Goal: Transaction & Acquisition: Purchase product/service

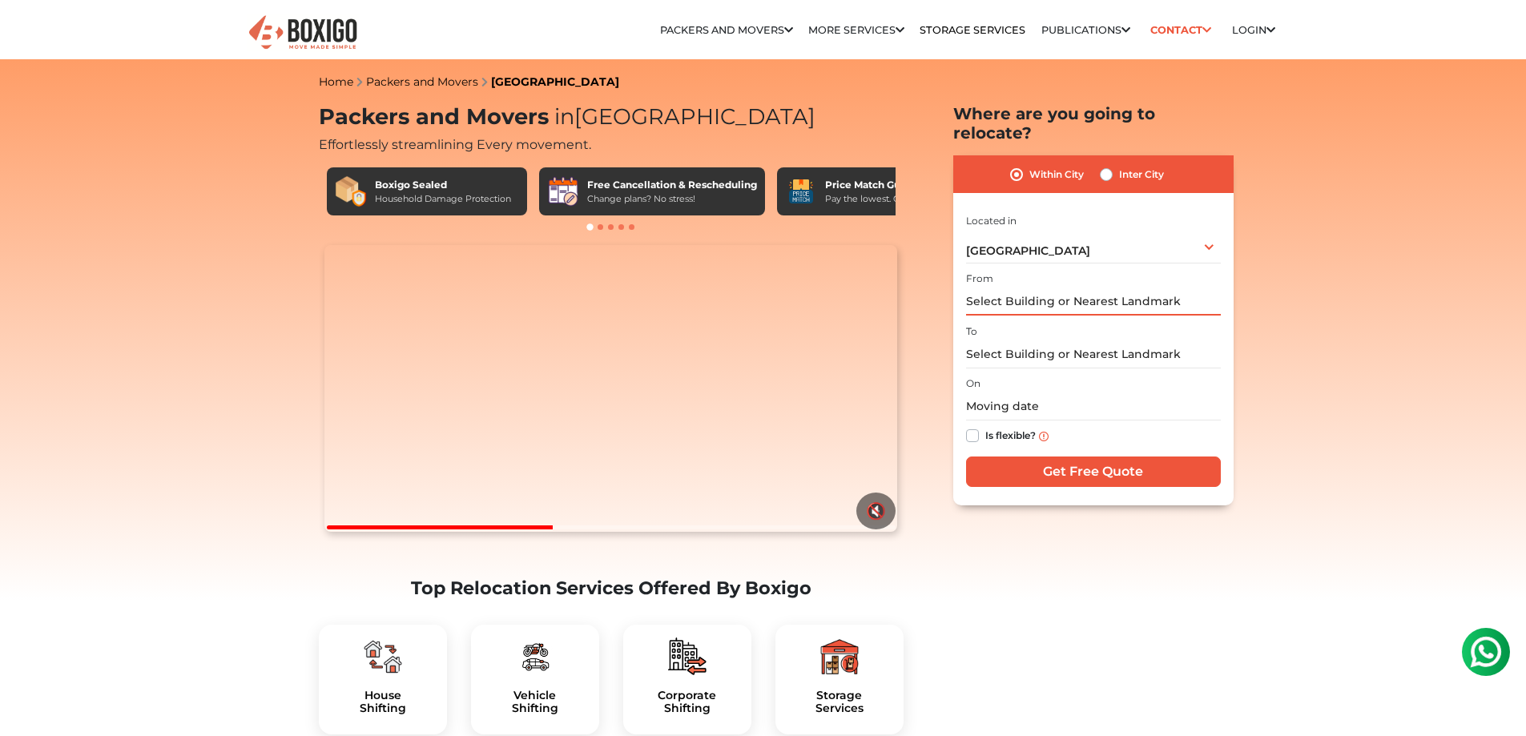
click at [1014, 288] on input "text" at bounding box center [1093, 302] width 255 height 28
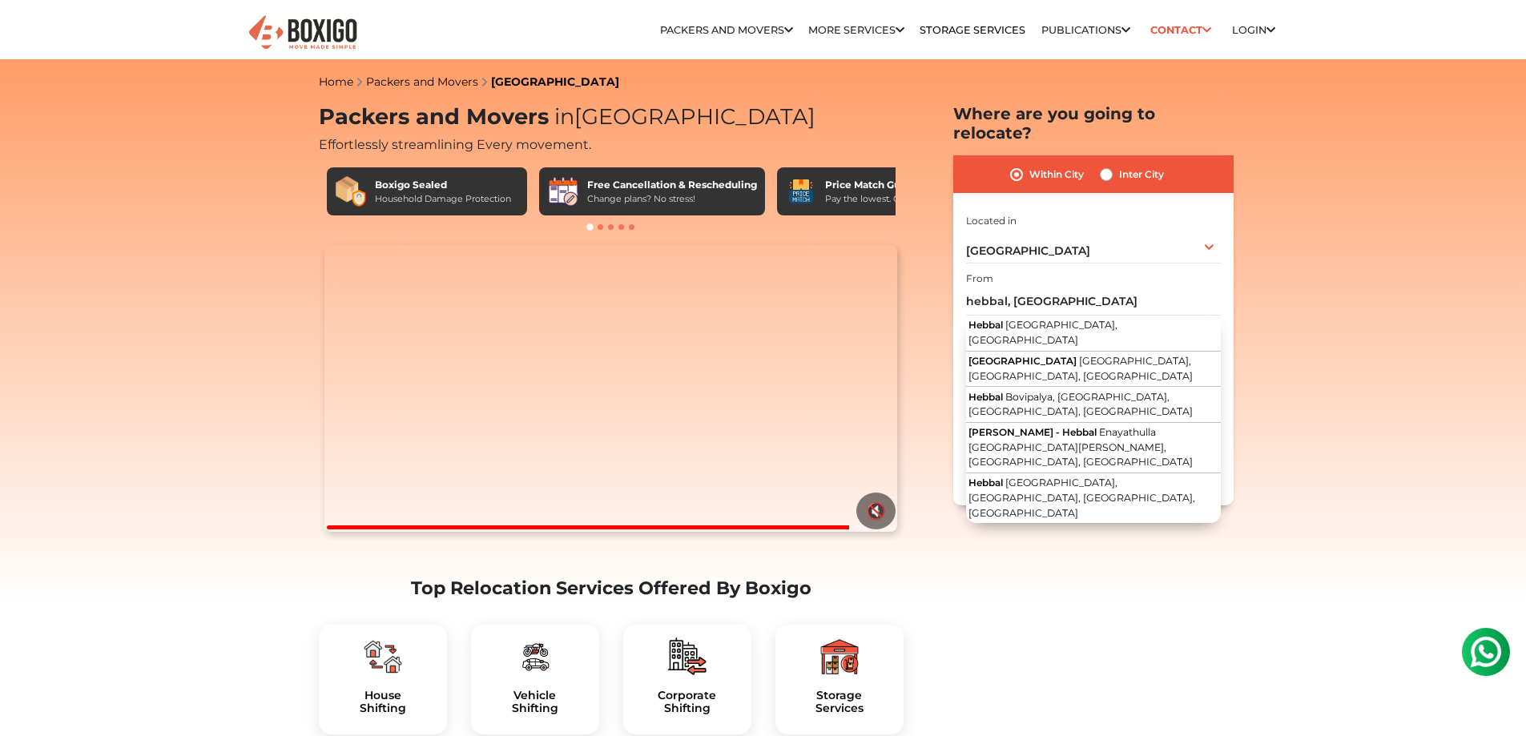
click at [1016, 268] on div "From hebbal, bangalore Hebbal Bangalore, Karnataka Bangalore Baptist Hospital B…" at bounding box center [1093, 291] width 255 height 47
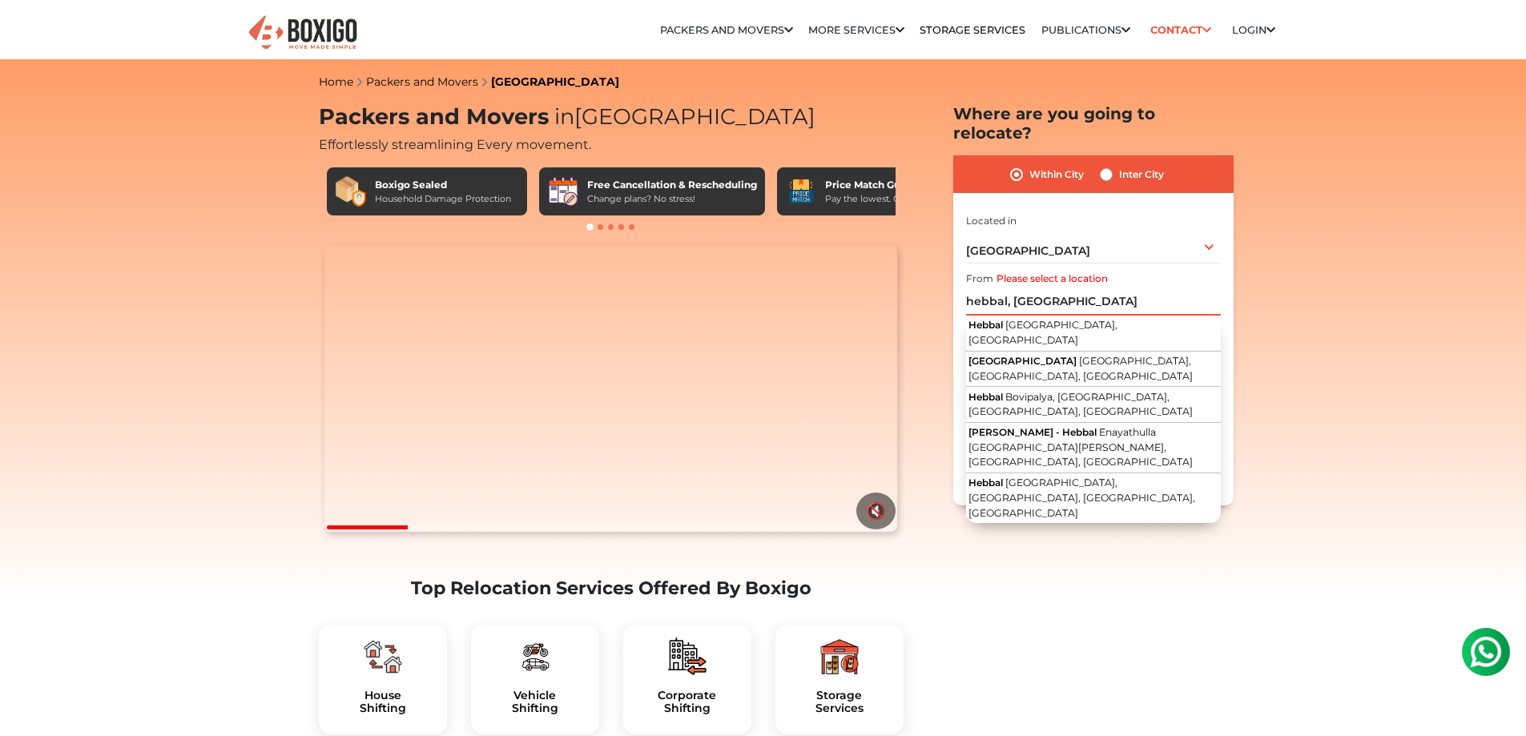
click at [965, 282] on div "Within City Inter City I am shifting my 1 BHK 2 BHK 3 BHK 3 + BHK FEW ITEMS 1 B…" at bounding box center [1093, 330] width 280 height 350
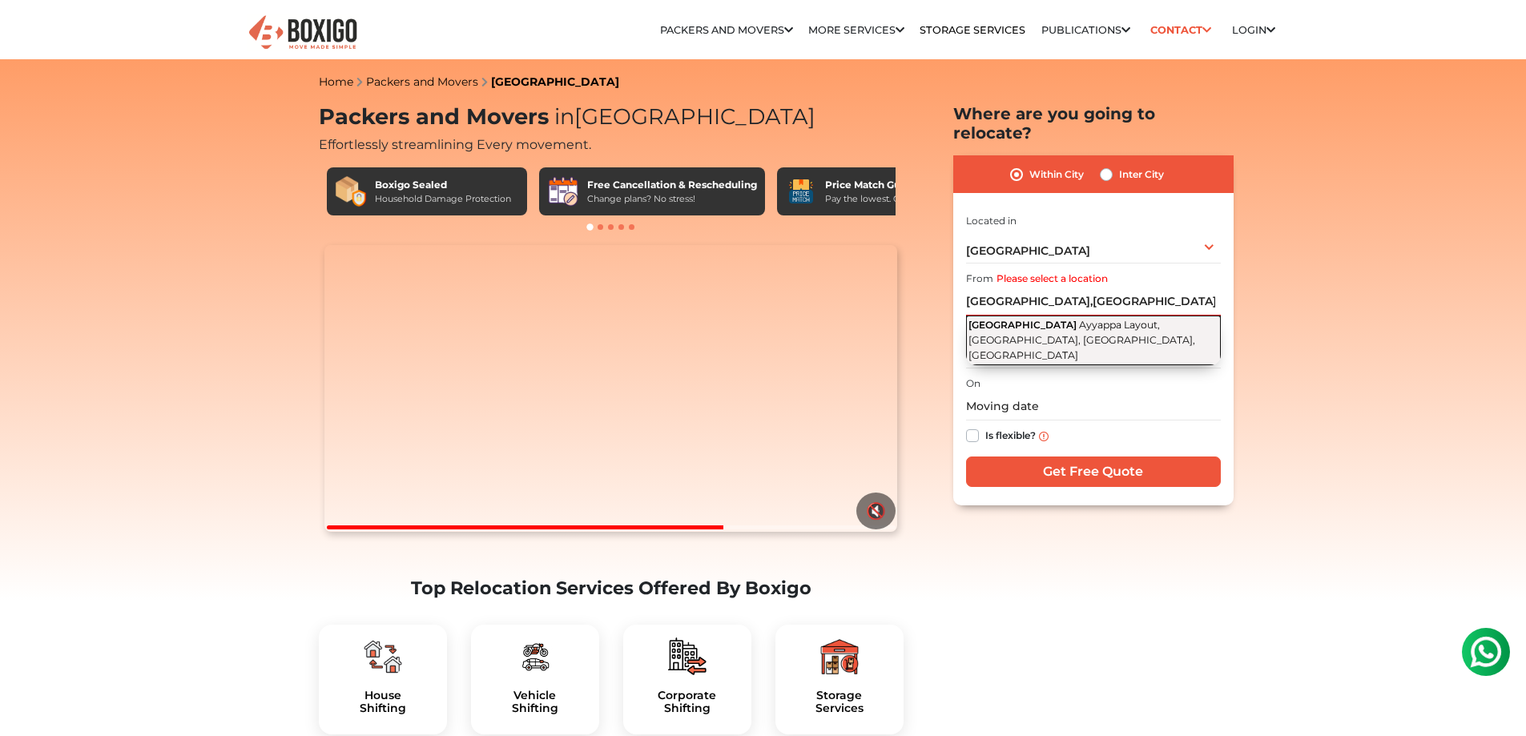
click at [1077, 319] on span "Guddadhalli Main Road" at bounding box center [1023, 325] width 108 height 12
type input "Guddadhalli Main Road, Ayyappa Layout, Hebbal, Bangalore, Karnataka"
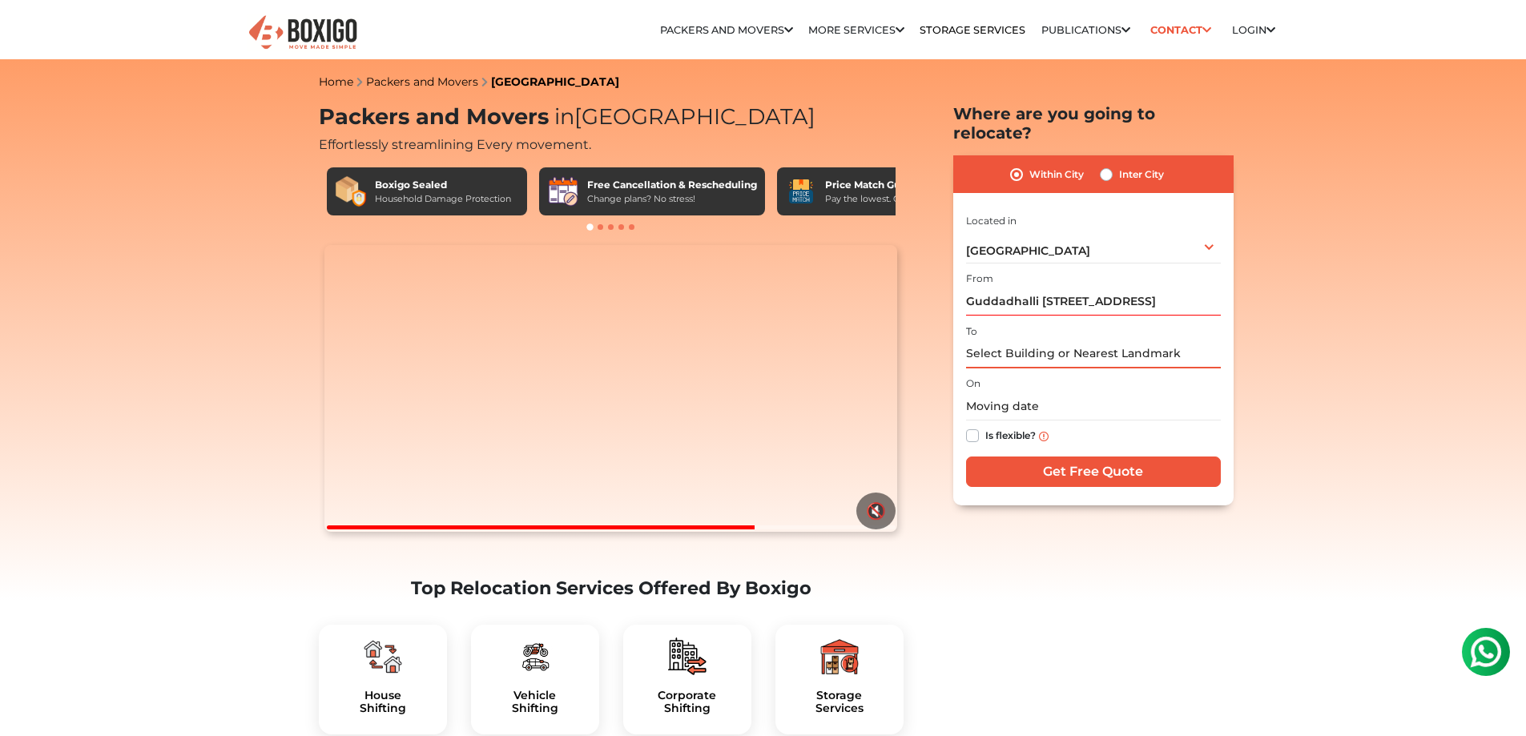
click at [1059, 341] on input "text" at bounding box center [1093, 355] width 255 height 28
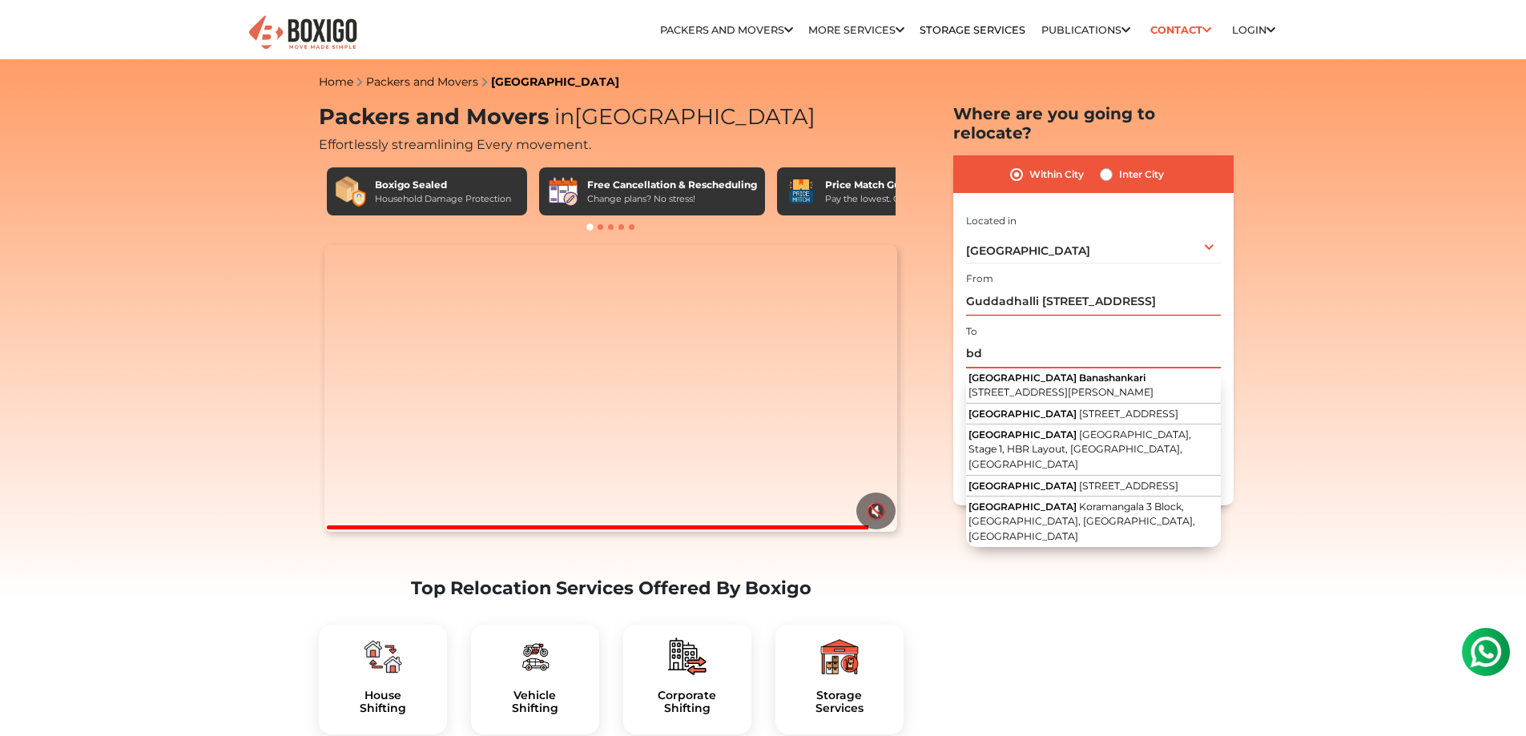
type input "b"
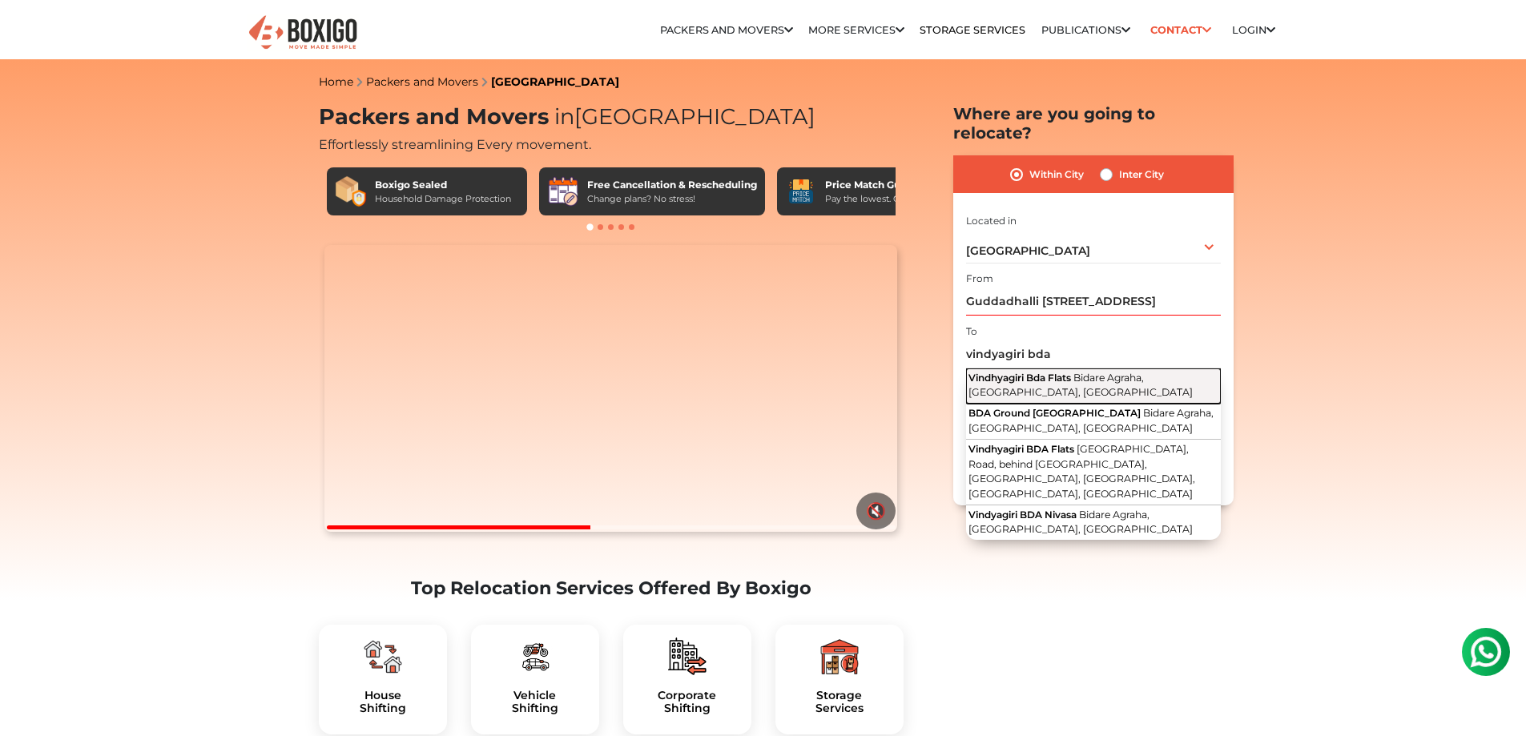
click at [1069, 372] on span "Vindhyagiri Bda Flats" at bounding box center [1020, 378] width 103 height 12
type input "Vindhyagiri Bda Flats, Bidare Agraha, Bengaluru, Karnataka"
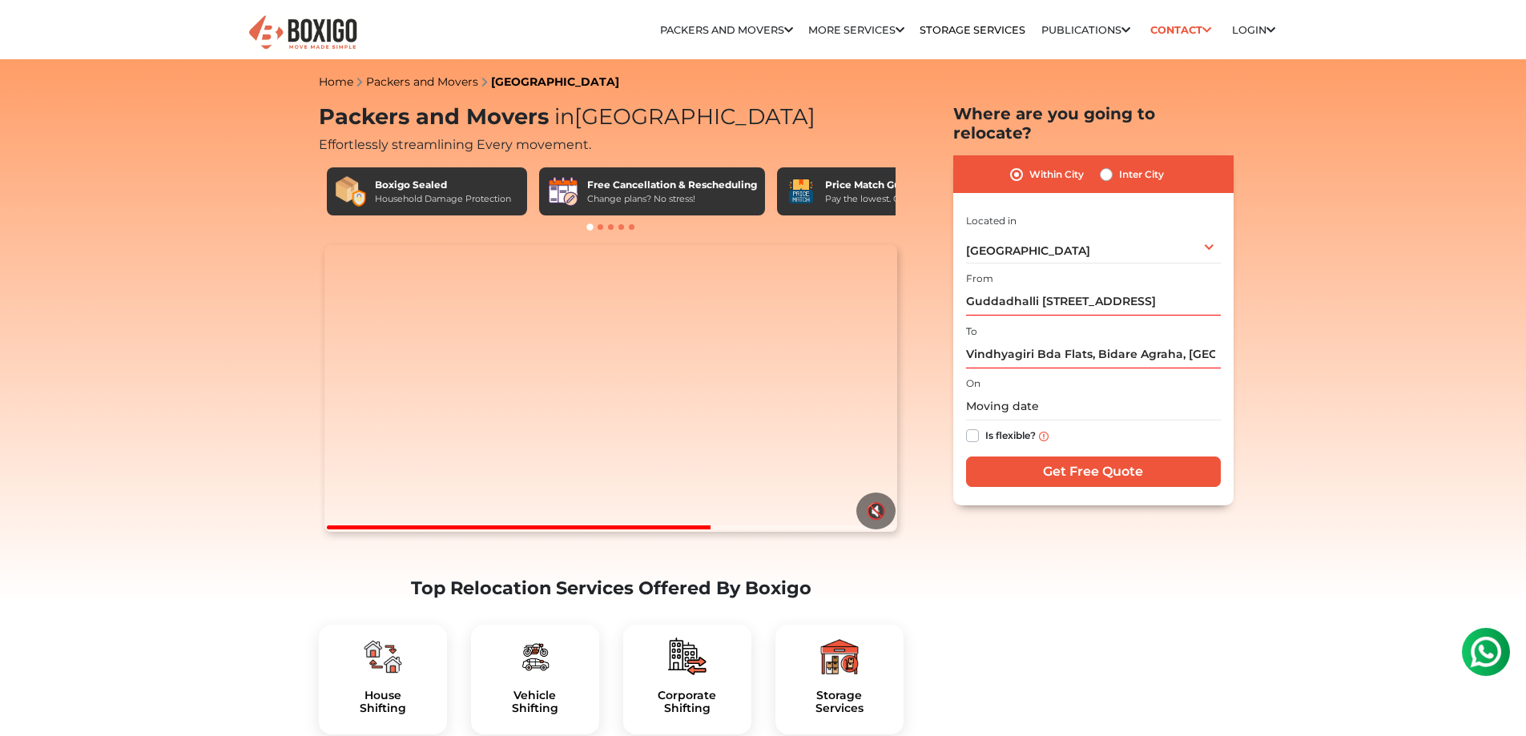
click at [986, 426] on label "Is flexible?" at bounding box center [1011, 434] width 50 height 17
click at [977, 426] on input "Is flexible?" at bounding box center [972, 434] width 13 height 16
checkbox input "true"
click at [1018, 457] on input "Get Free Quote" at bounding box center [1093, 472] width 255 height 30
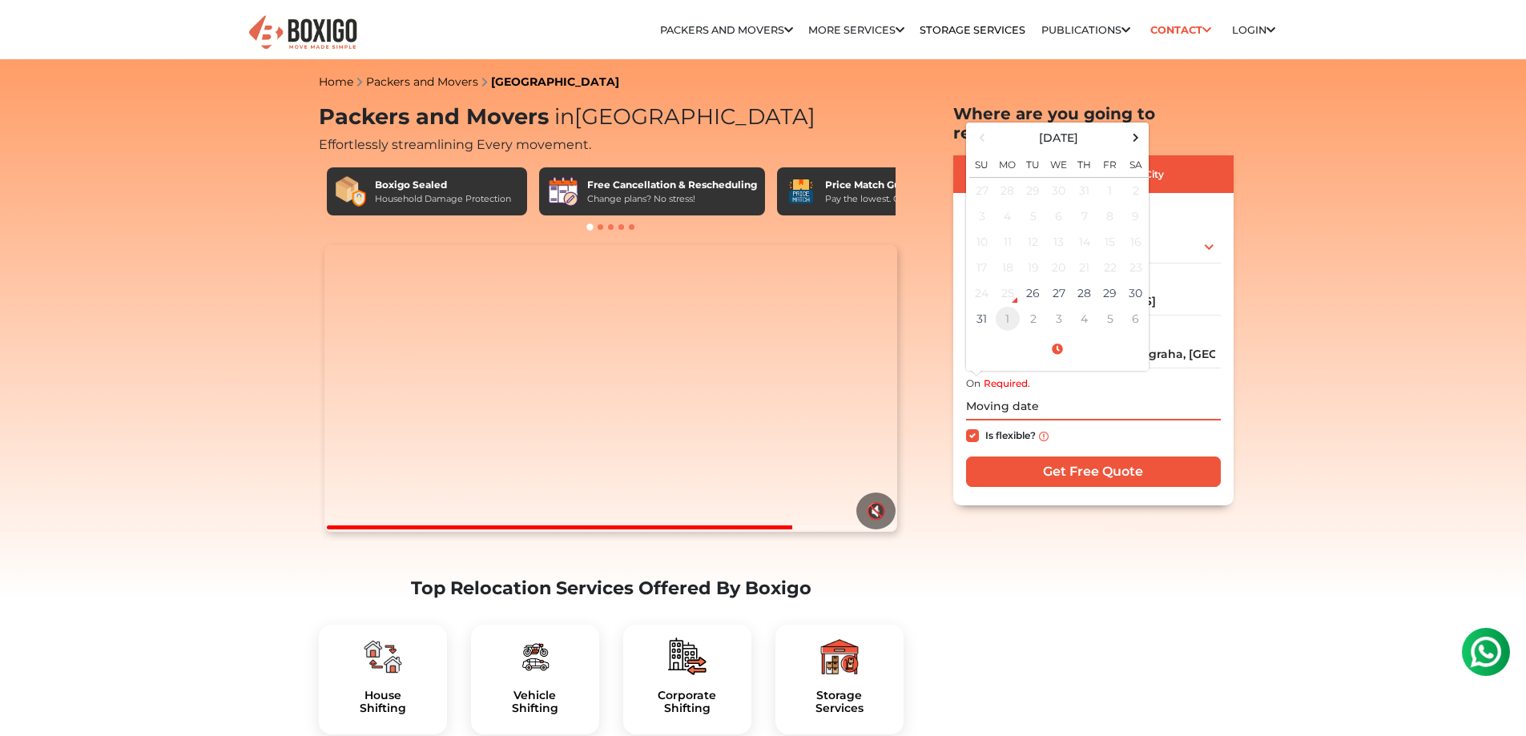
click at [1007, 306] on td "1" at bounding box center [1008, 319] width 26 height 26
type input "09/01/2025 12:00 AM"
click at [1070, 457] on input "Get Free Quote" at bounding box center [1093, 472] width 255 height 30
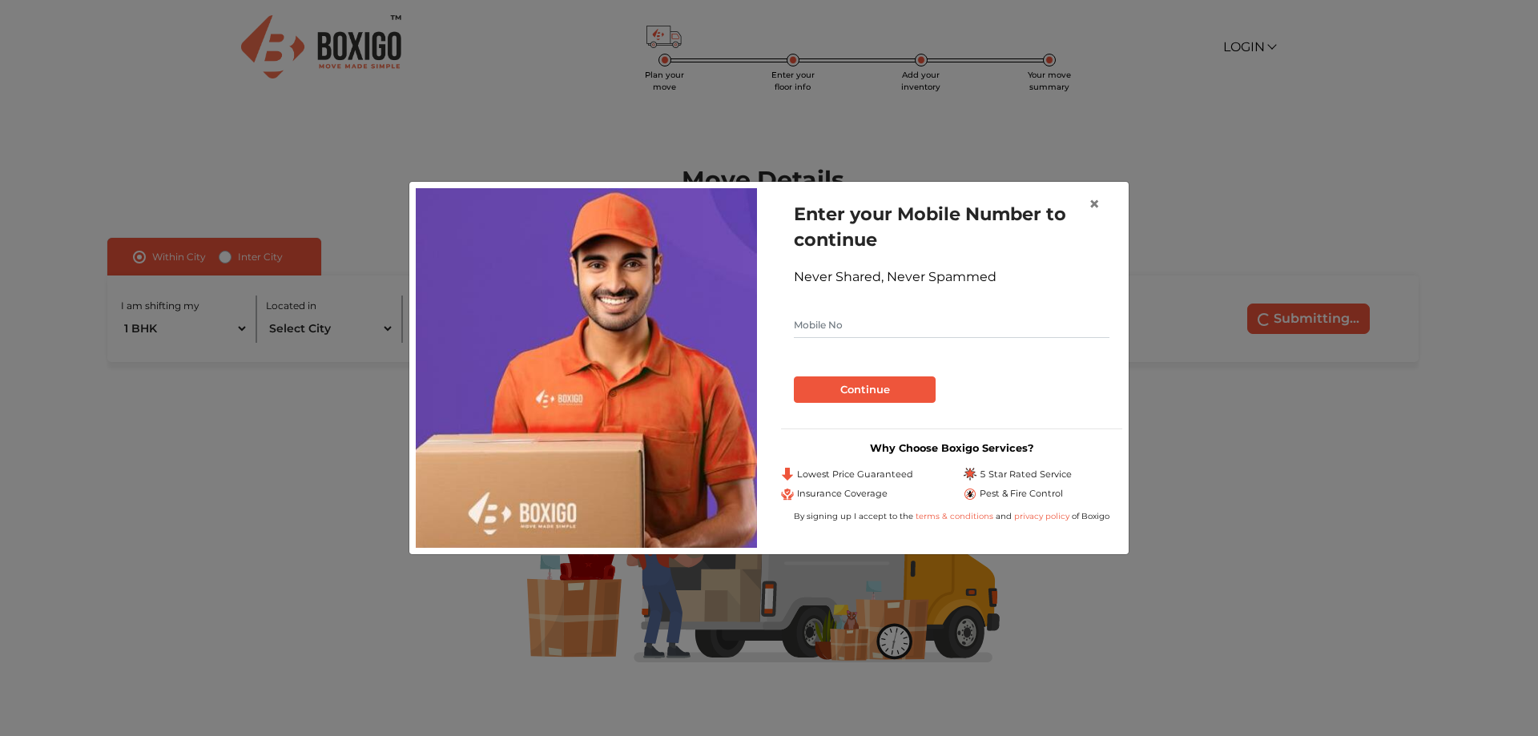
click at [843, 324] on input "text" at bounding box center [952, 325] width 316 height 26
type input "9632544372"
click at [844, 383] on button "Continue" at bounding box center [865, 390] width 142 height 27
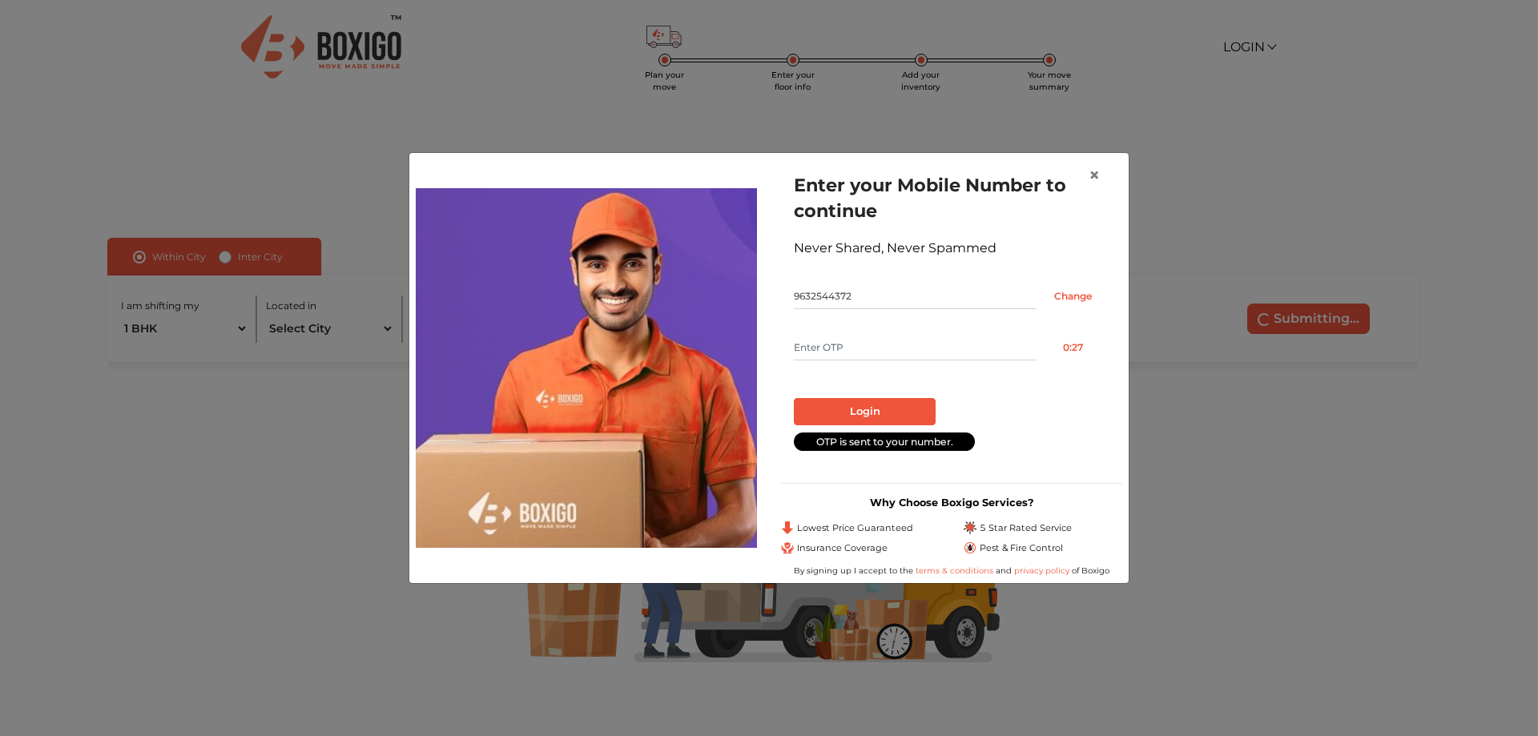
click at [881, 352] on input "text" at bounding box center [915, 348] width 243 height 26
click at [813, 345] on input "text" at bounding box center [915, 348] width 243 height 26
type input "3480"
click at [875, 409] on button "Login" at bounding box center [865, 411] width 142 height 27
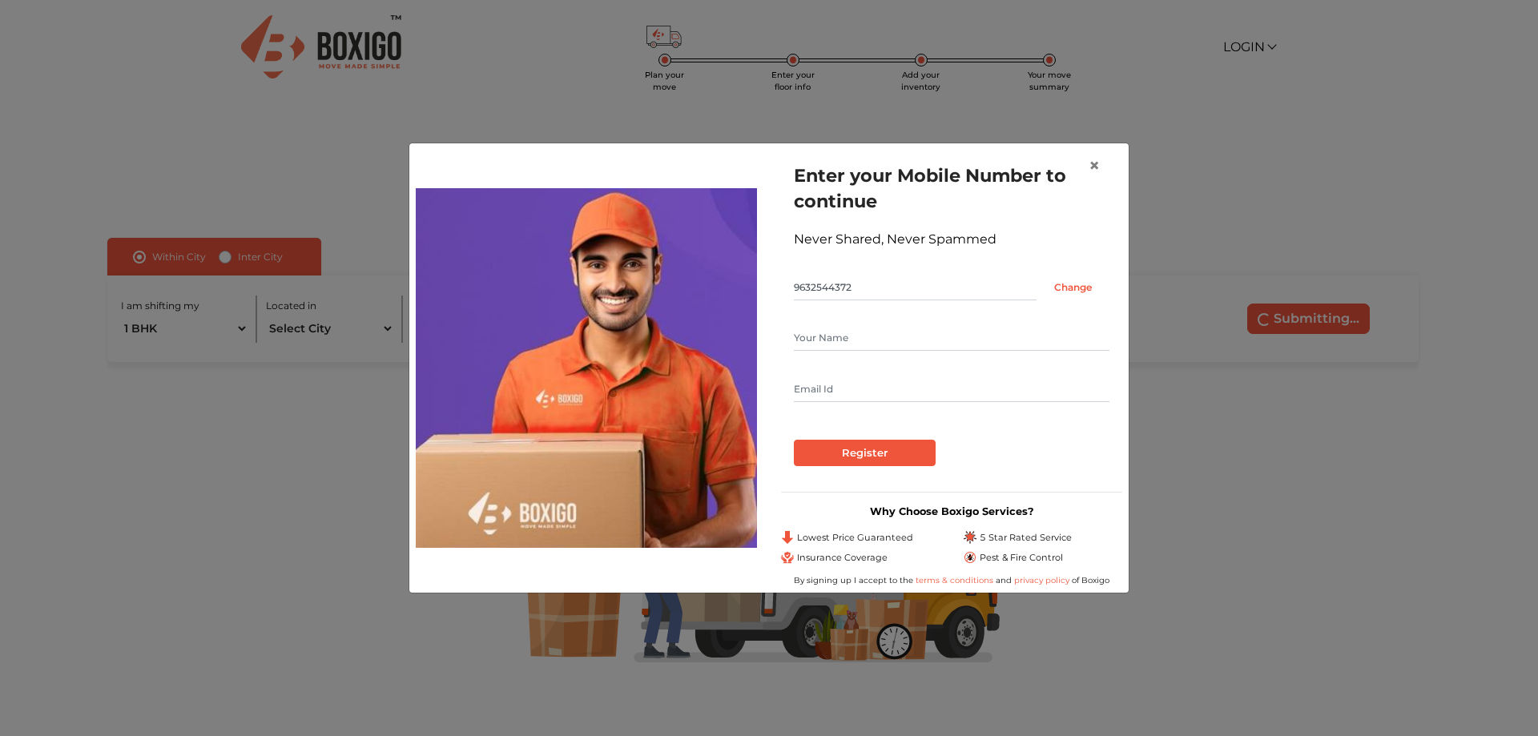
click at [843, 341] on input "text" at bounding box center [952, 338] width 316 height 26
type input "Sreenivasa murthy"
click at [800, 383] on input "text" at bounding box center [952, 390] width 316 height 26
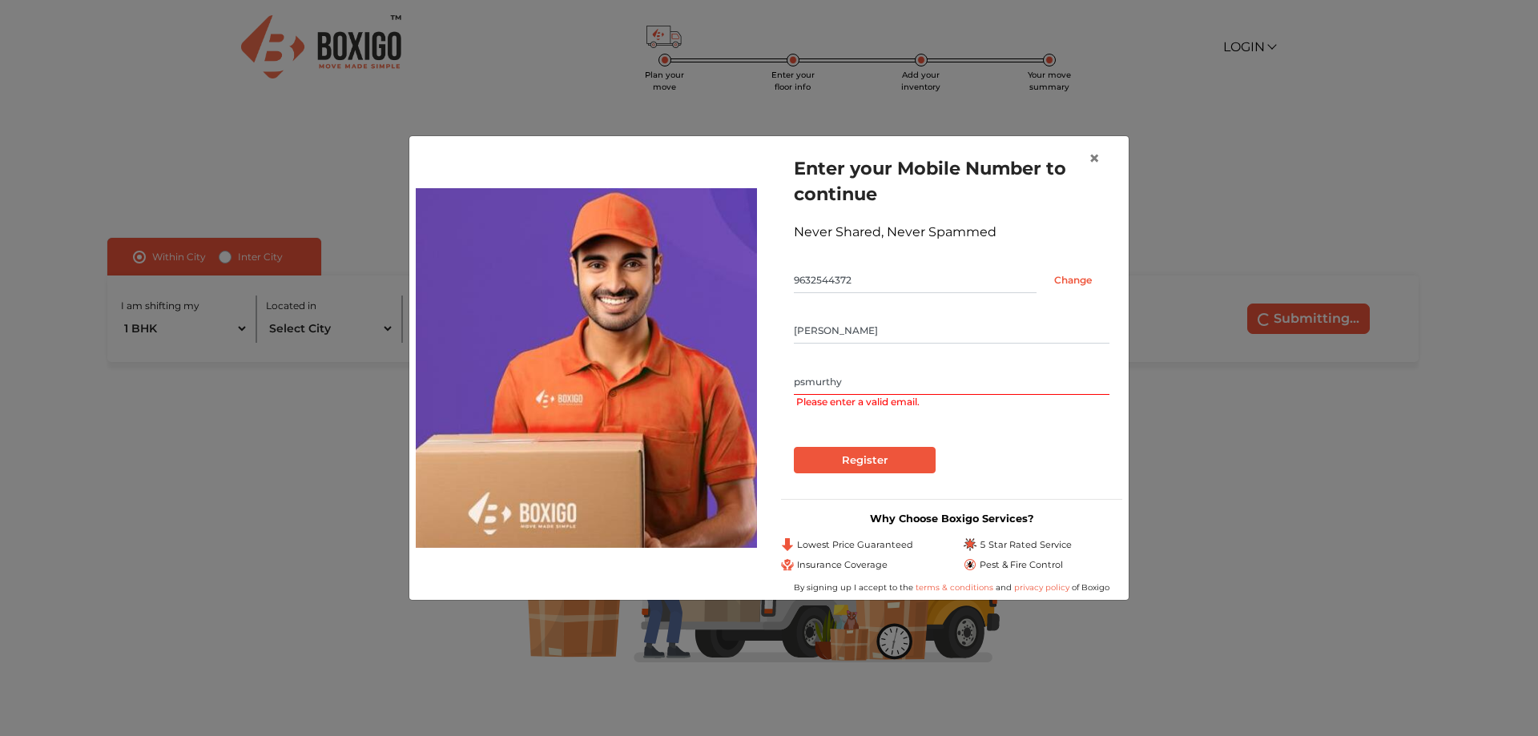
click at [849, 384] on input "psmurthy" at bounding box center [952, 382] width 316 height 26
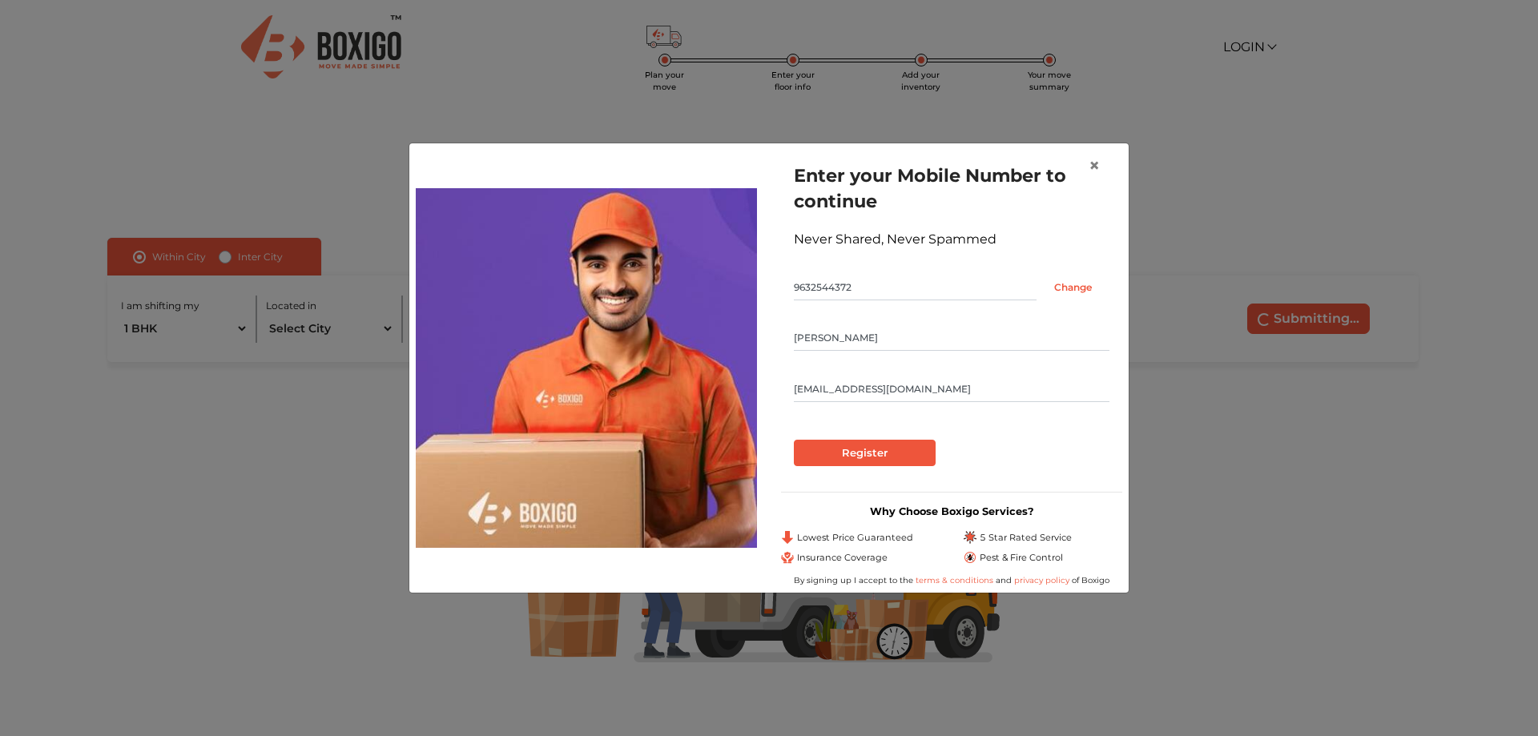
type input "psmurthy.j@gmail.com"
click at [865, 453] on input "Register" at bounding box center [865, 453] width 142 height 27
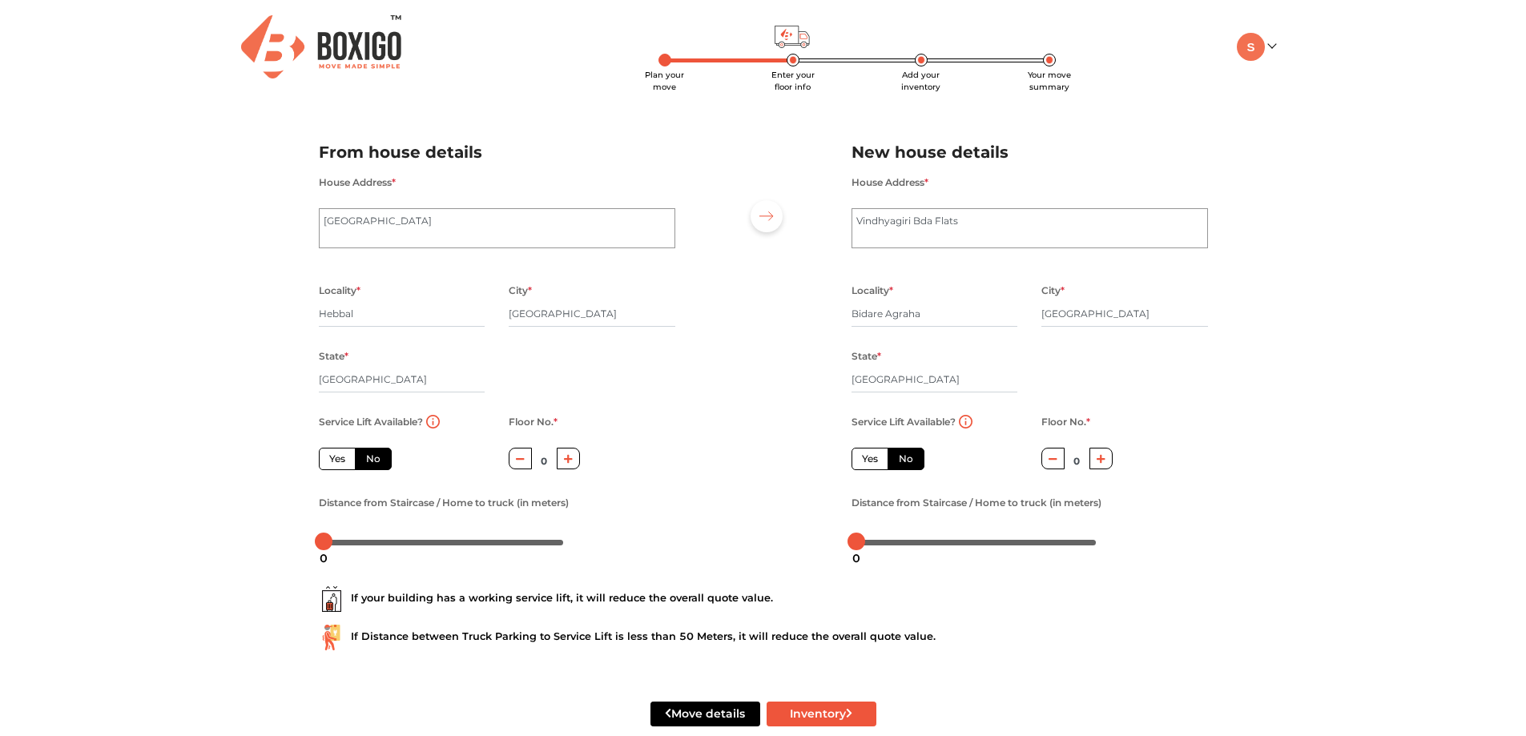
click at [343, 458] on label "Yes" at bounding box center [337, 459] width 37 height 22
click at [340, 458] on input "Yes" at bounding box center [334, 457] width 10 height 10
radio input "true"
click at [375, 465] on label "No" at bounding box center [373, 459] width 37 height 22
click at [375, 462] on input "No" at bounding box center [371, 457] width 10 height 10
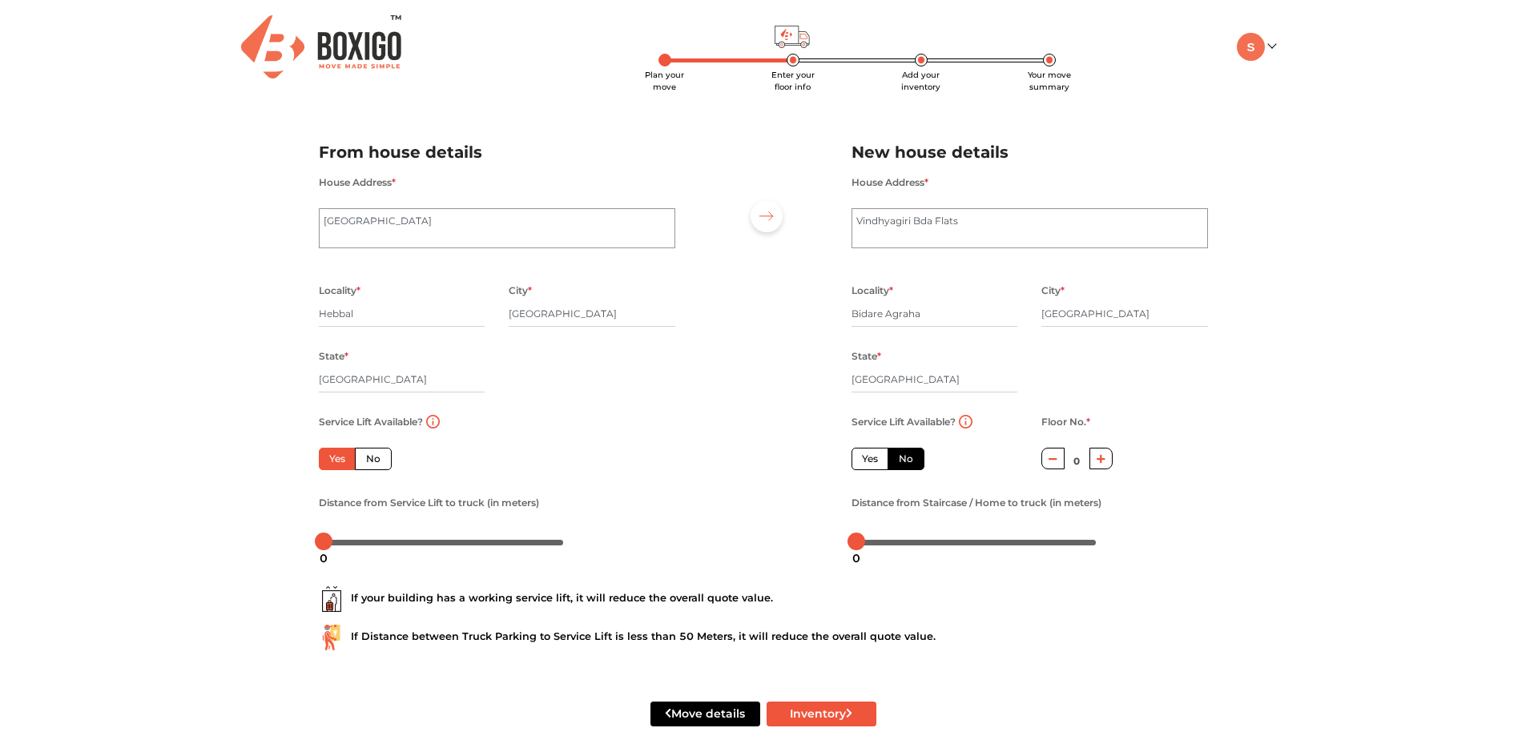
radio input "true"
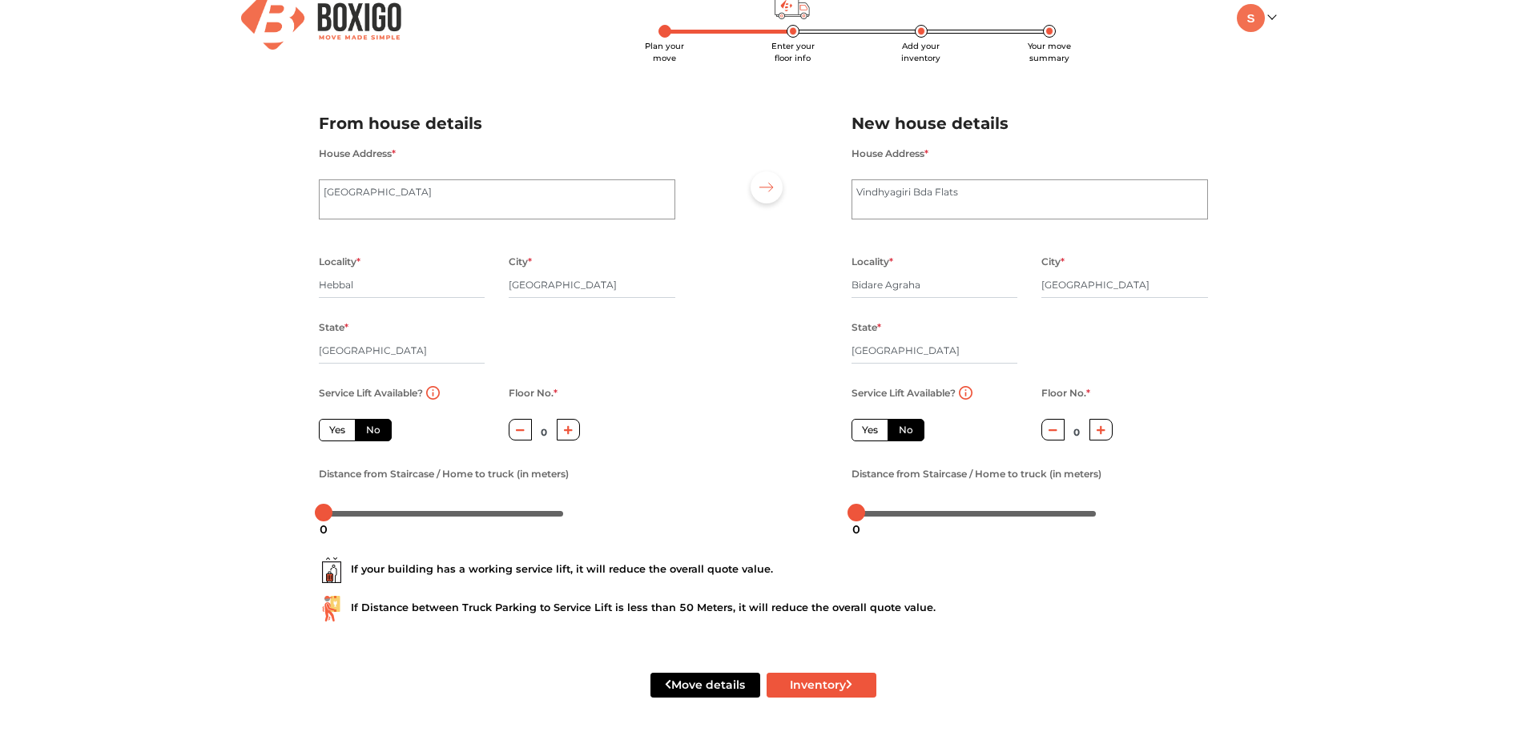
click at [523, 435] on button "button" at bounding box center [520, 430] width 23 height 22
click at [571, 429] on icon "button" at bounding box center [568, 429] width 9 height 9
type input "1"
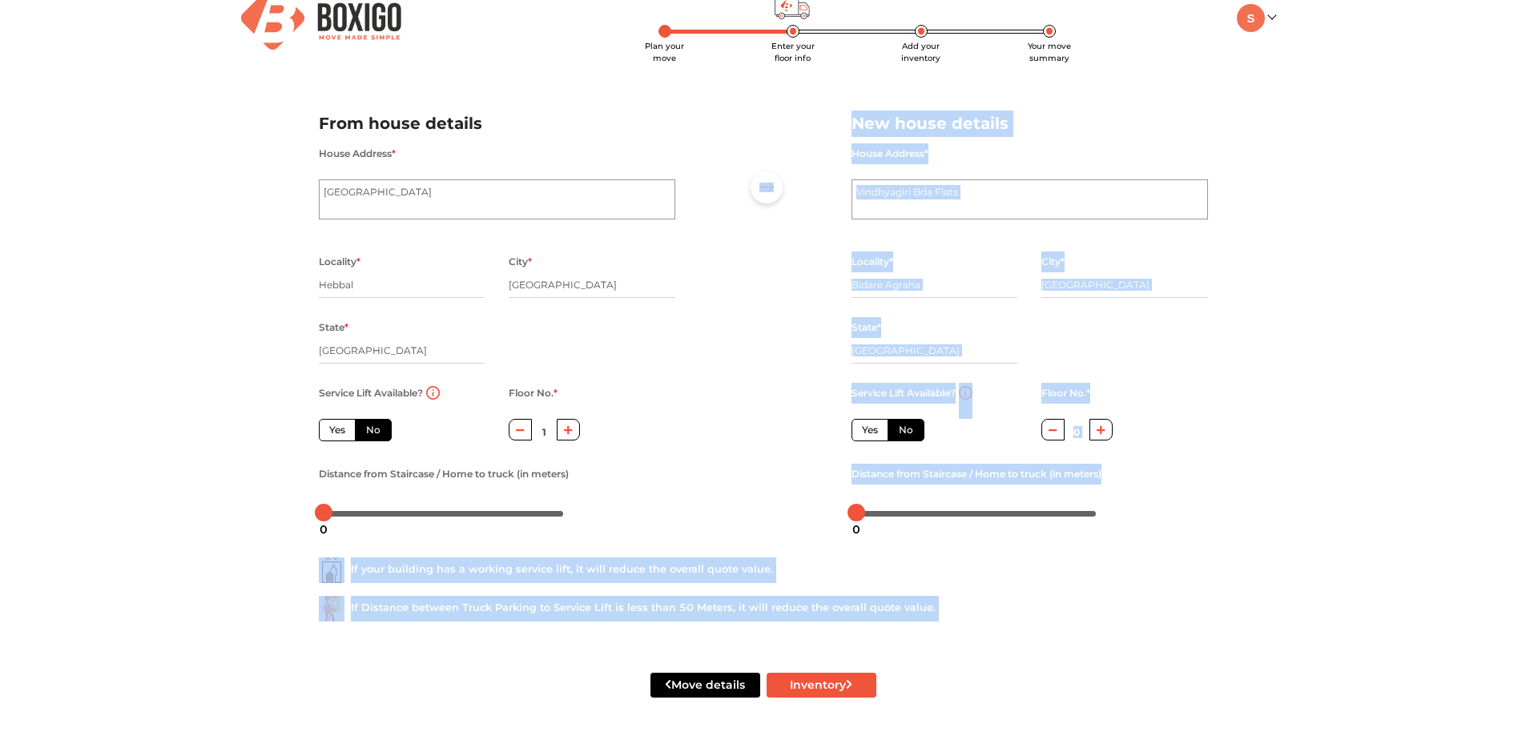
drag, startPoint x: 333, startPoint y: 518, endPoint x: 309, endPoint y: 523, distance: 24.7
click at [309, 523] on body "Plan your move Enter your floor info Add your inventory Your move summary My Mo…" at bounding box center [763, 339] width 1526 height 736
drag, startPoint x: 323, startPoint y: 513, endPoint x: 309, endPoint y: 517, distance: 14.2
click at [309, 517] on div "Distance from Staircase / Home to truck (in meters)" at bounding box center [497, 495] width 381 height 62
click at [944, 242] on div "House Address * Vindhyagiri Bda Flats" at bounding box center [1030, 197] width 381 height 108
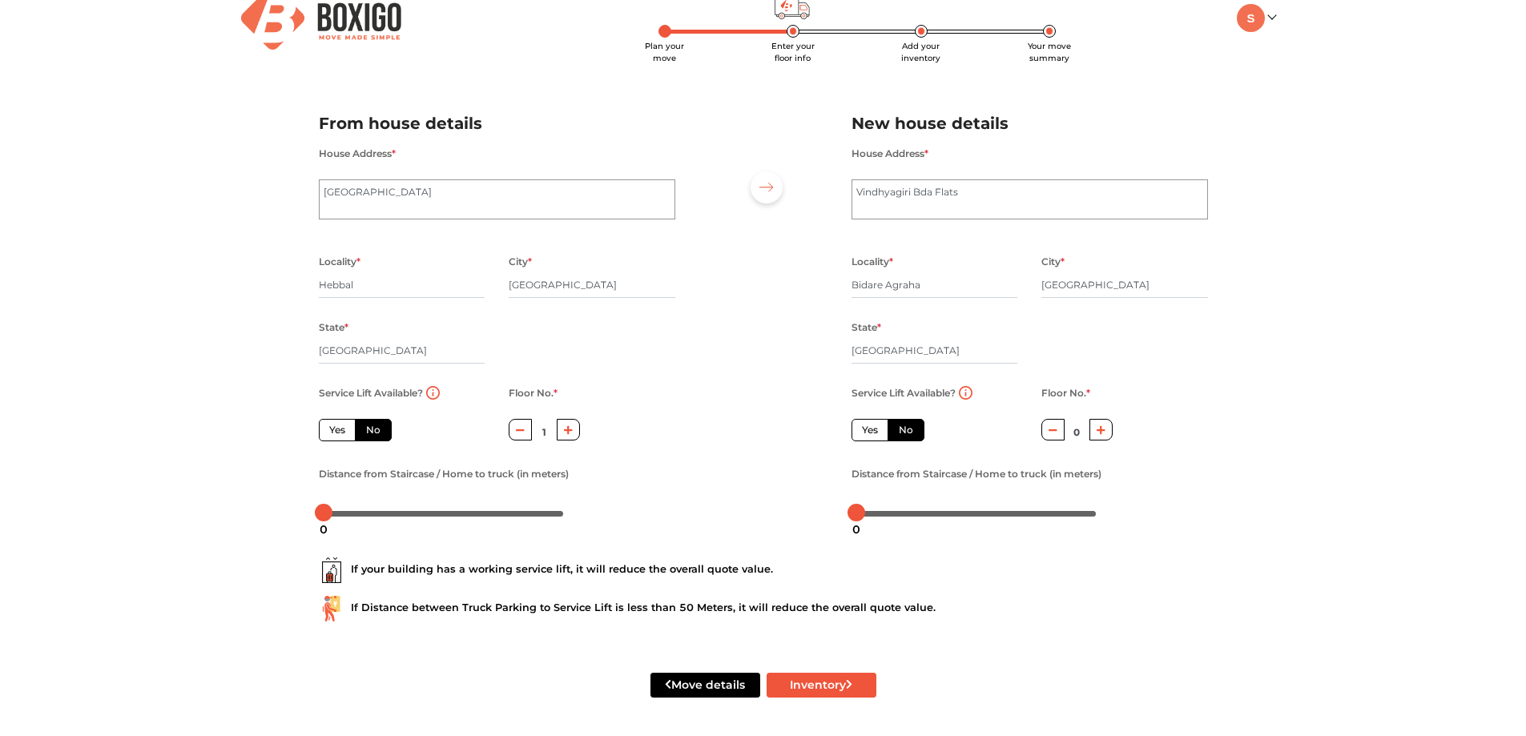
click at [864, 433] on label "Yes" at bounding box center [870, 430] width 37 height 22
click at [864, 433] on input "Yes" at bounding box center [867, 428] width 10 height 10
radio input "true"
radio input "false"
click at [737, 679] on button "Move details" at bounding box center [706, 685] width 110 height 25
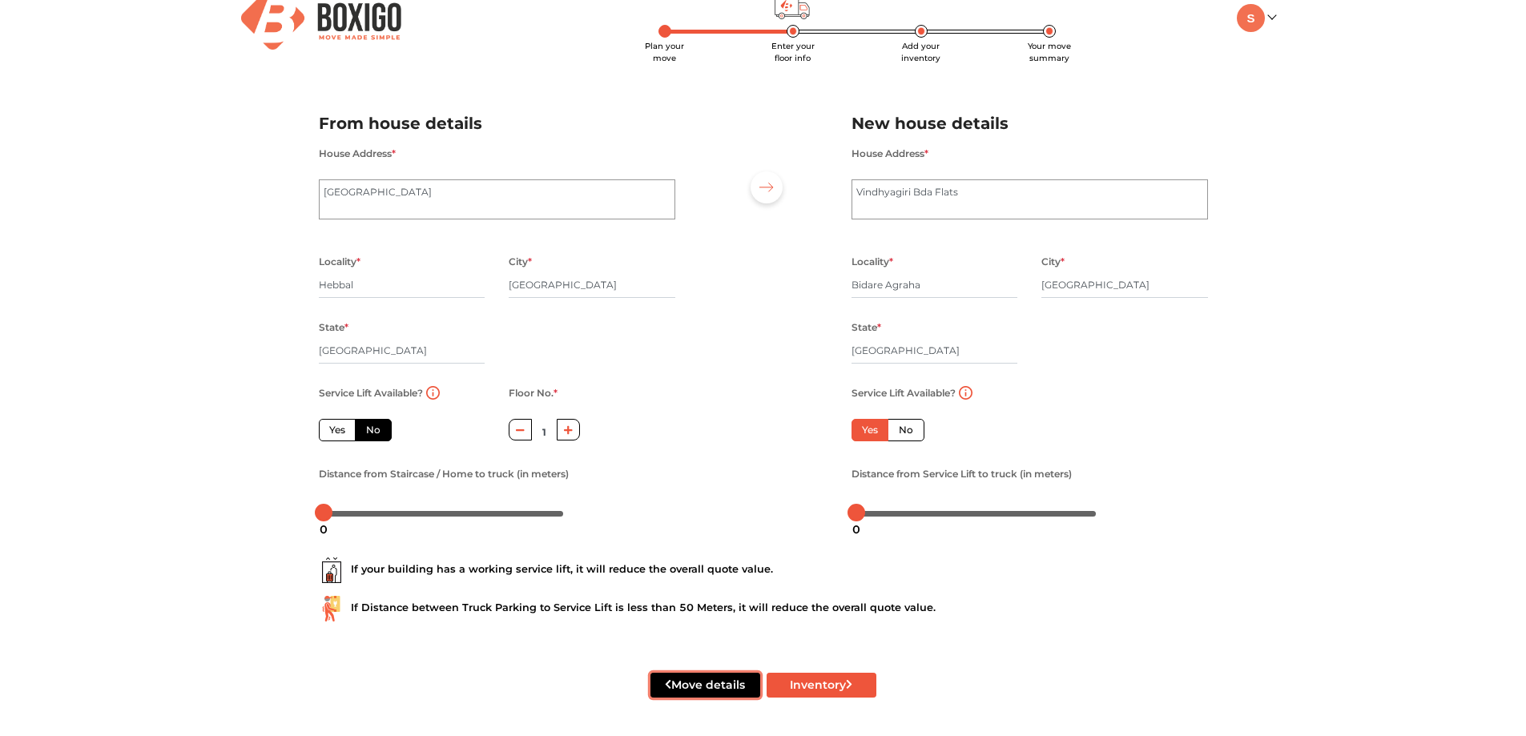
radio input "true"
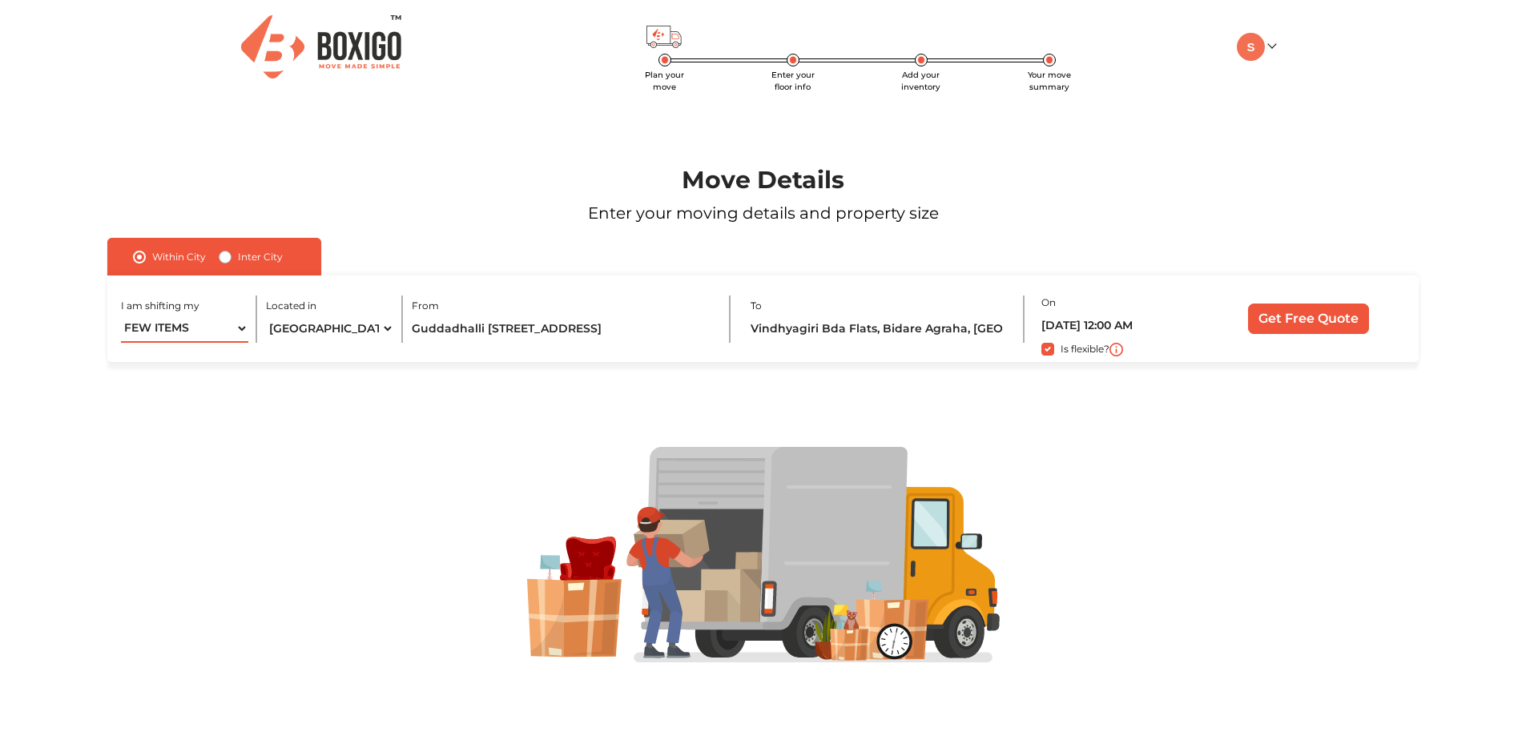
click at [246, 340] on select "1 BHK 2 BHK 3 BHK 3 + BHK FEW ITEMS" at bounding box center [185, 329] width 128 height 28
select select "2 BHK"
click at [121, 315] on select "1 BHK 2 BHK 3 BHK 3 + BHK FEW ITEMS" at bounding box center [185, 329] width 128 height 28
click at [328, 329] on select "Select City Bangalore Bengaluru Bhopal Bhubaneswar Chennai Coimbatore Cuttack D…" at bounding box center [330, 329] width 128 height 28
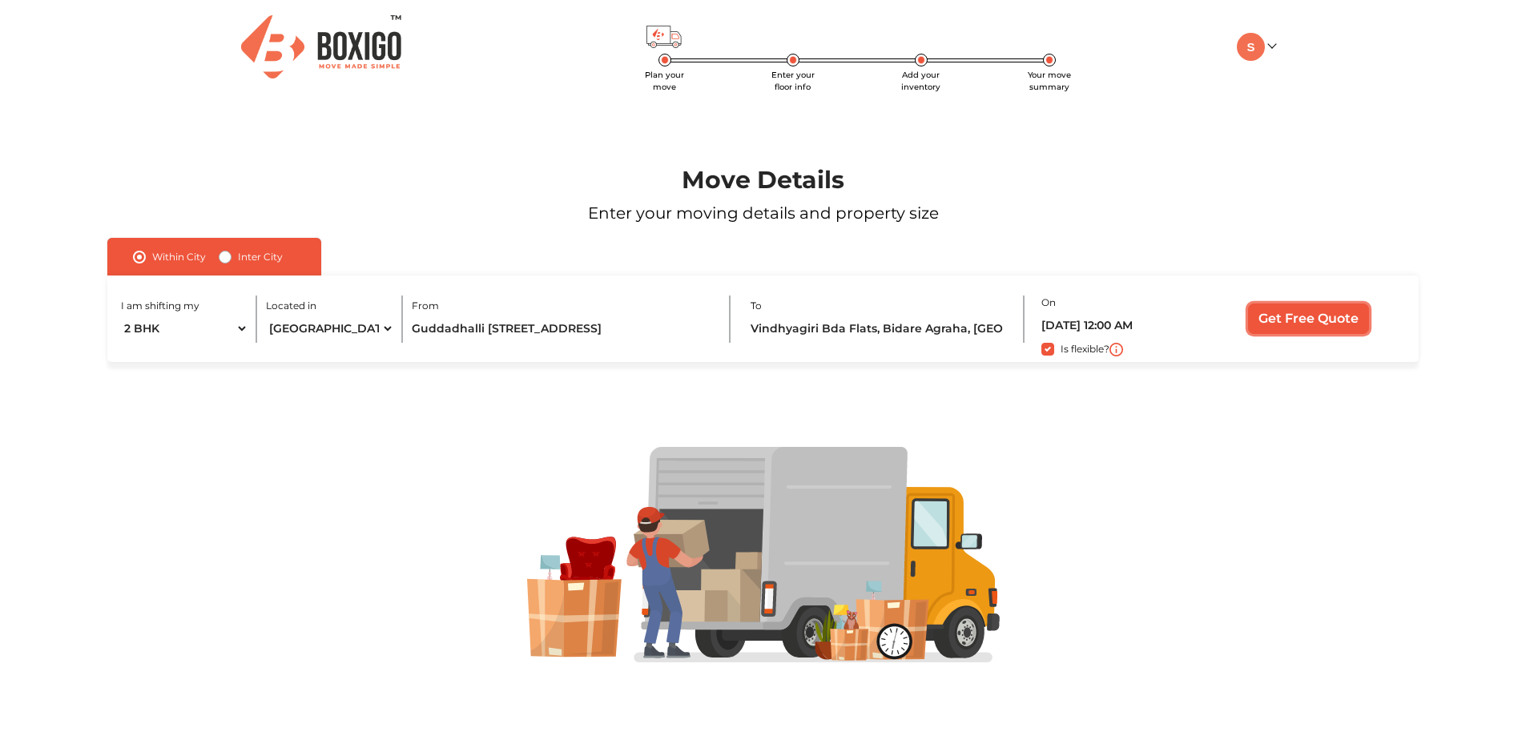
click at [1283, 322] on input "Get Free Quote" at bounding box center [1308, 319] width 121 height 30
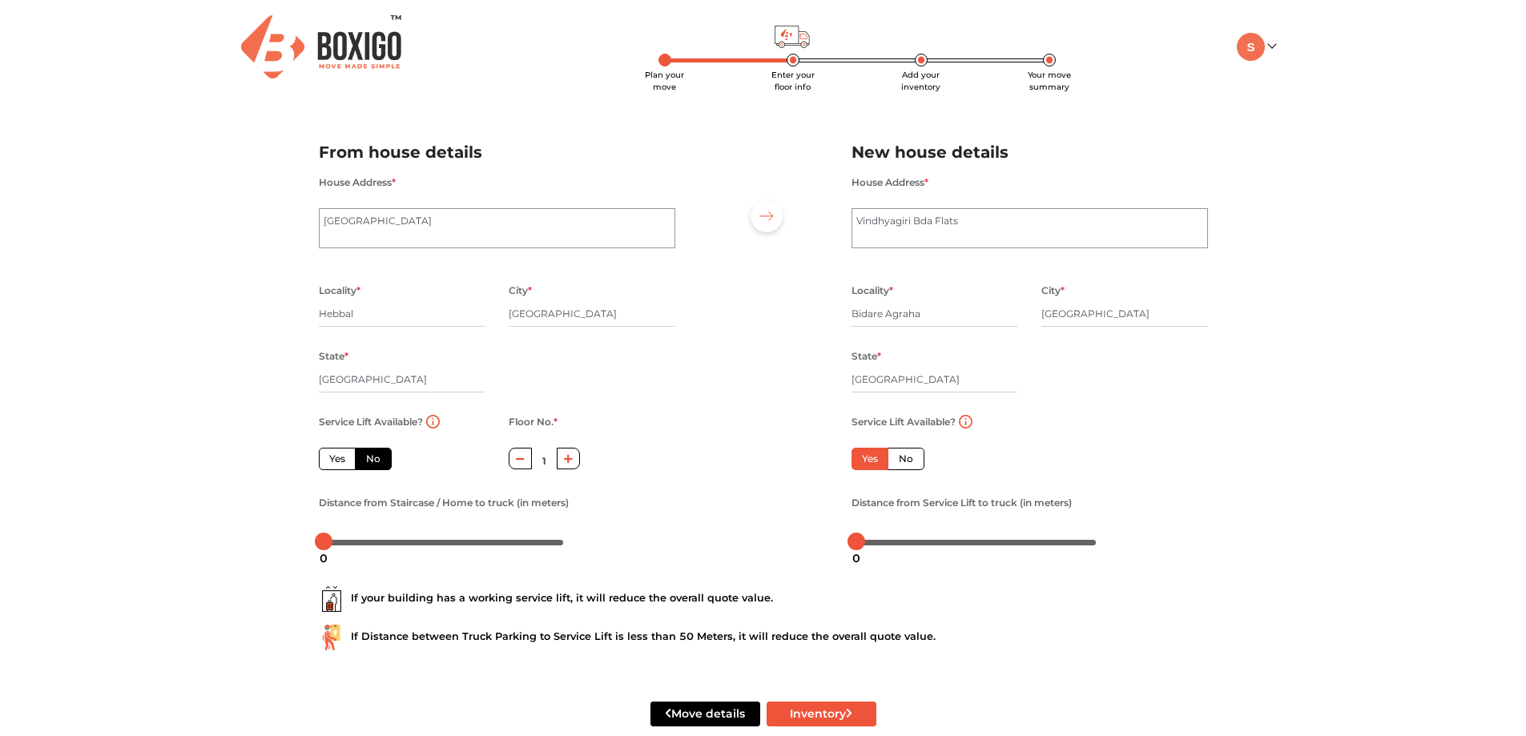
click at [850, 695] on div "Move details Inventory" at bounding box center [763, 714] width 913 height 102
click at [850, 711] on icon "submit" at bounding box center [849, 714] width 6 height 10
radio input "true"
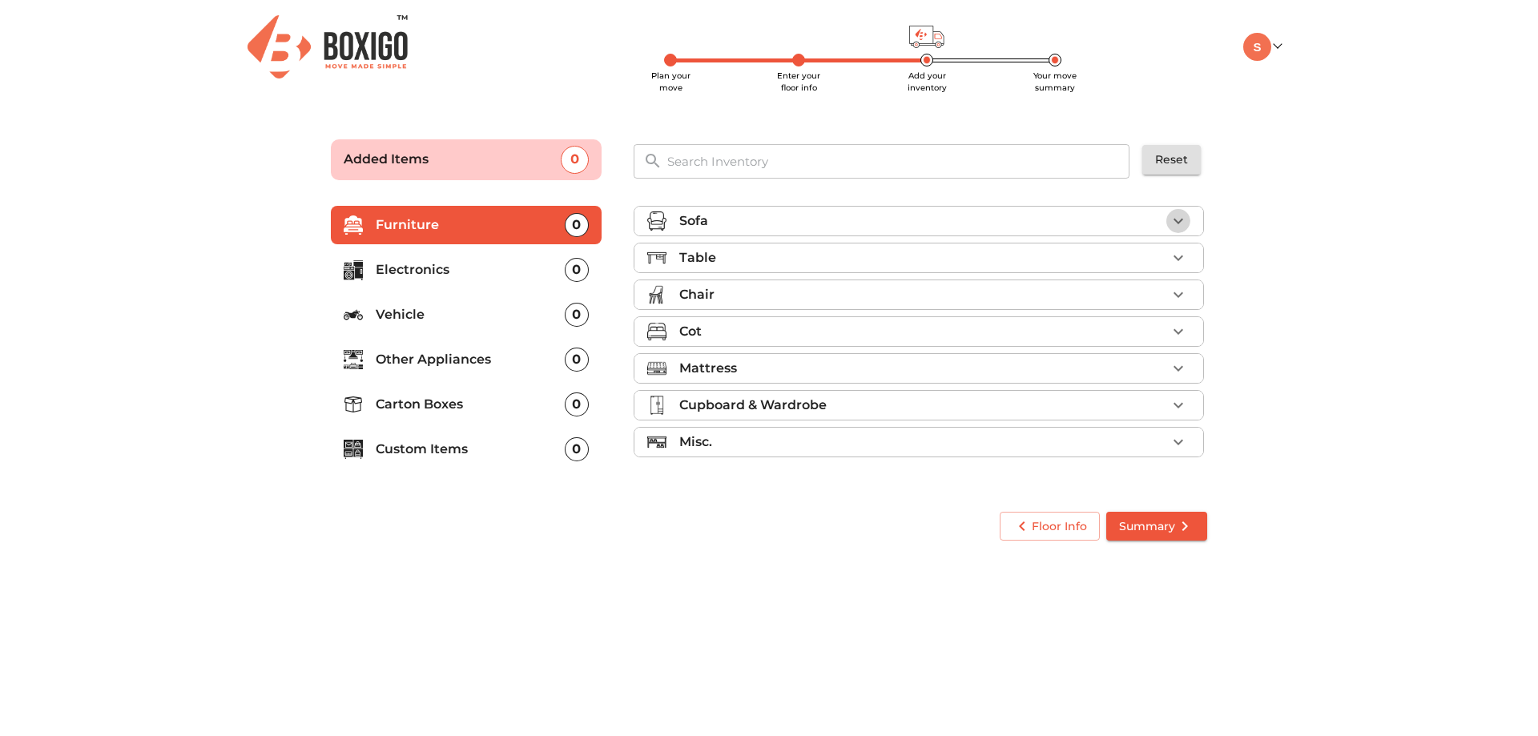
click at [1187, 227] on icon "button" at bounding box center [1178, 221] width 19 height 19
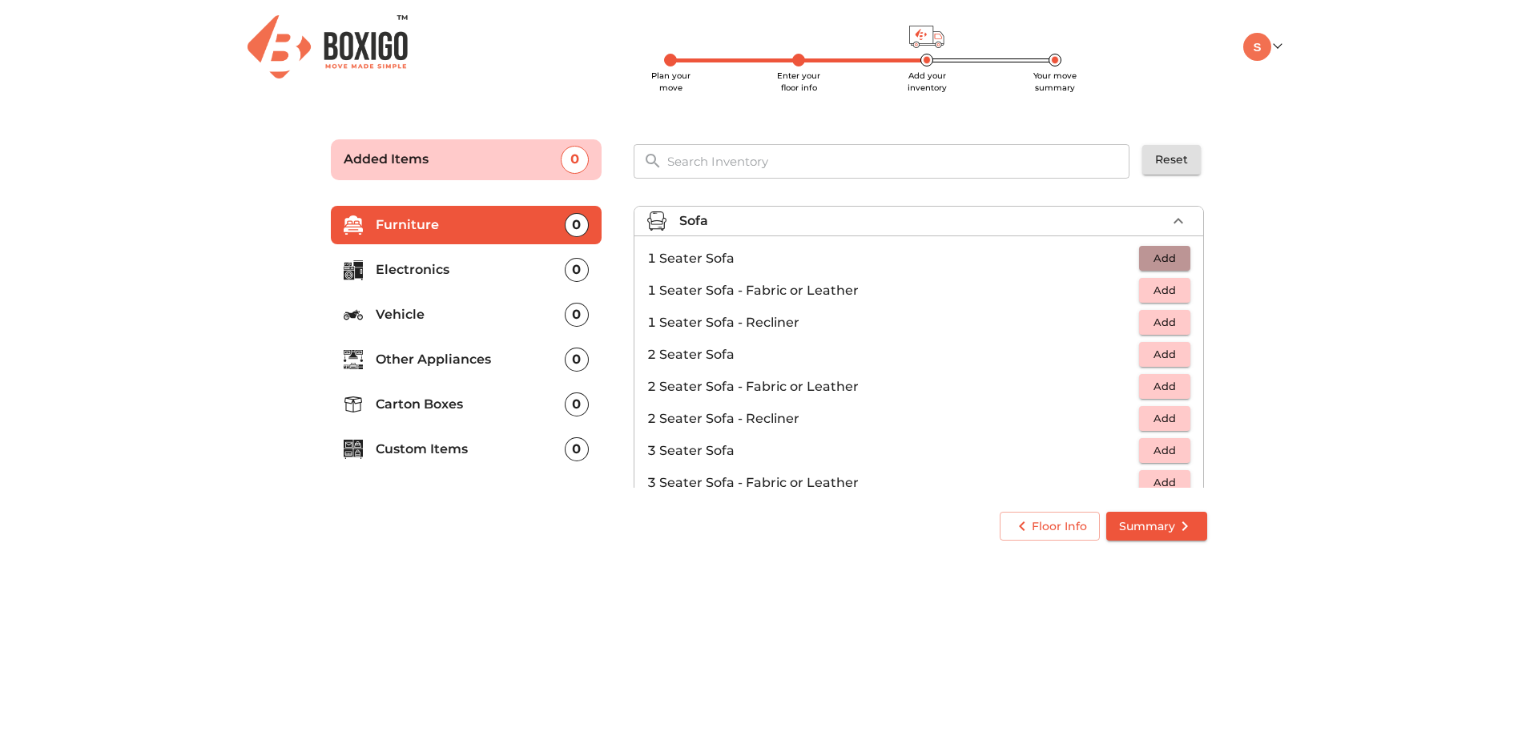
click at [1147, 267] on span "Add" at bounding box center [1164, 258] width 35 height 18
click at [1169, 262] on icon "button" at bounding box center [1178, 258] width 19 height 19
click at [1171, 290] on span "Add" at bounding box center [1164, 290] width 35 height 18
click at [1150, 293] on p "1" at bounding box center [1154, 290] width 9 height 19
click at [1120, 290] on icon "button" at bounding box center [1129, 290] width 19 height 19
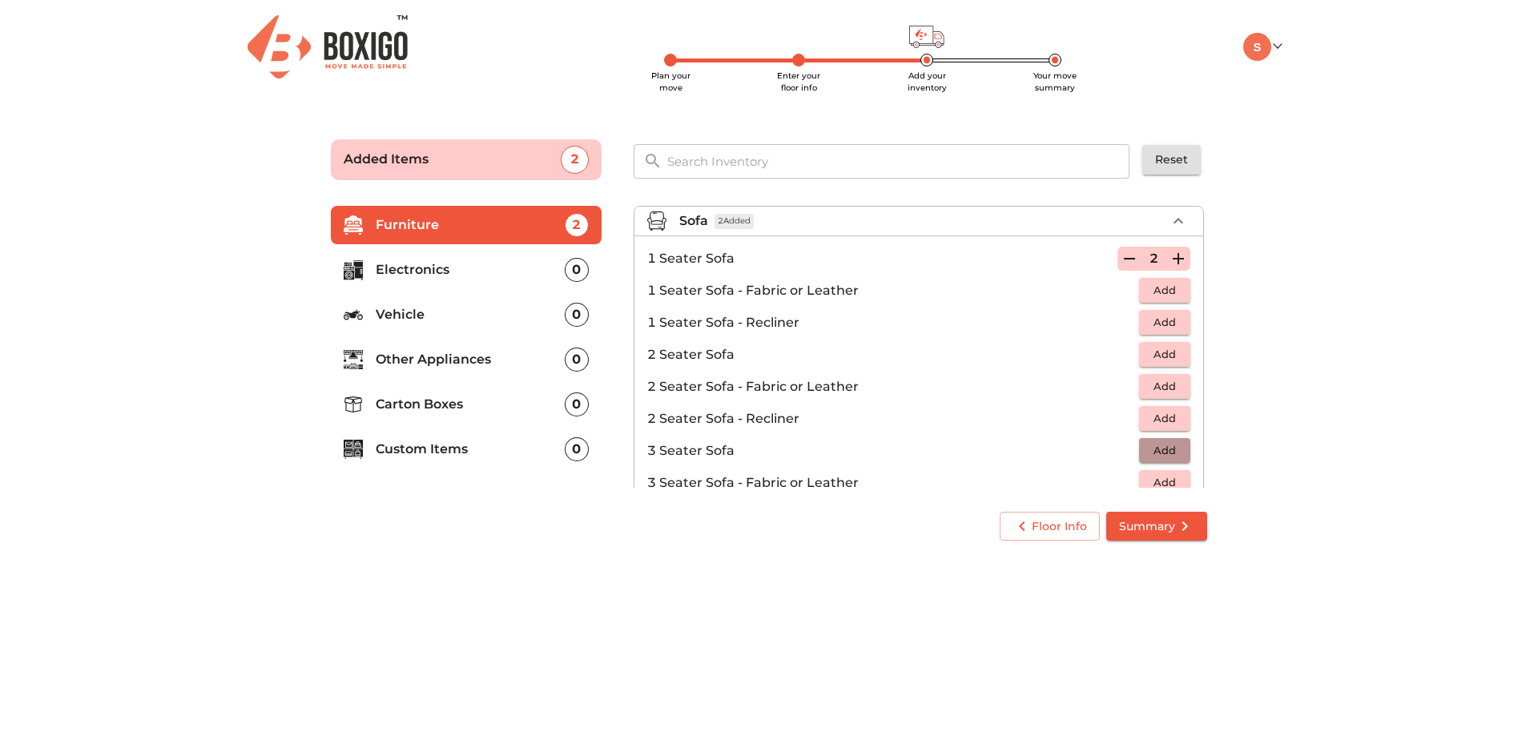
click at [1151, 461] on button "Add" at bounding box center [1164, 450] width 51 height 25
click at [1169, 455] on icon "button" at bounding box center [1178, 450] width 19 height 19
click at [1152, 533] on span "Summary" at bounding box center [1156, 527] width 75 height 20
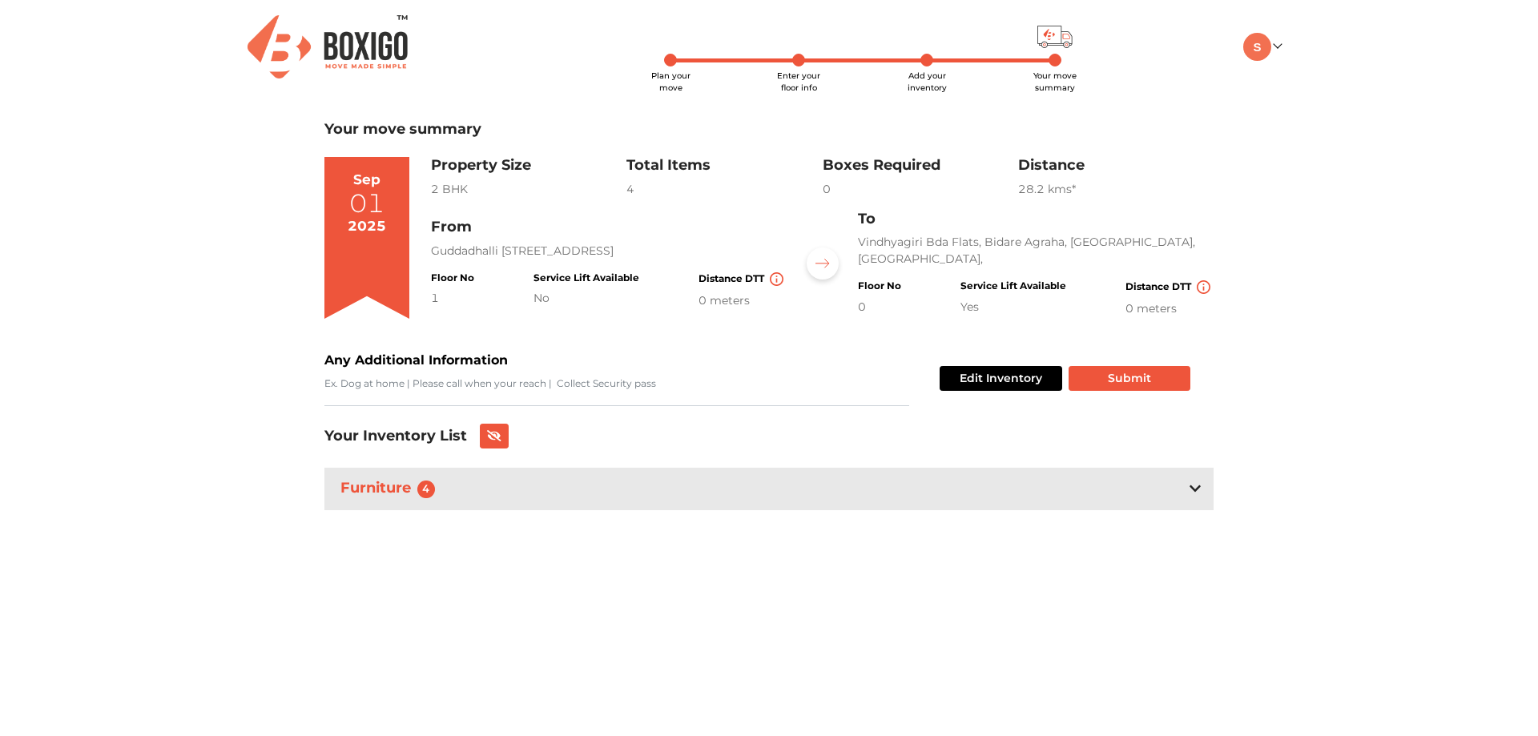
click at [823, 270] on div at bounding box center [823, 264] width 32 height 32
click at [1151, 472] on div "Furniture 4" at bounding box center [769, 489] width 889 height 42
click at [1197, 490] on icon at bounding box center [1195, 488] width 11 height 13
click at [1197, 490] on icon at bounding box center [1195, 489] width 11 height 6
click at [522, 613] on span "2" at bounding box center [518, 610] width 9 height 38
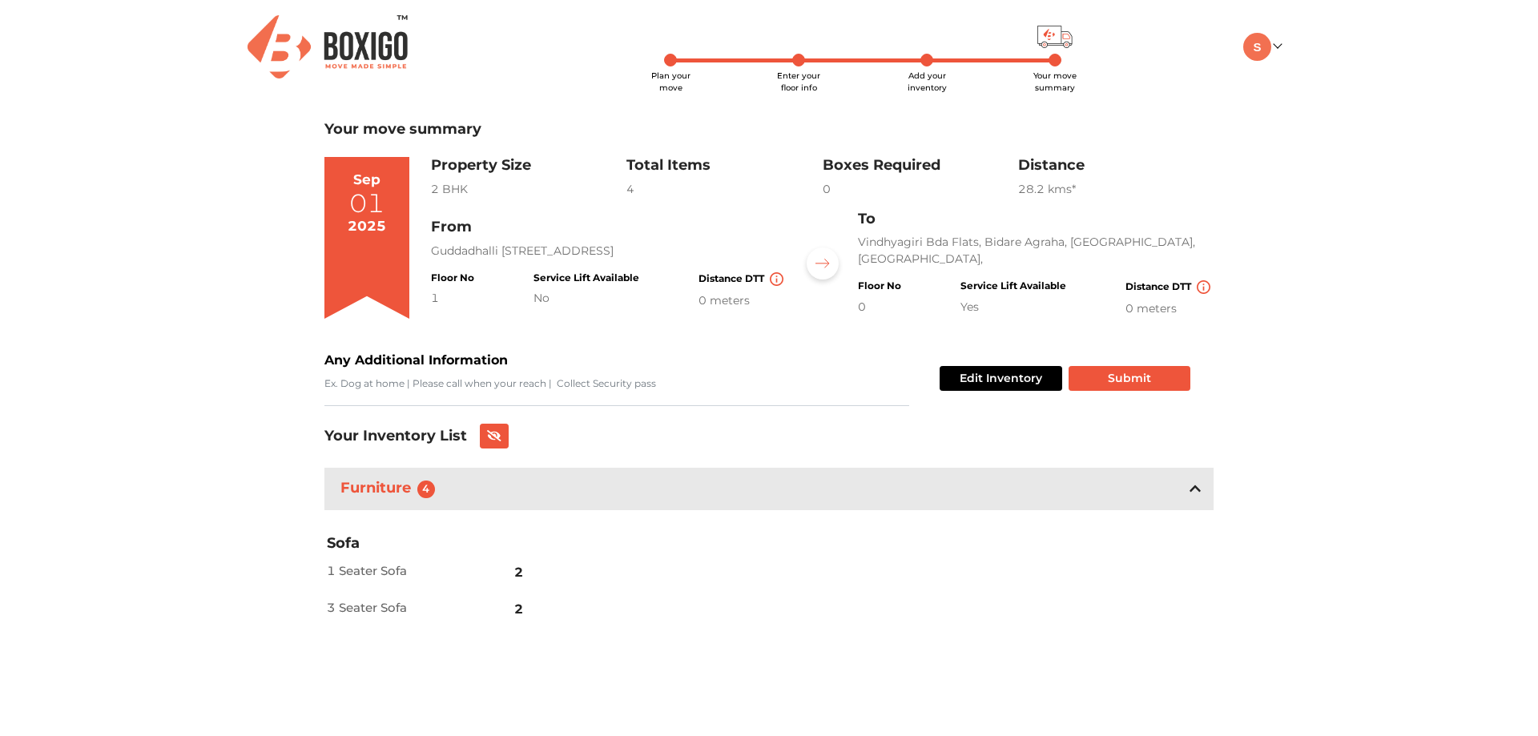
click at [522, 613] on span "2" at bounding box center [518, 610] width 9 height 38
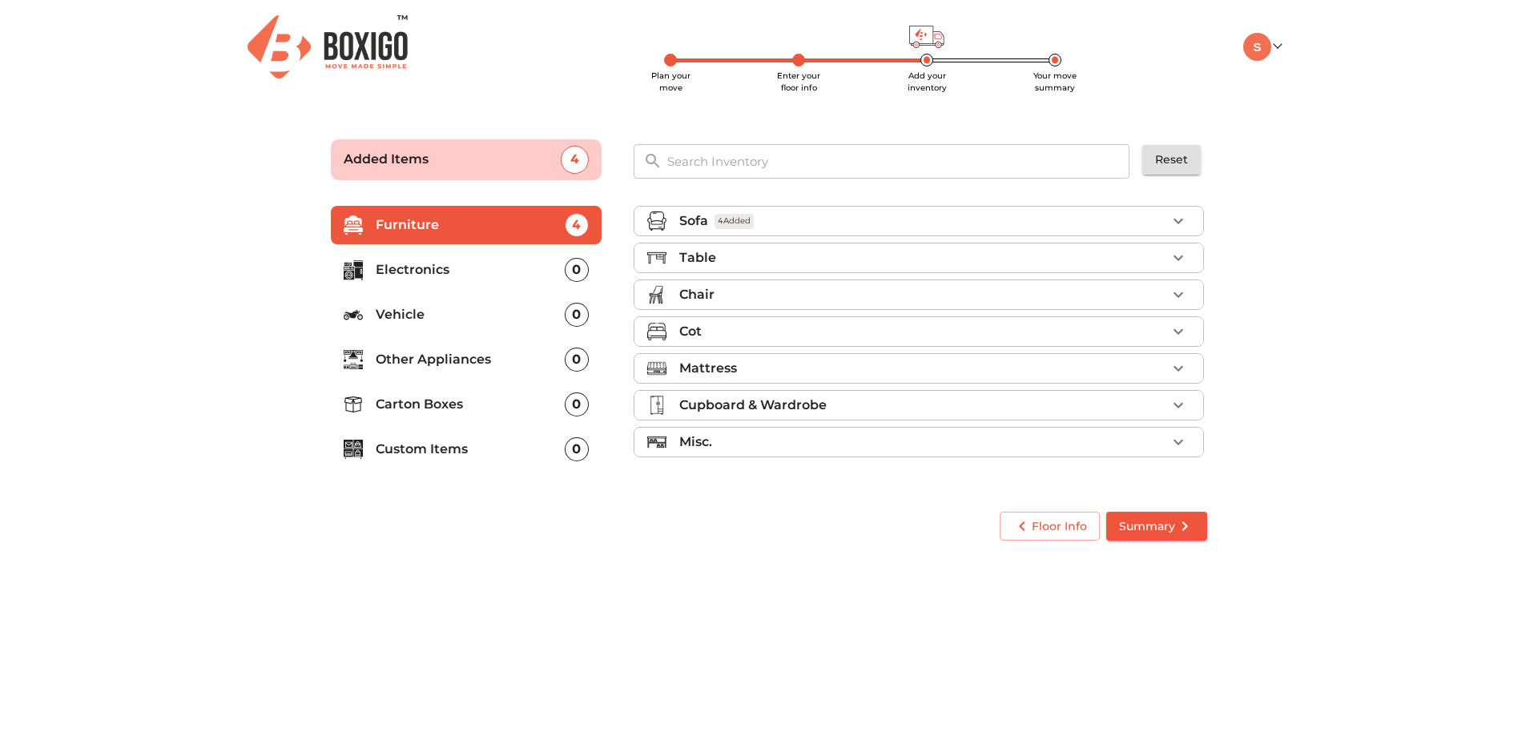
click at [1178, 224] on icon "button" at bounding box center [1178, 221] width 19 height 19
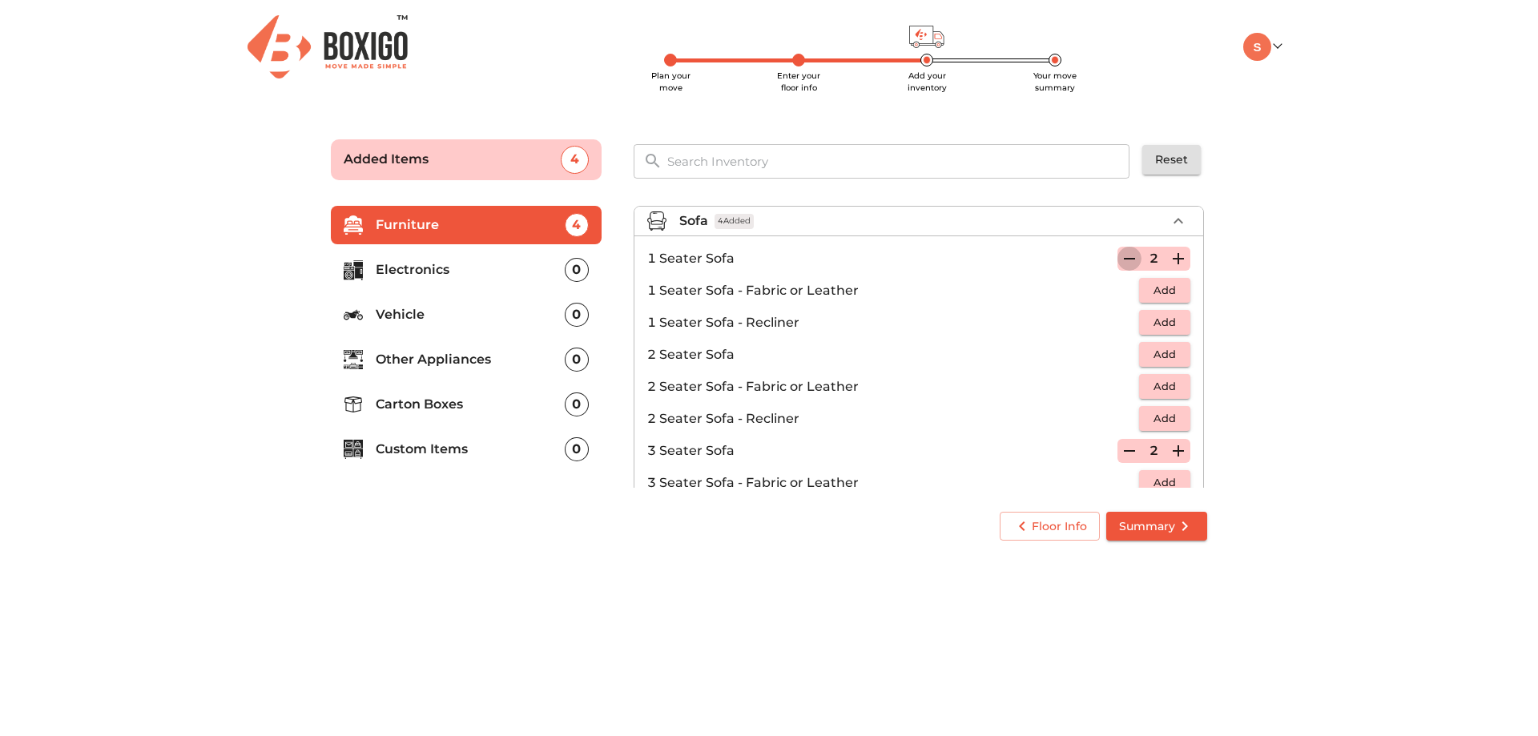
click at [1120, 255] on icon "button" at bounding box center [1129, 258] width 19 height 19
click at [1130, 519] on span "Summary" at bounding box center [1156, 527] width 75 height 20
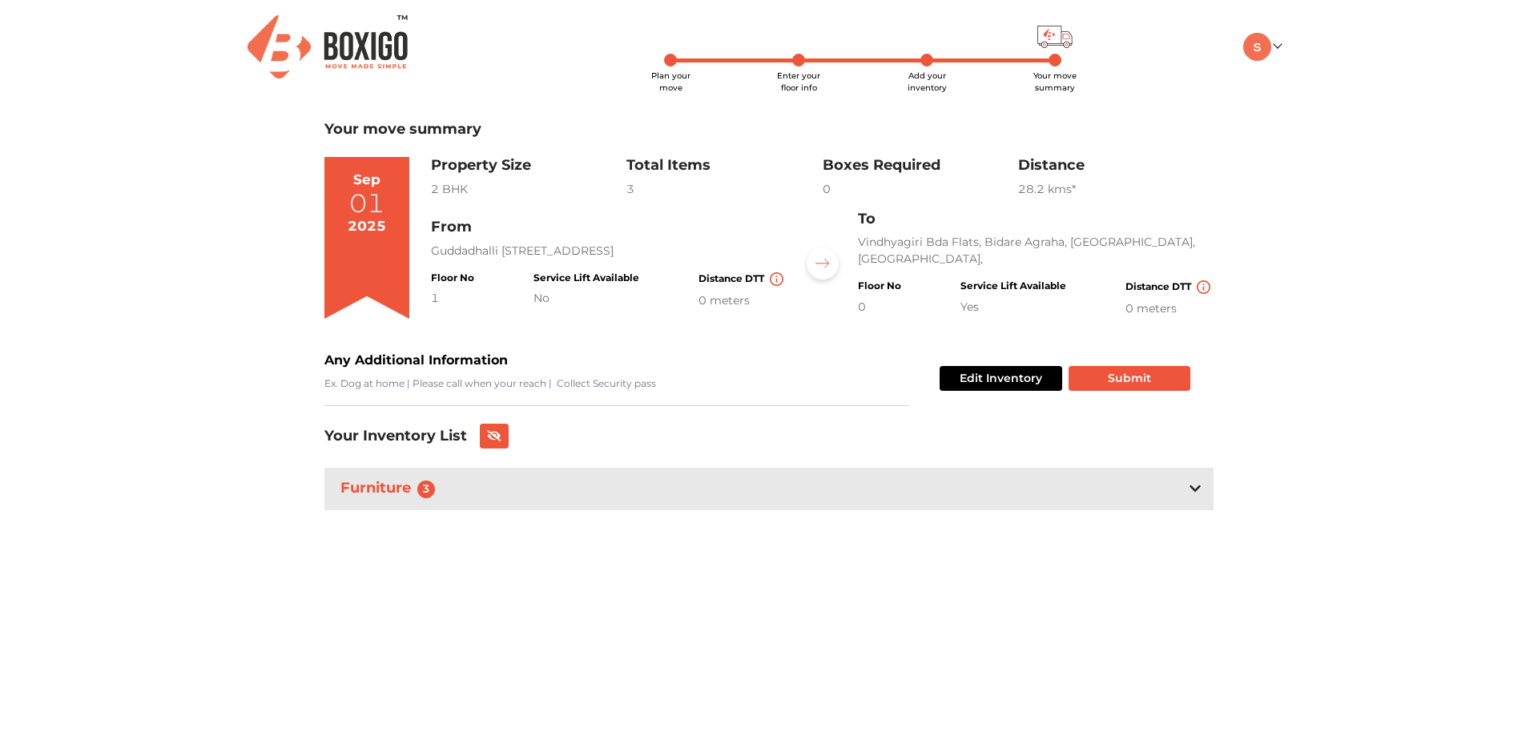
click at [1193, 494] on icon at bounding box center [1195, 488] width 11 height 13
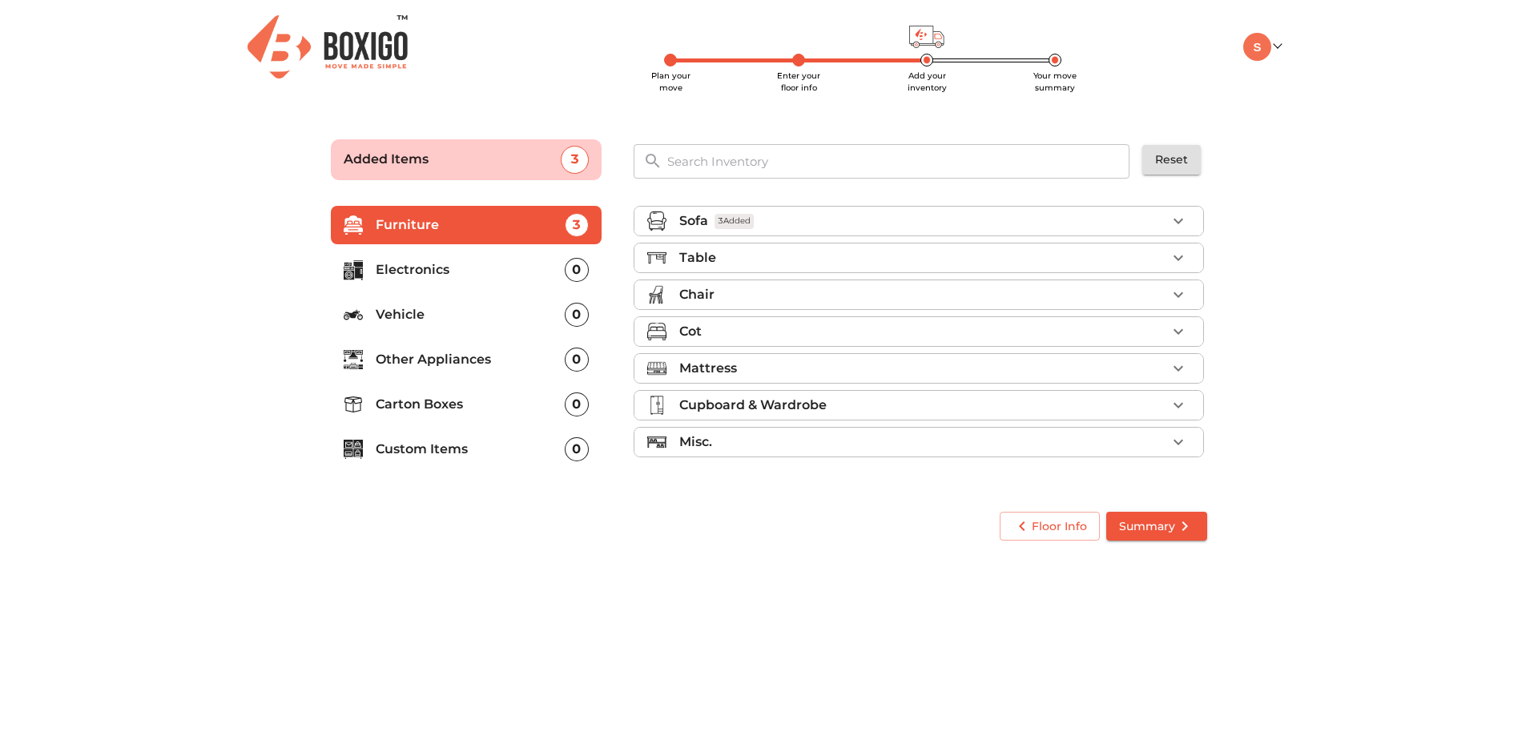
click at [761, 255] on div "Table" at bounding box center [922, 257] width 487 height 19
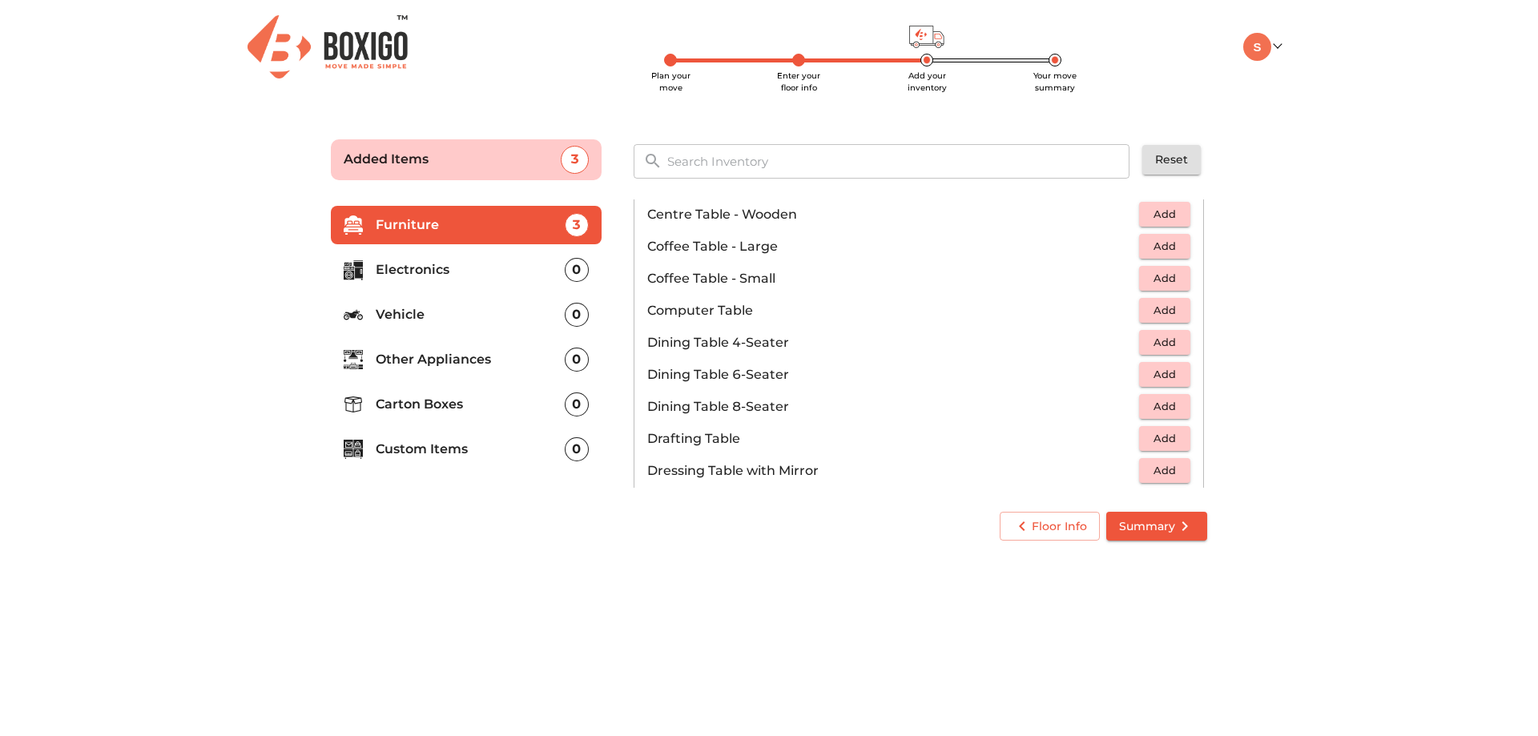
scroll to position [226, 0]
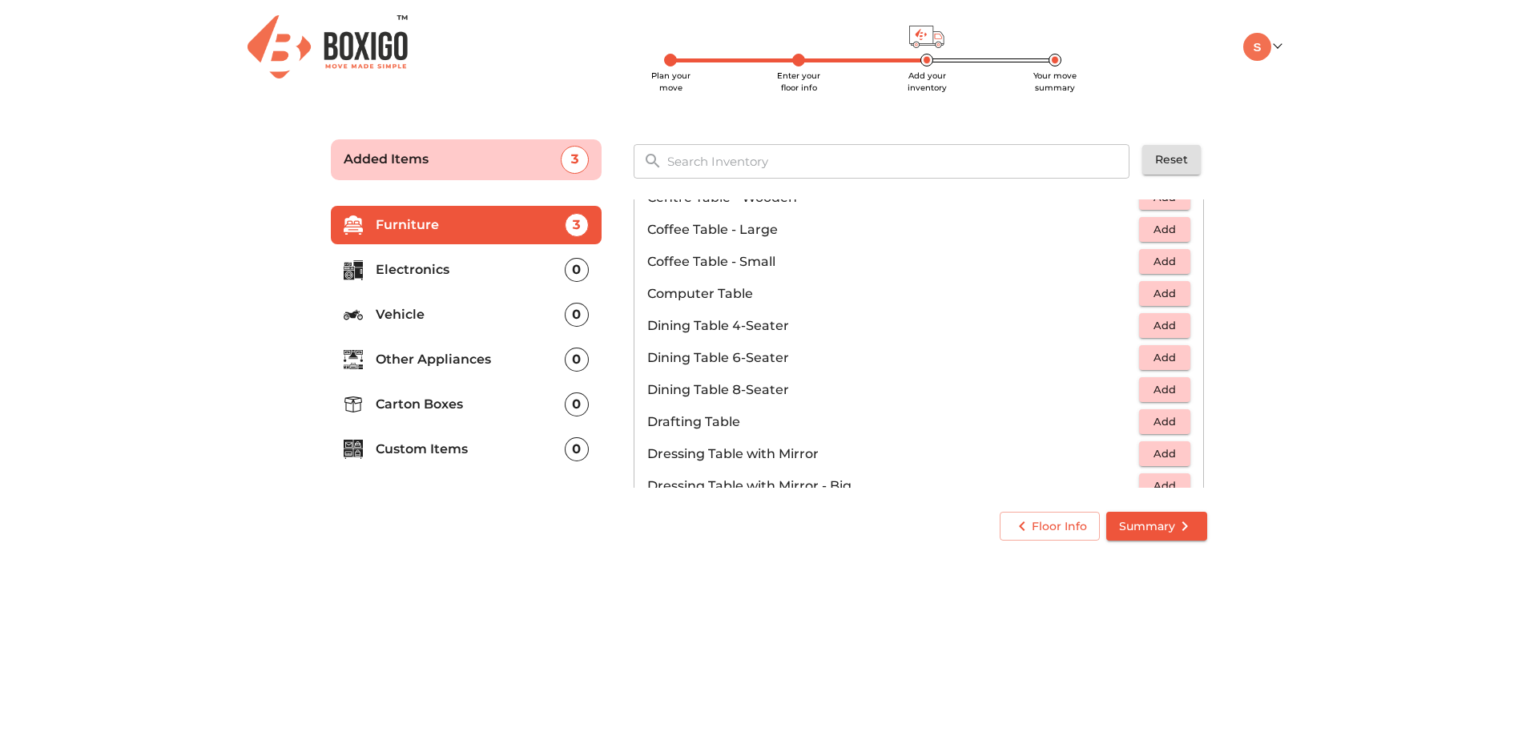
click at [1160, 299] on span "Add" at bounding box center [1164, 293] width 35 height 18
click at [1167, 330] on span "Add" at bounding box center [1164, 325] width 35 height 18
click at [1151, 431] on span "Add" at bounding box center [1164, 422] width 35 height 18
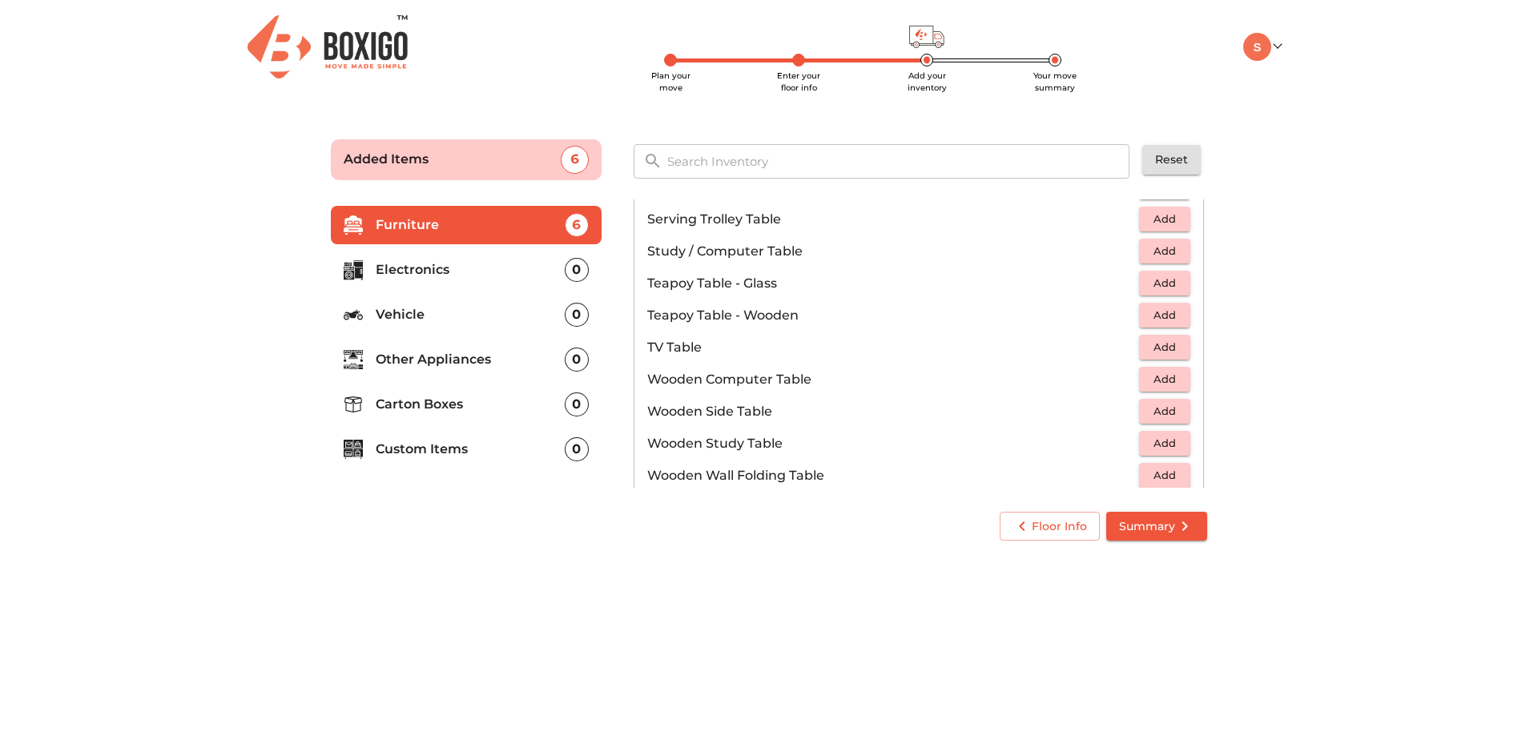
scroll to position [947, 0]
click at [1139, 312] on button "Add" at bounding box center [1164, 309] width 51 height 25
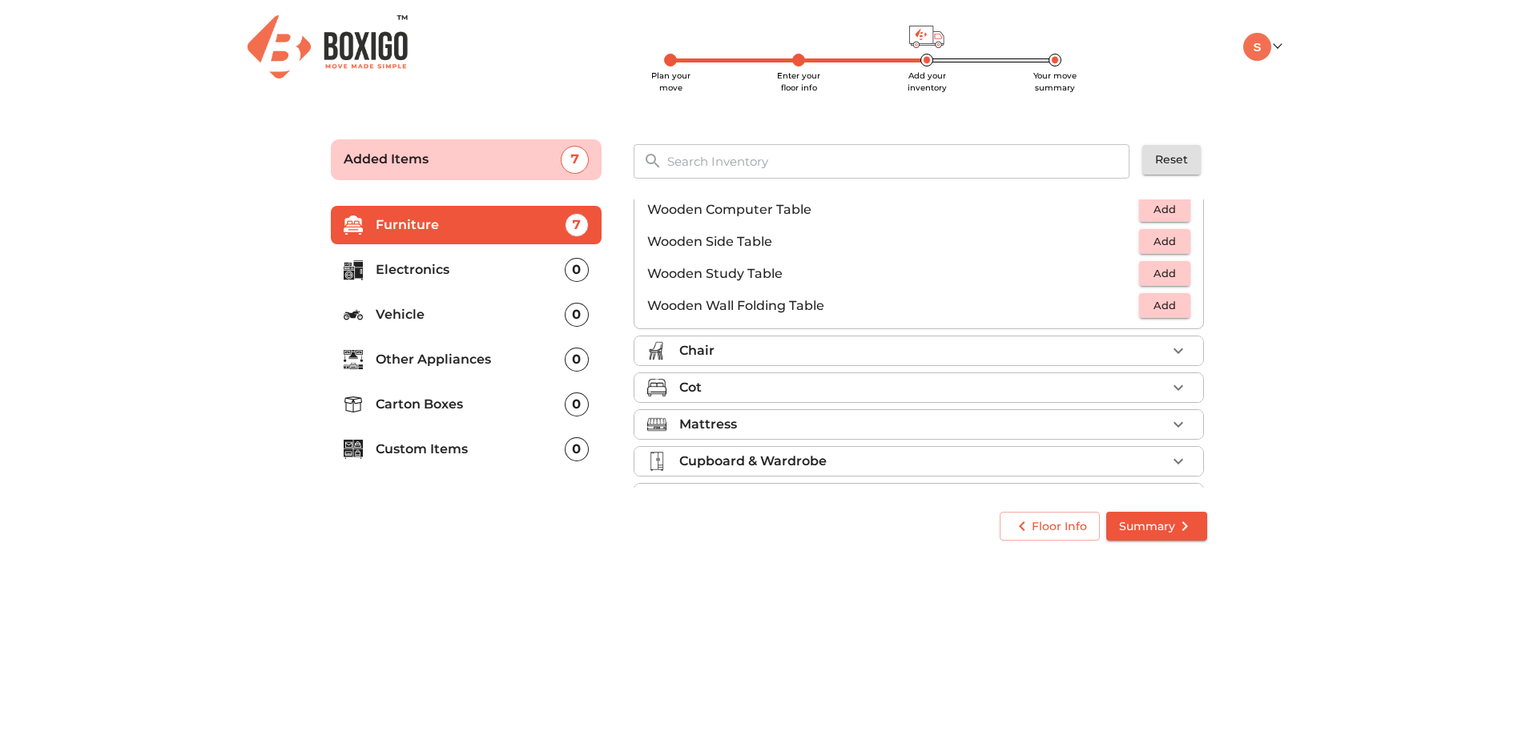
scroll to position [1107, 0]
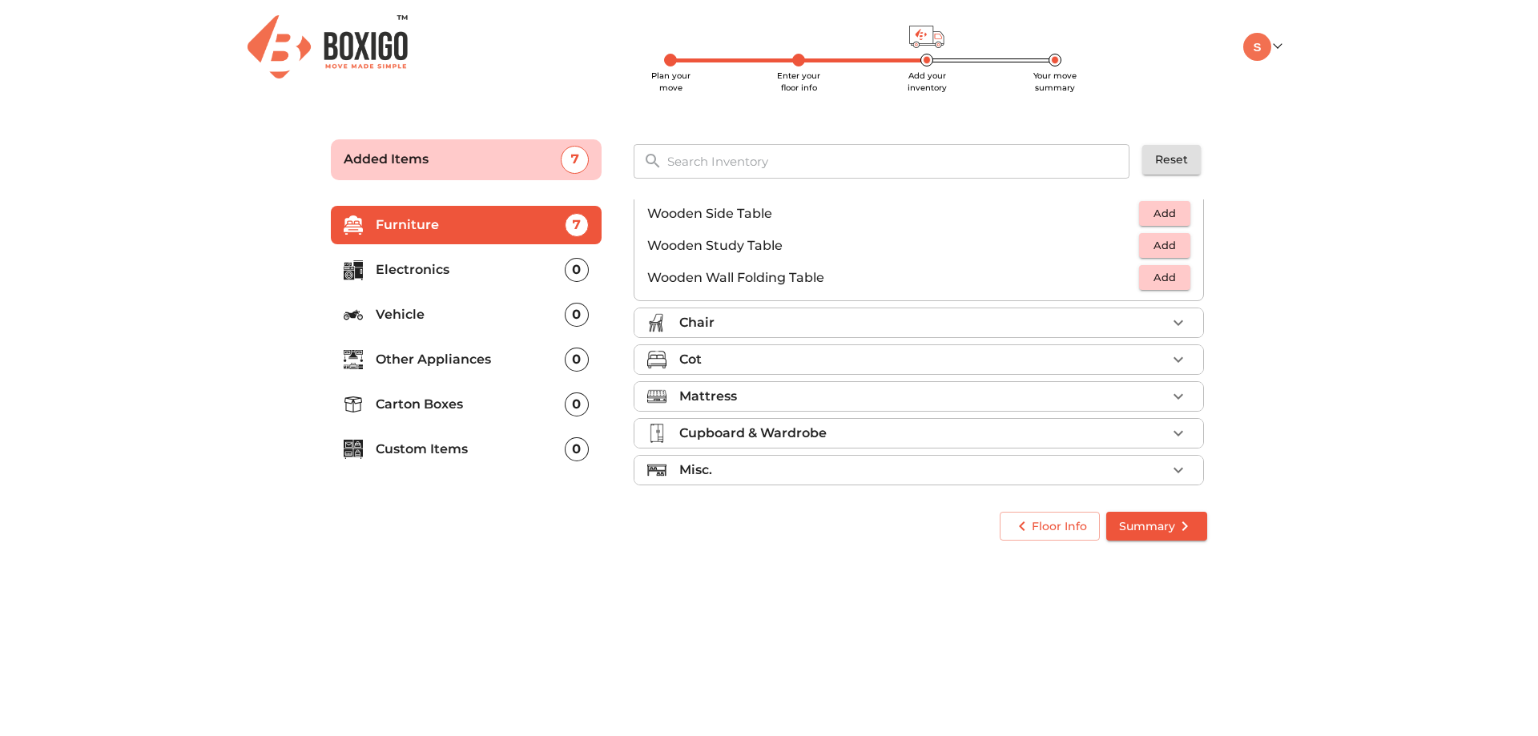
click at [1169, 329] on icon "button" at bounding box center [1178, 322] width 19 height 19
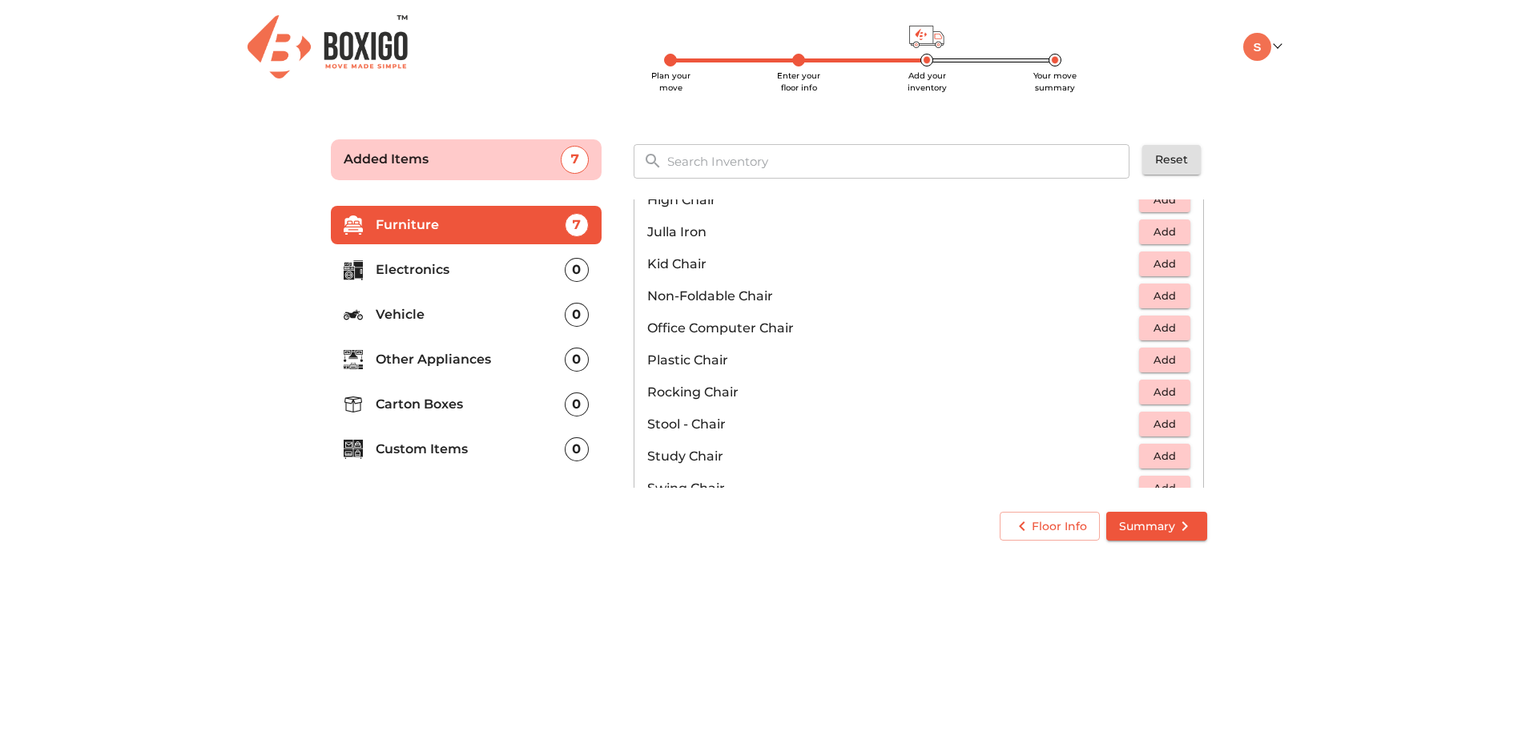
scroll to position [481, 0]
click at [1160, 272] on span "Add" at bounding box center [1164, 268] width 35 height 18
click at [1150, 272] on p "1" at bounding box center [1154, 268] width 9 height 19
click at [1169, 273] on icon "button" at bounding box center [1178, 268] width 19 height 19
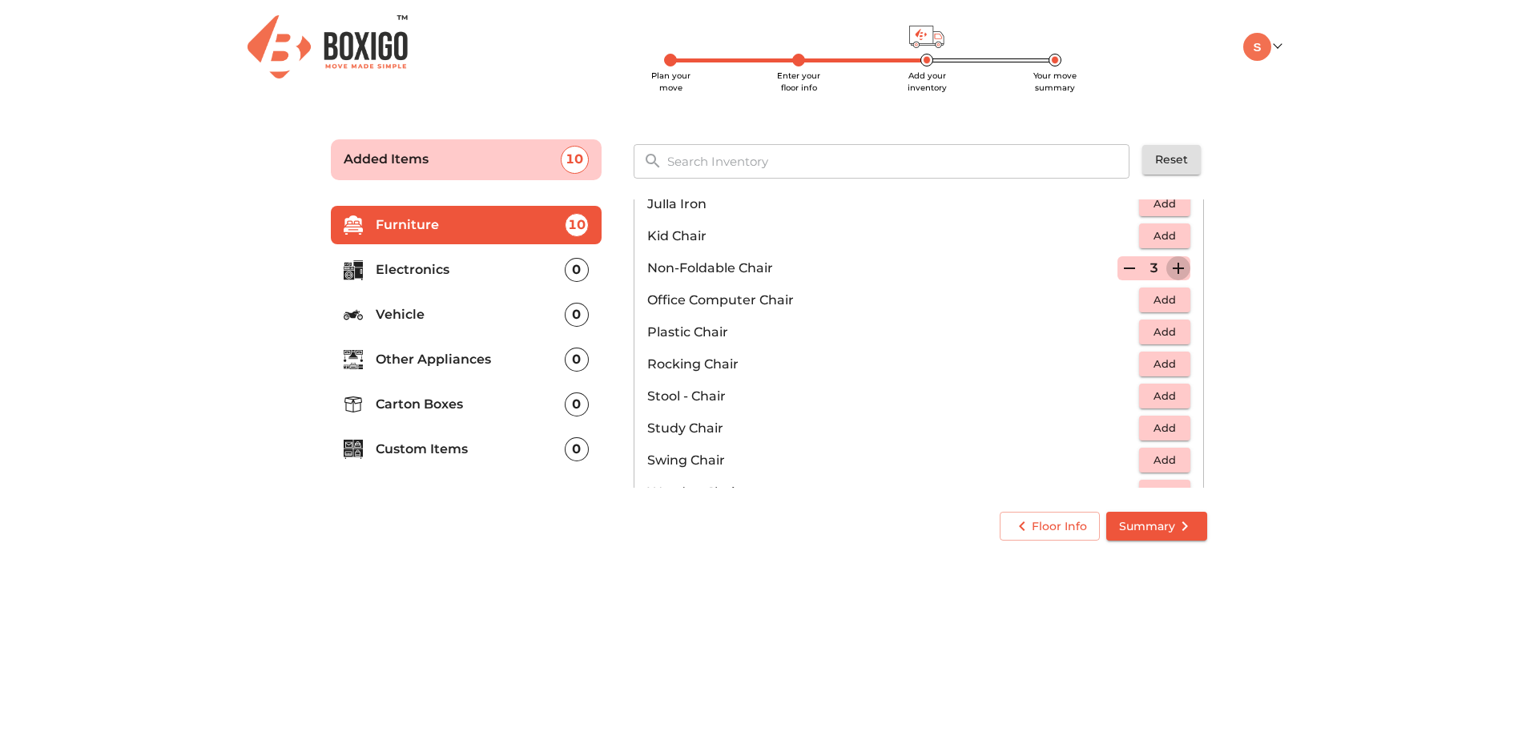
click at [1169, 273] on icon "button" at bounding box center [1178, 268] width 19 height 19
click at [1155, 331] on span "Add" at bounding box center [1164, 332] width 35 height 18
click at [1124, 270] on icon "button" at bounding box center [1129, 268] width 19 height 19
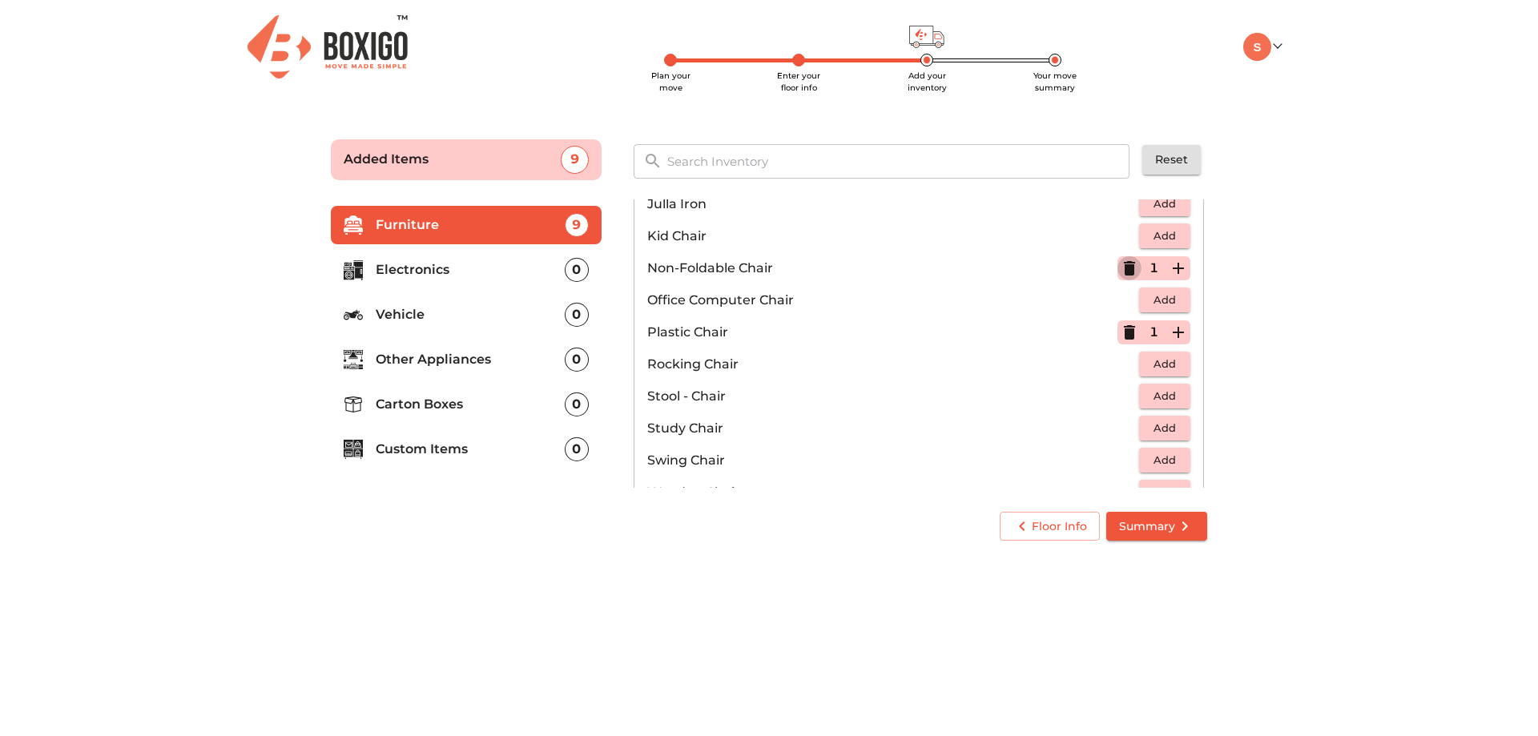
click at [1124, 270] on icon "button" at bounding box center [1129, 268] width 11 height 14
click at [1124, 270] on p "Non-Foldable Chair" at bounding box center [893, 268] width 492 height 19
click at [1169, 337] on icon "button" at bounding box center [1178, 332] width 19 height 19
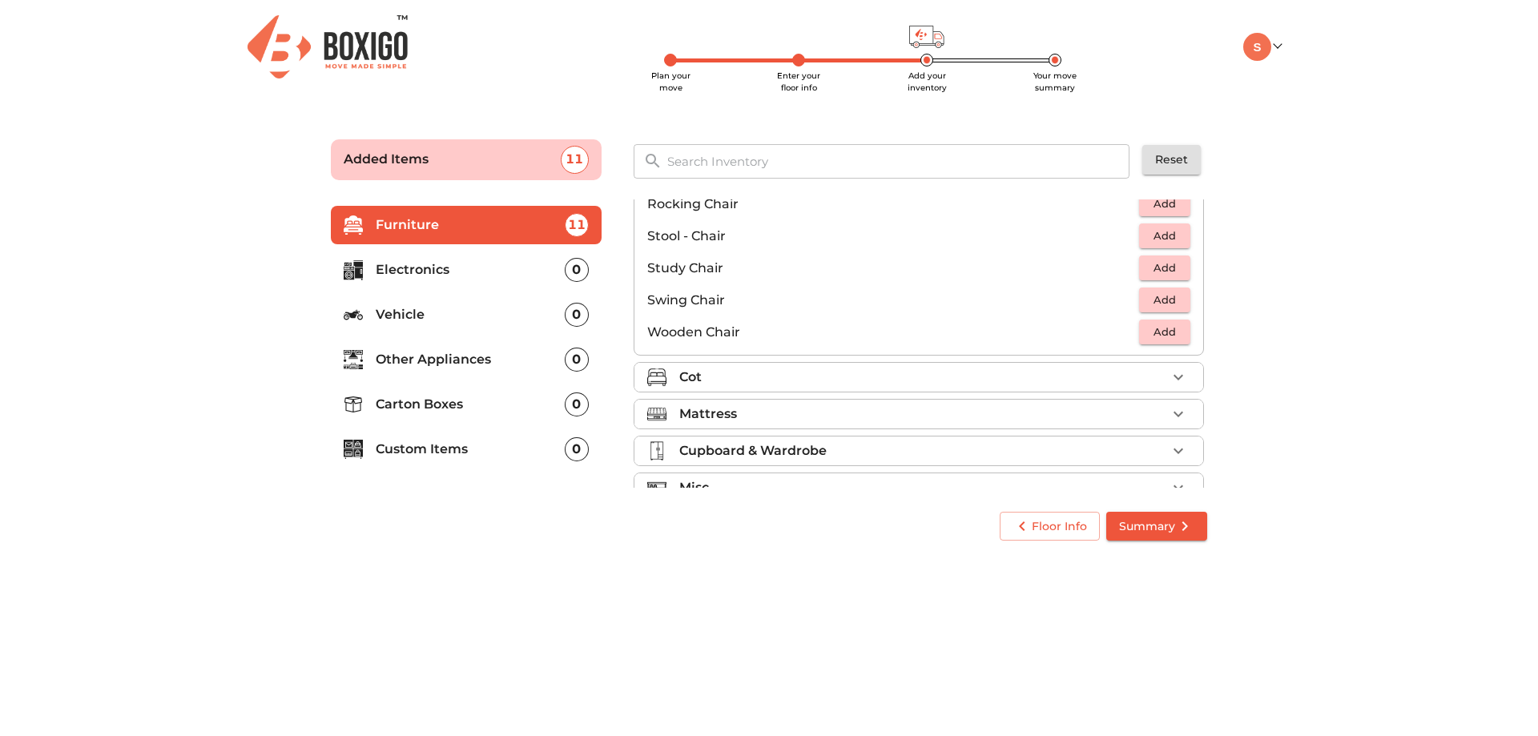
scroll to position [669, 0]
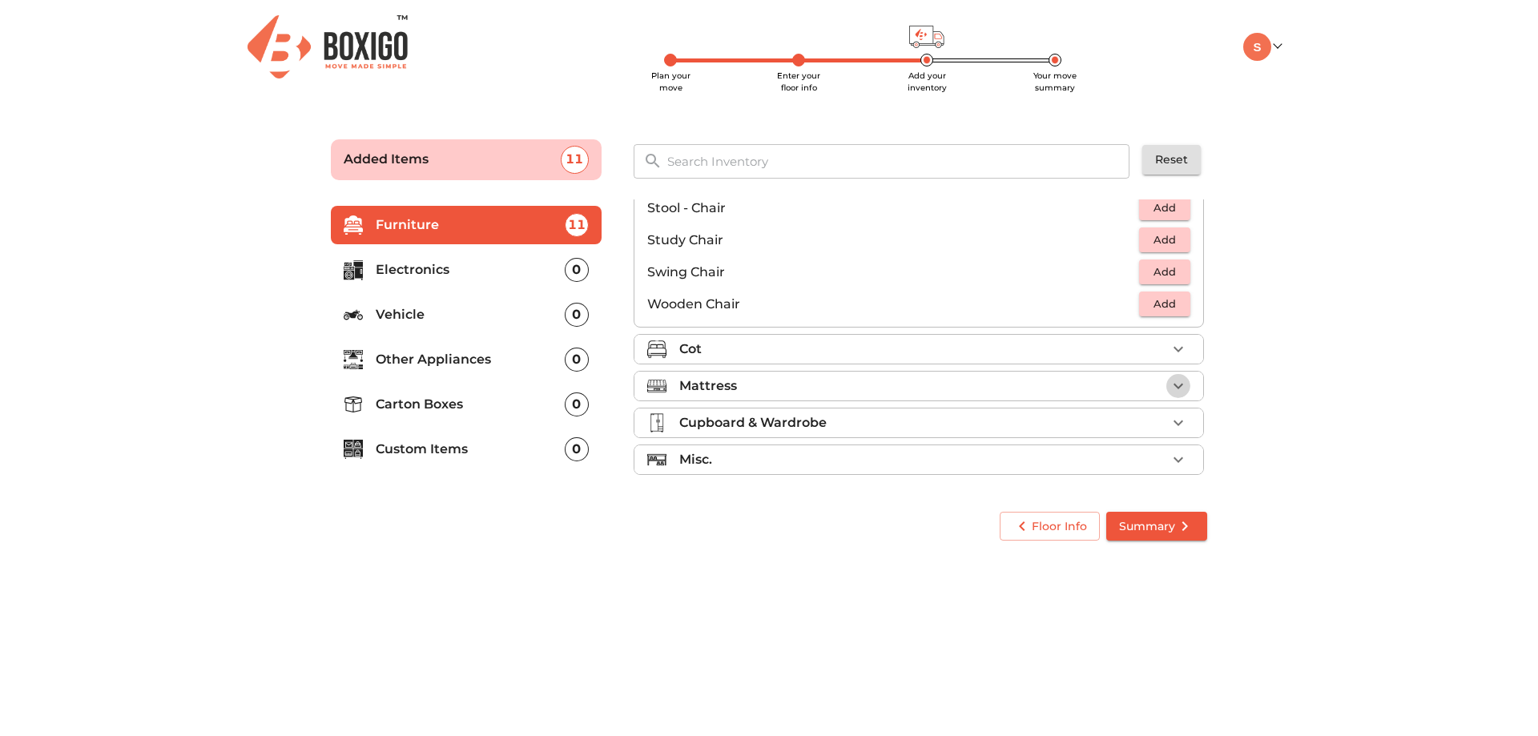
click at [1178, 386] on icon "button" at bounding box center [1178, 386] width 19 height 19
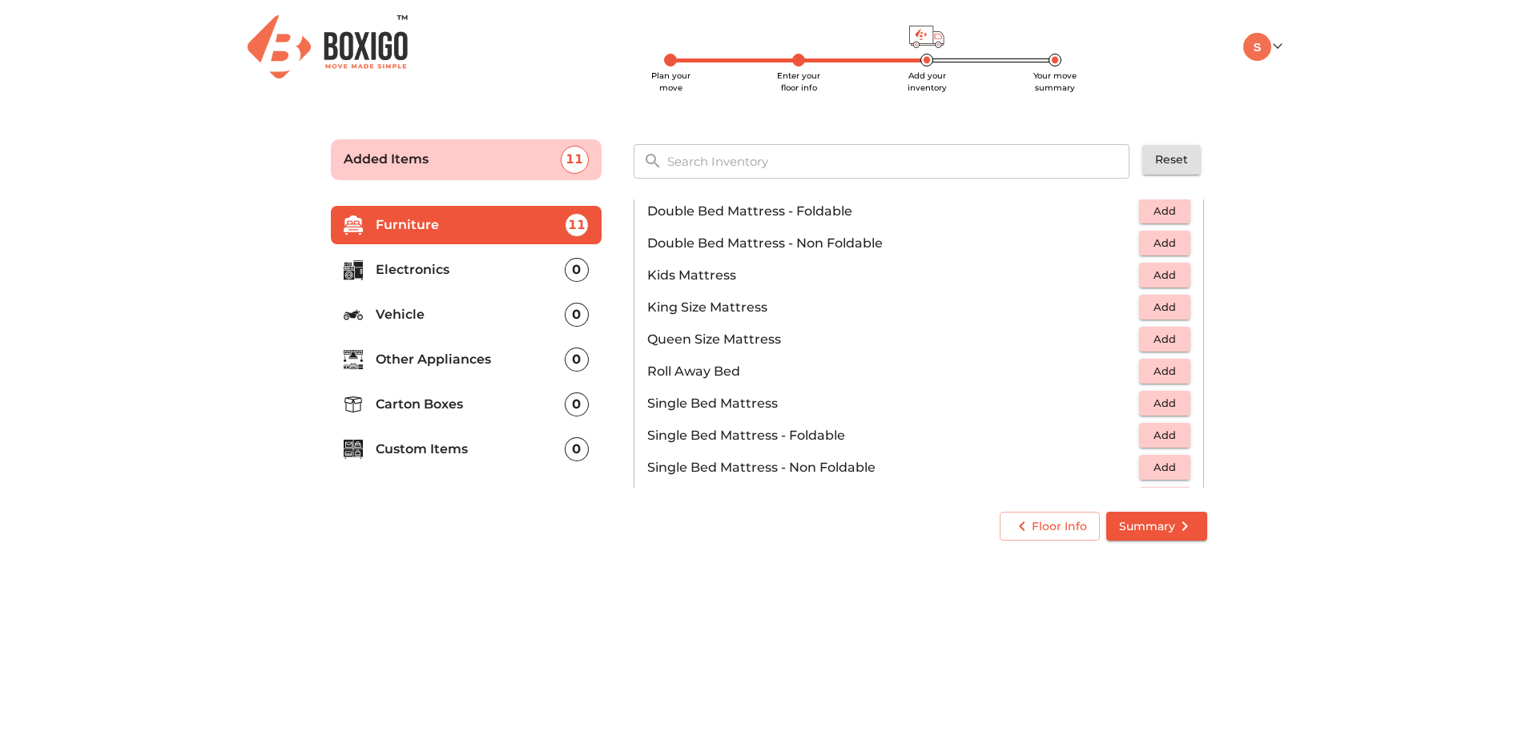
scroll to position [224, 0]
click at [1155, 378] on span "Add" at bounding box center [1164, 374] width 35 height 18
click at [1150, 380] on p "1" at bounding box center [1154, 374] width 9 height 19
click at [1169, 378] on icon "button" at bounding box center [1178, 374] width 19 height 19
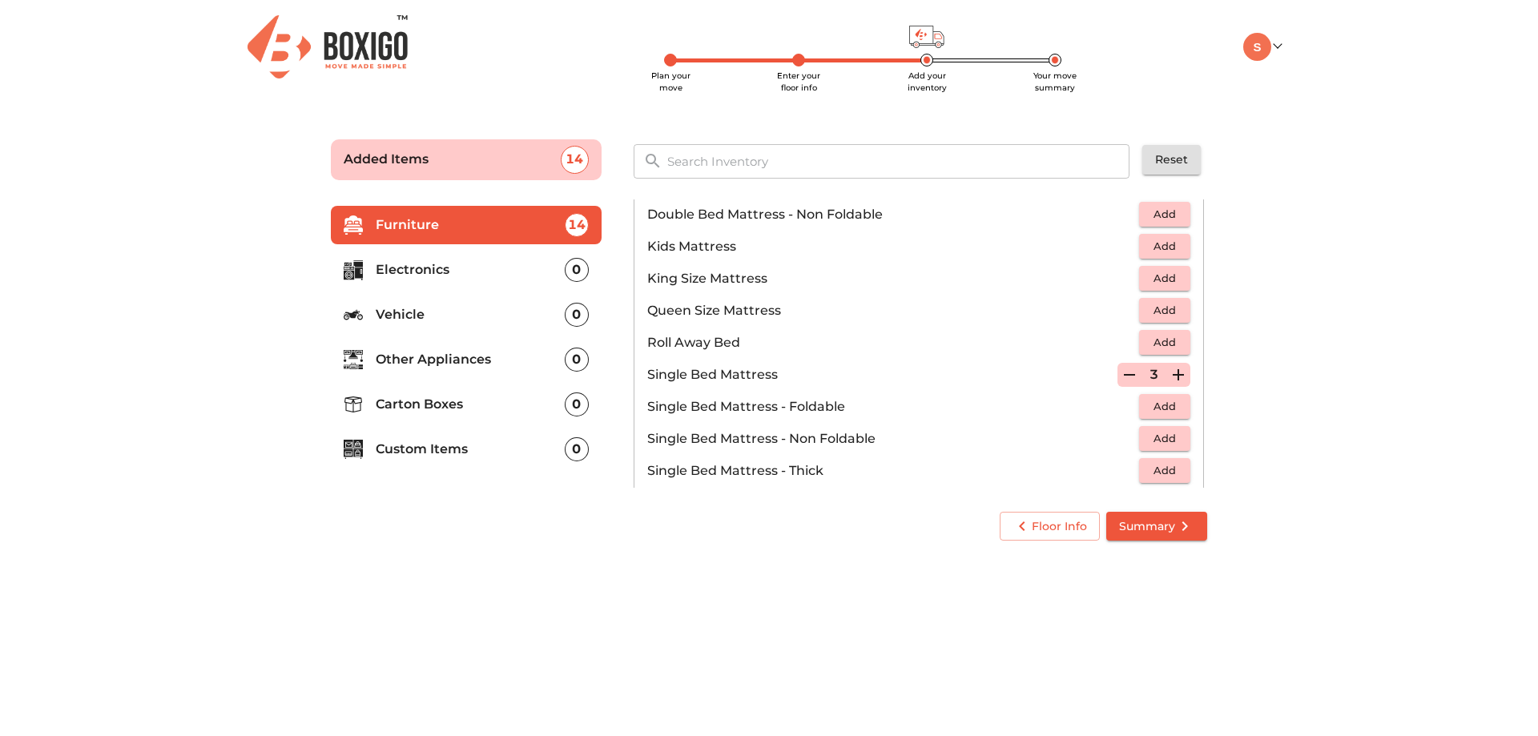
click at [1169, 378] on icon "button" at bounding box center [1178, 374] width 19 height 19
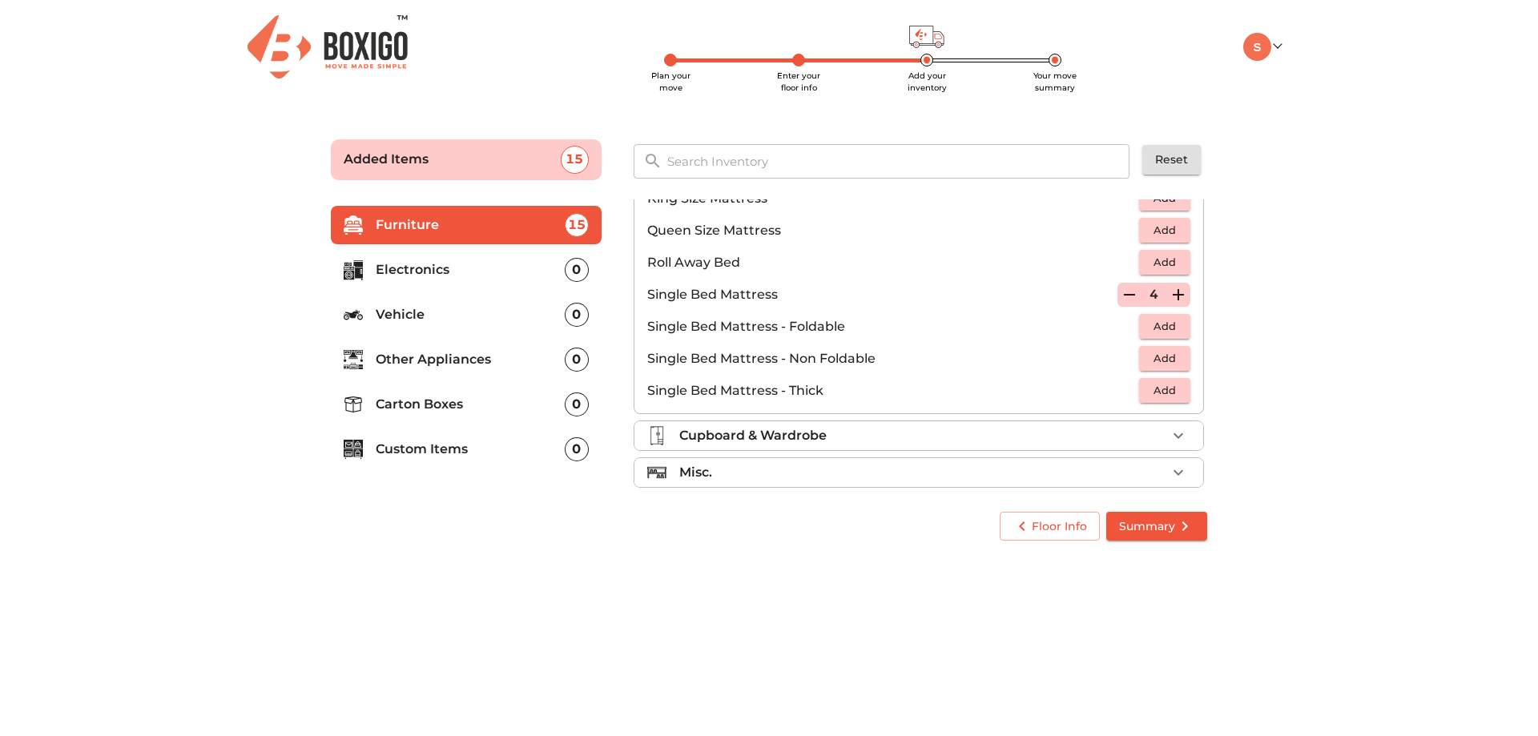
scroll to position [316, 0]
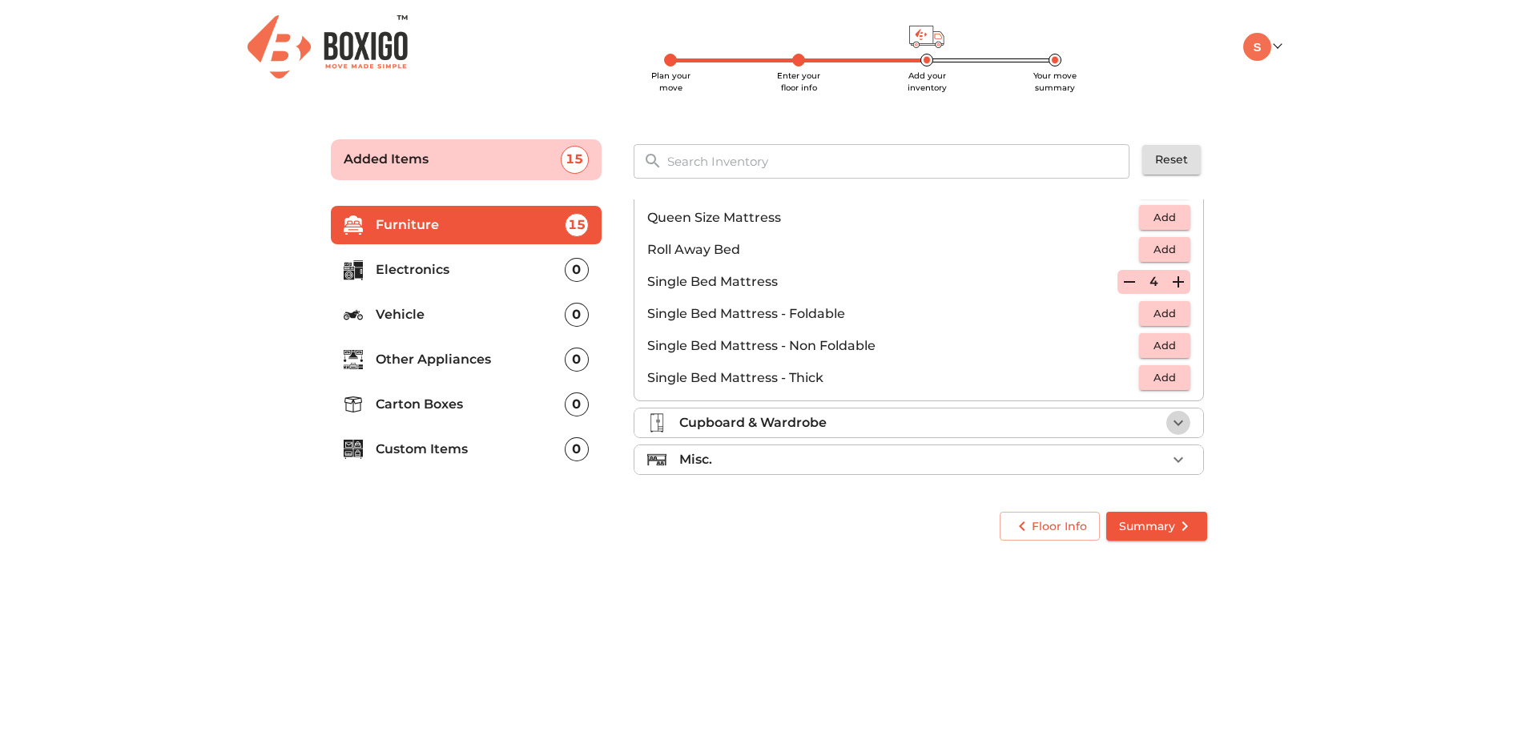
click at [1178, 421] on icon "button" at bounding box center [1178, 422] width 19 height 19
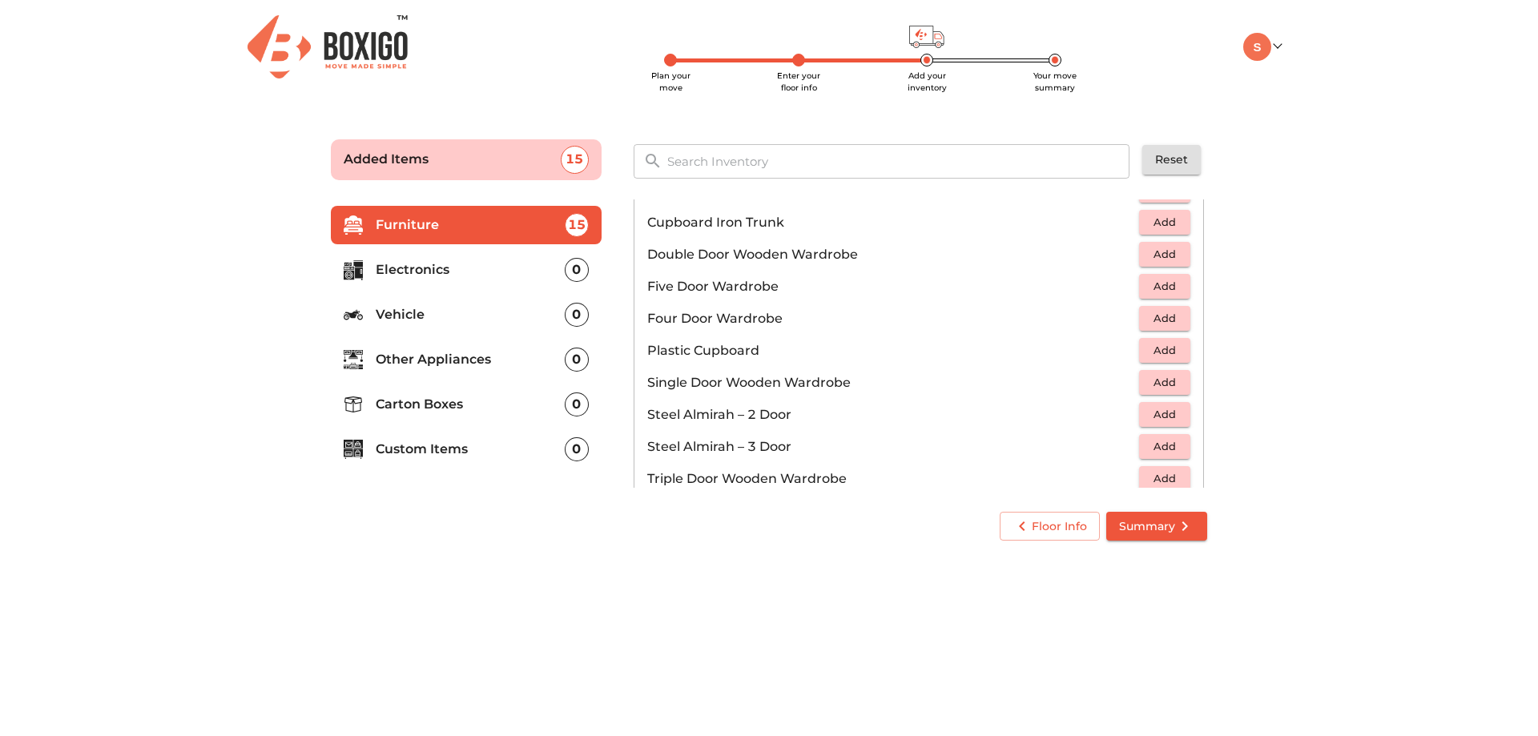
click at [1170, 256] on span "Add" at bounding box center [1164, 254] width 35 height 18
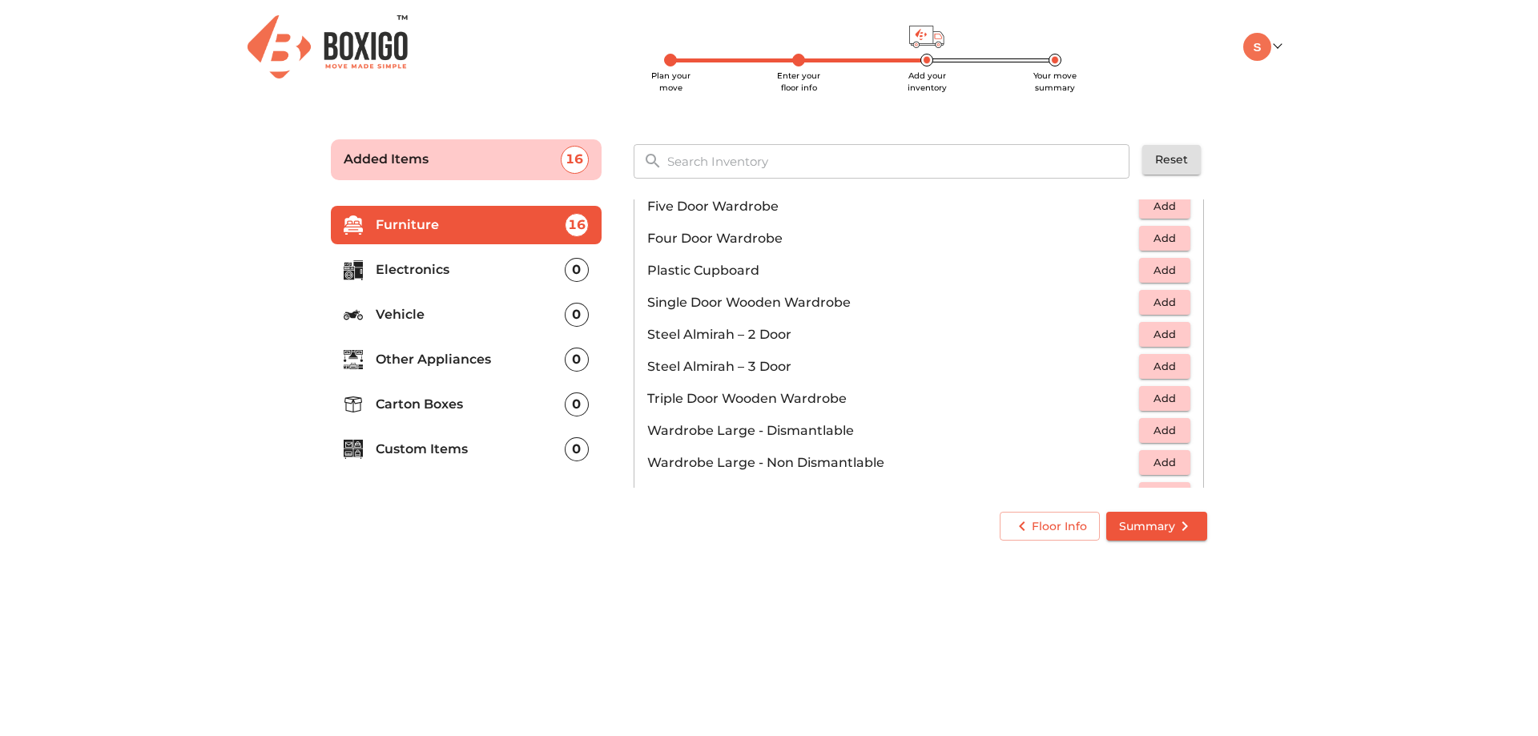
click at [1162, 342] on span "Add" at bounding box center [1164, 334] width 35 height 18
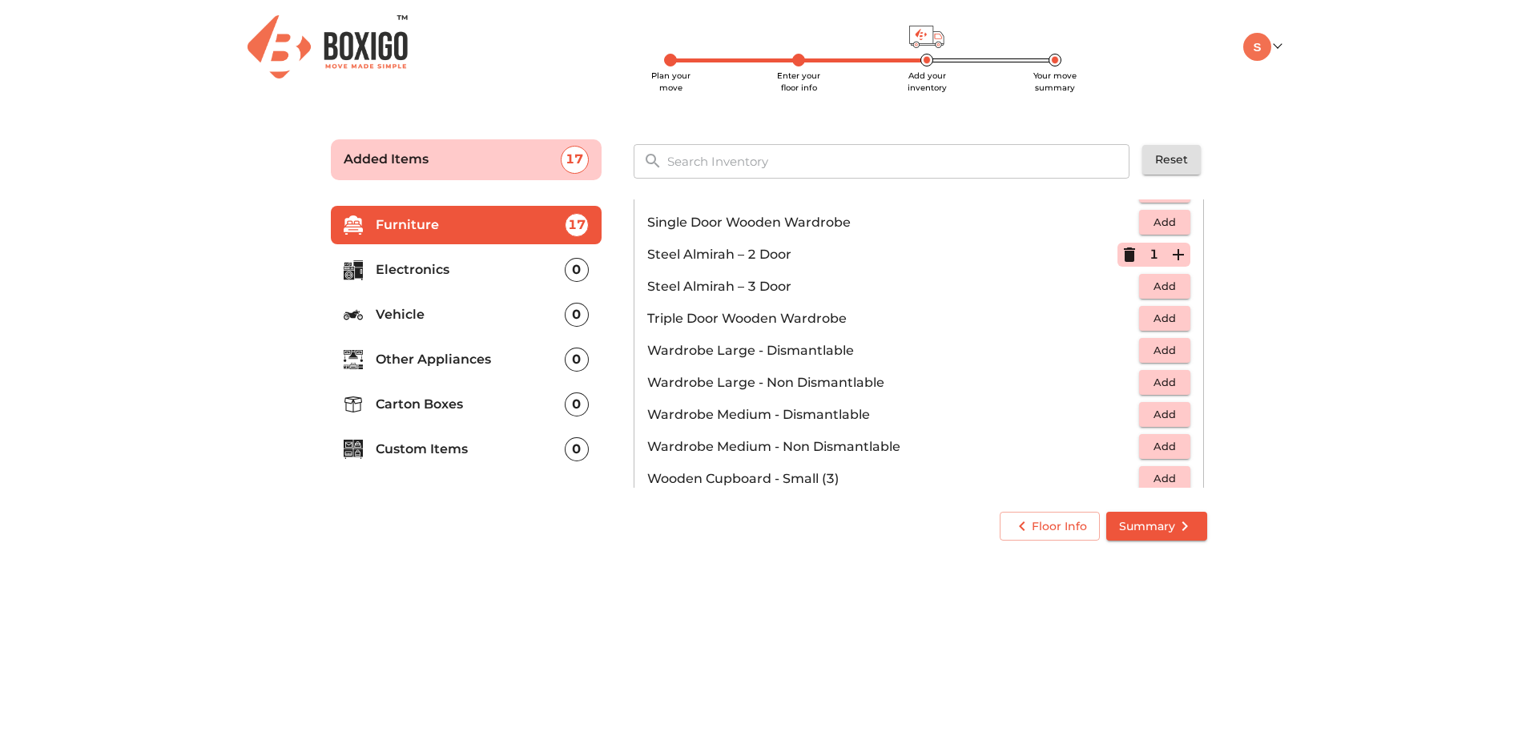
scroll to position [541, 0]
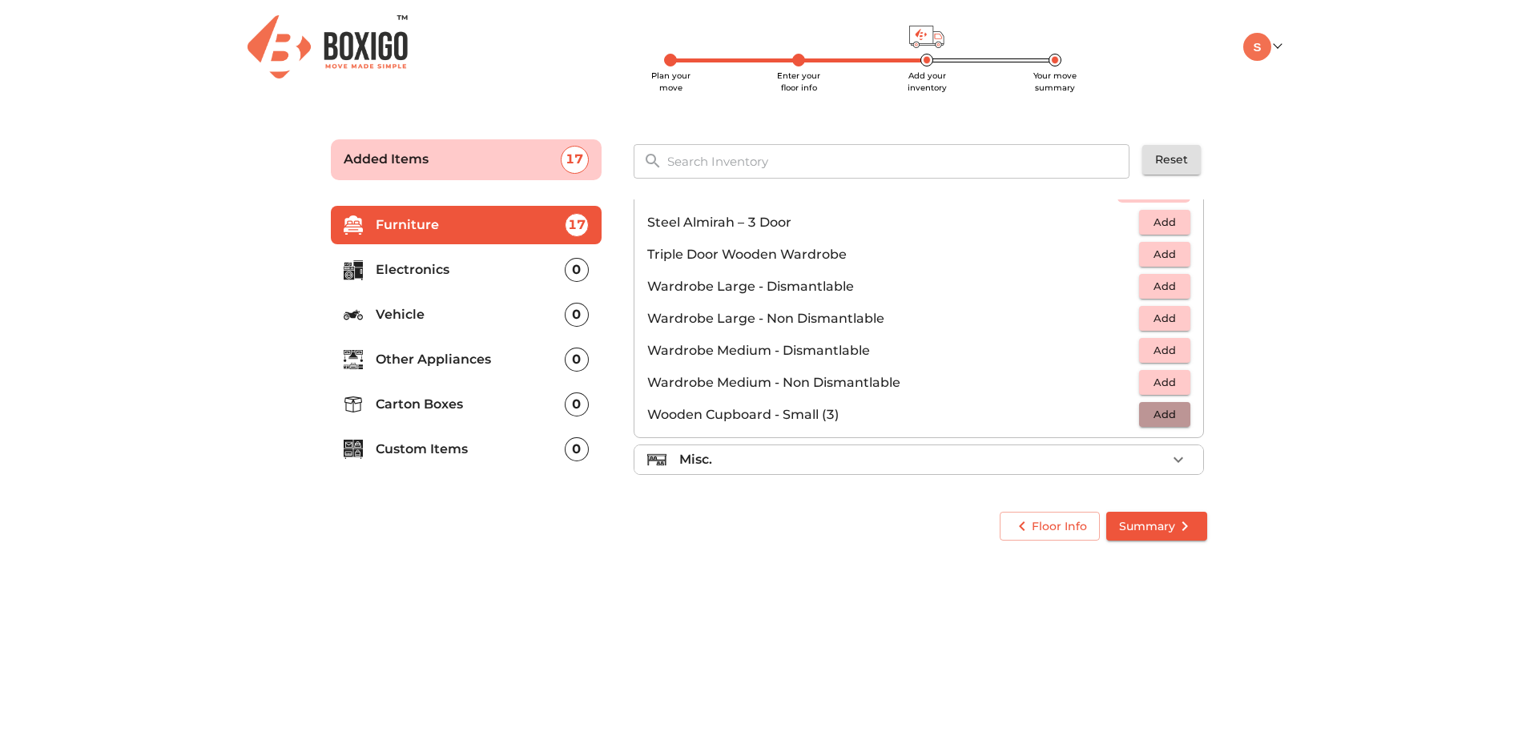
click at [1155, 419] on span "Add" at bounding box center [1164, 414] width 35 height 18
click at [963, 431] on ul "Chest of Drawers Add Cupboard - China Cabinet Add Cupboard (Dismantlable) - Lar…" at bounding box center [919, 158] width 569 height 558
click at [1176, 468] on icon "button" at bounding box center [1178, 459] width 19 height 19
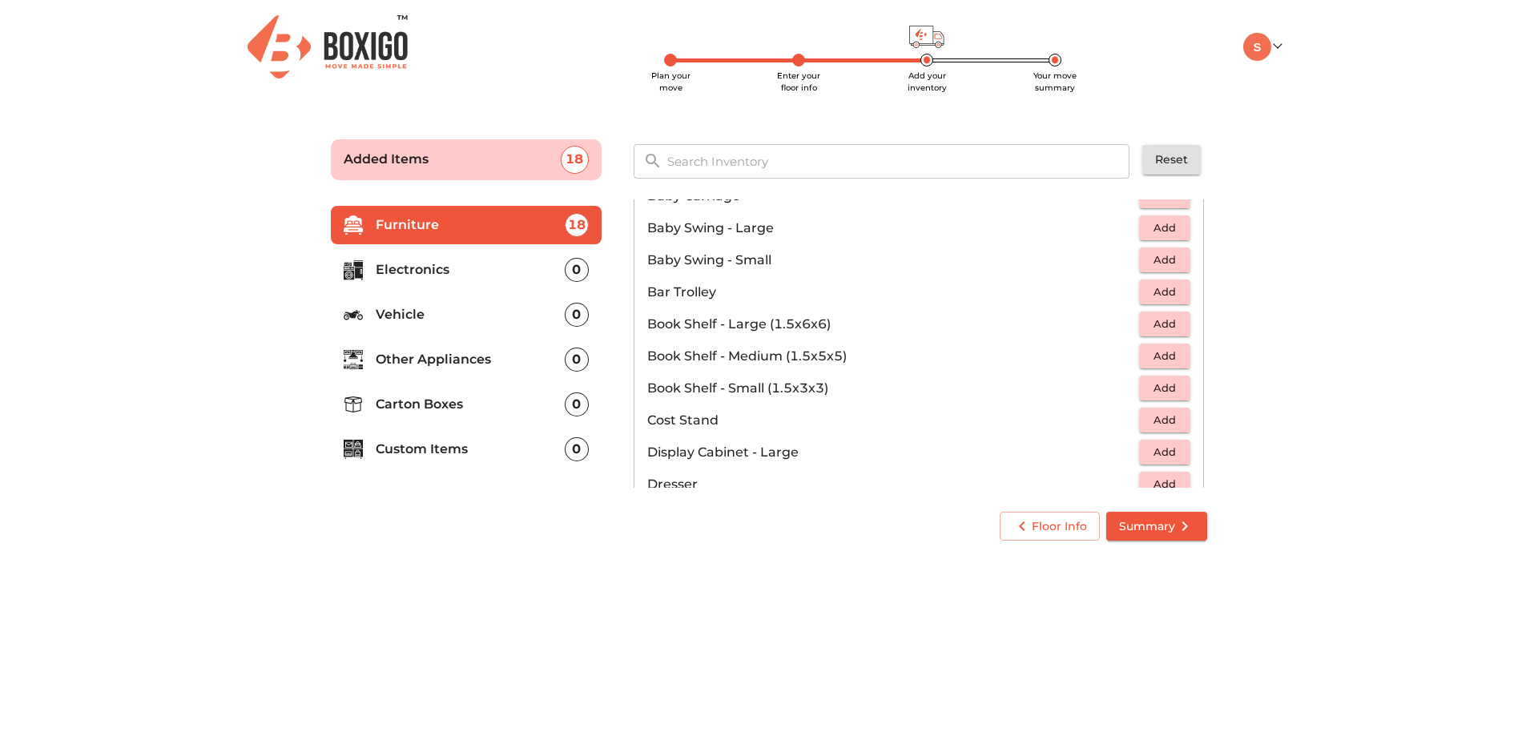
scroll to position [320, 0]
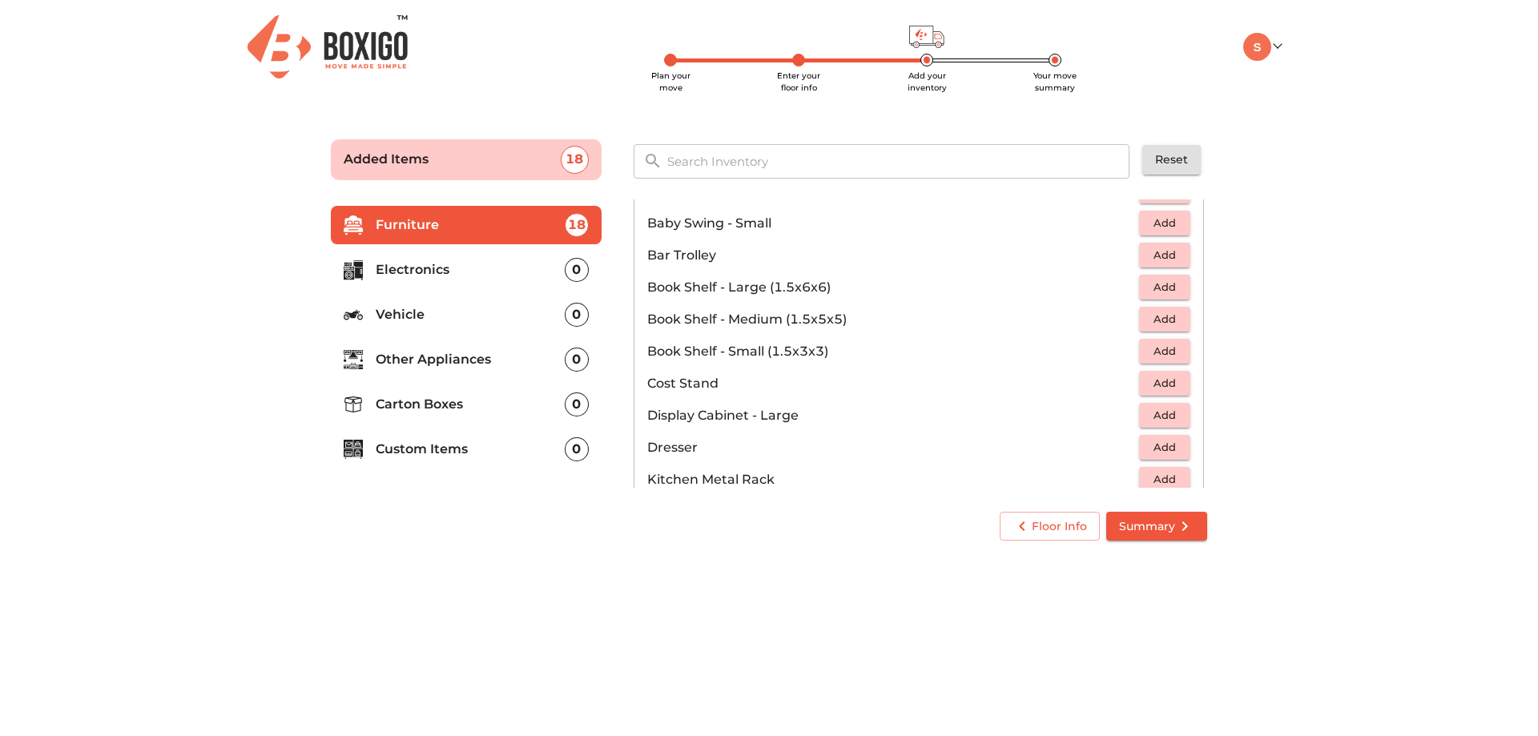
click at [1164, 349] on span "Add" at bounding box center [1164, 351] width 35 height 18
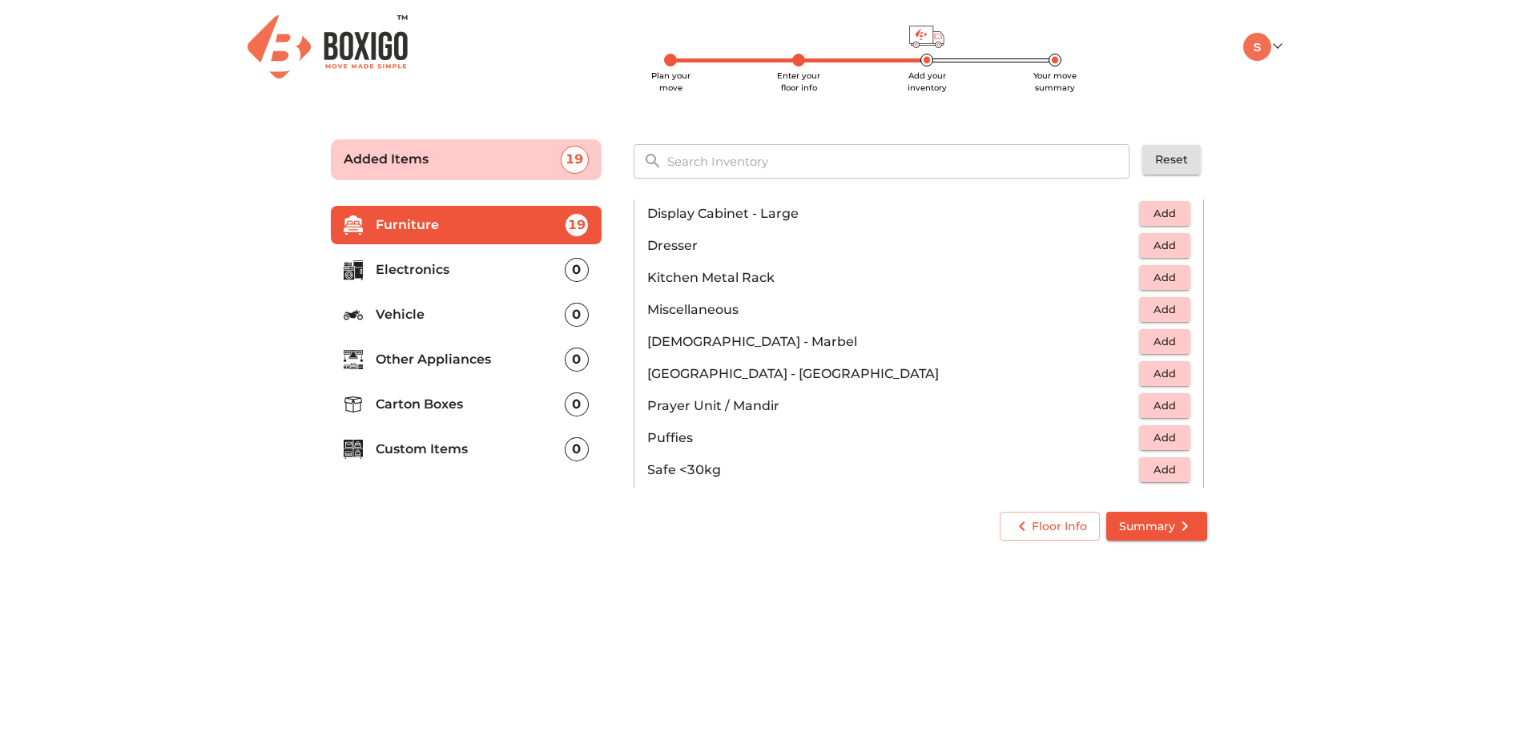
scroll to position [561, 0]
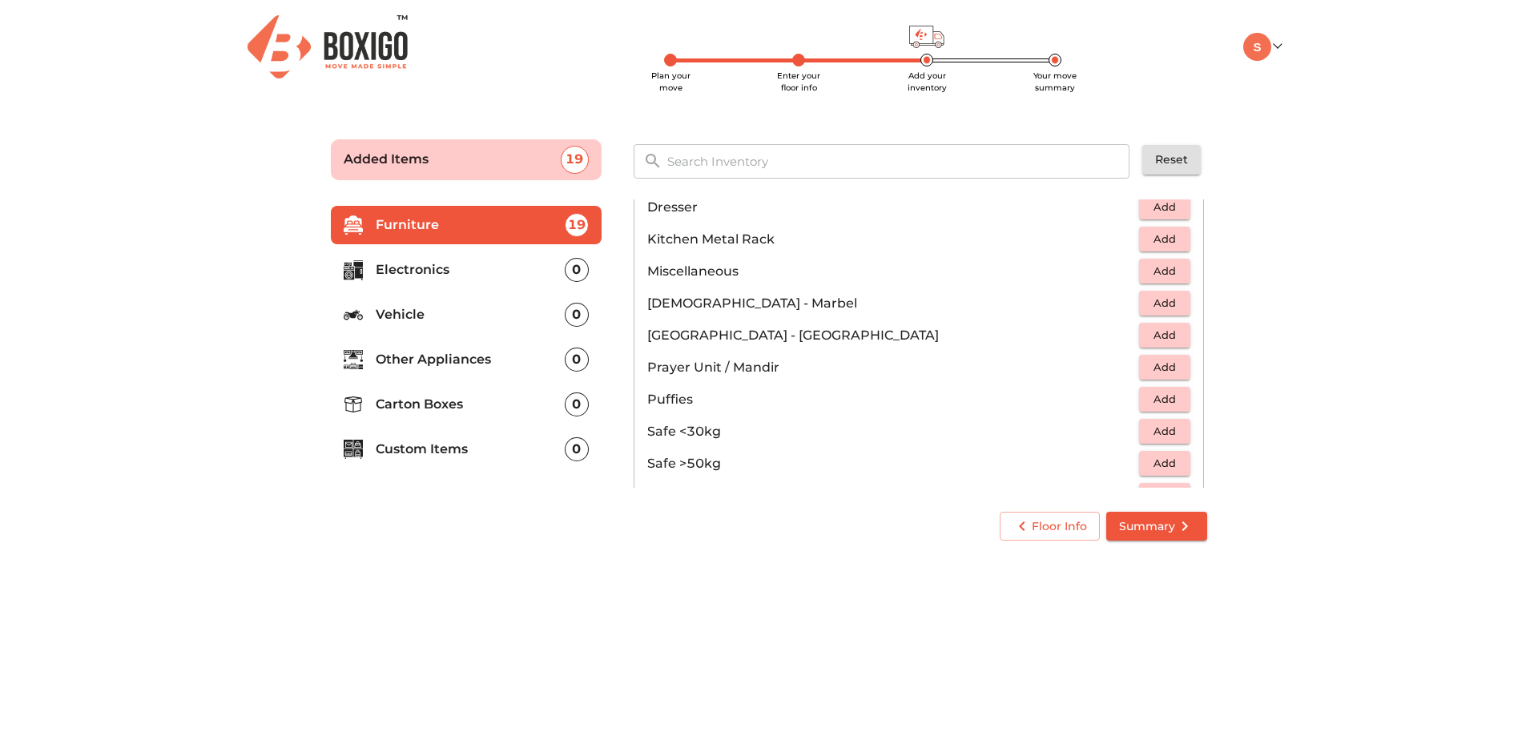
click at [732, 276] on p "Miscellaneous" at bounding box center [893, 271] width 492 height 19
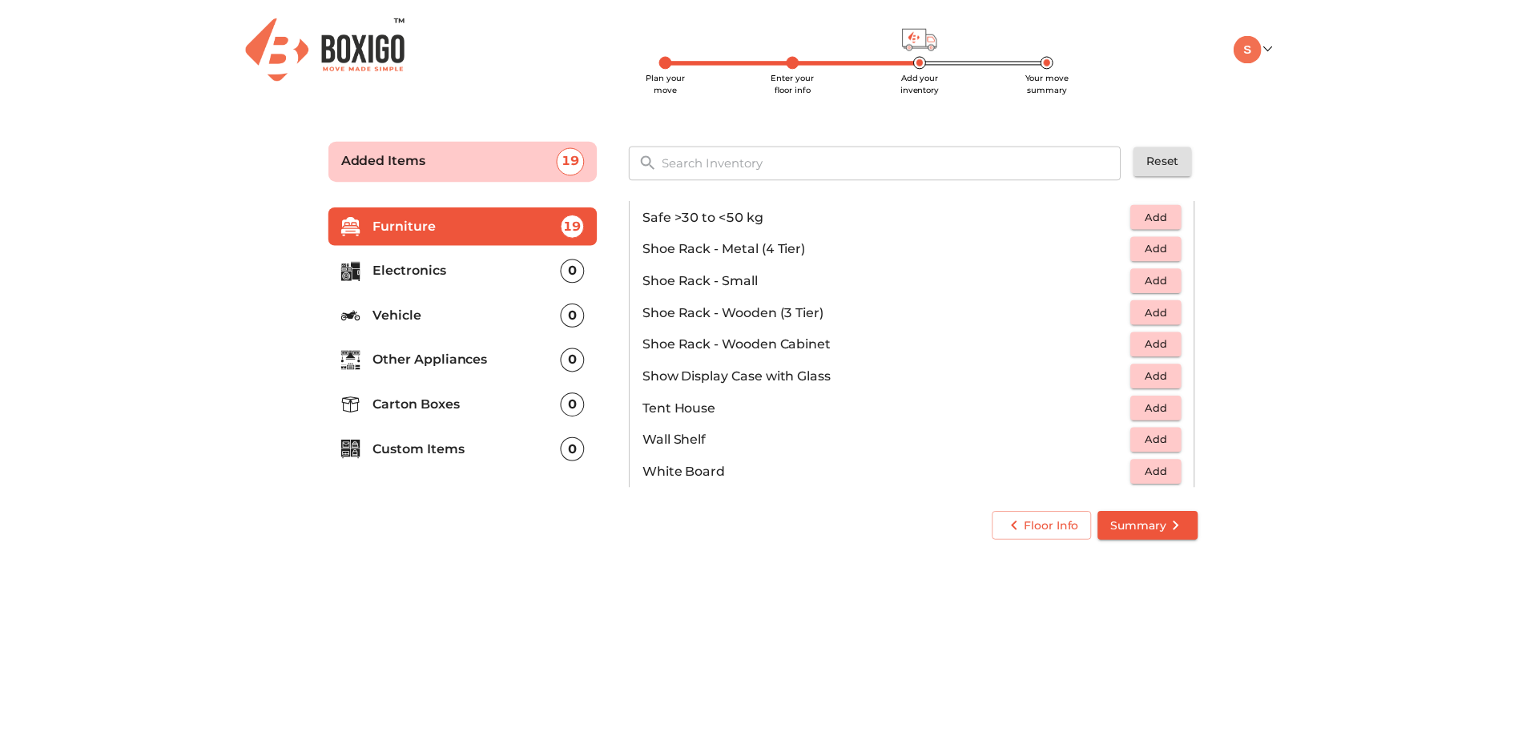
scroll to position [861, 0]
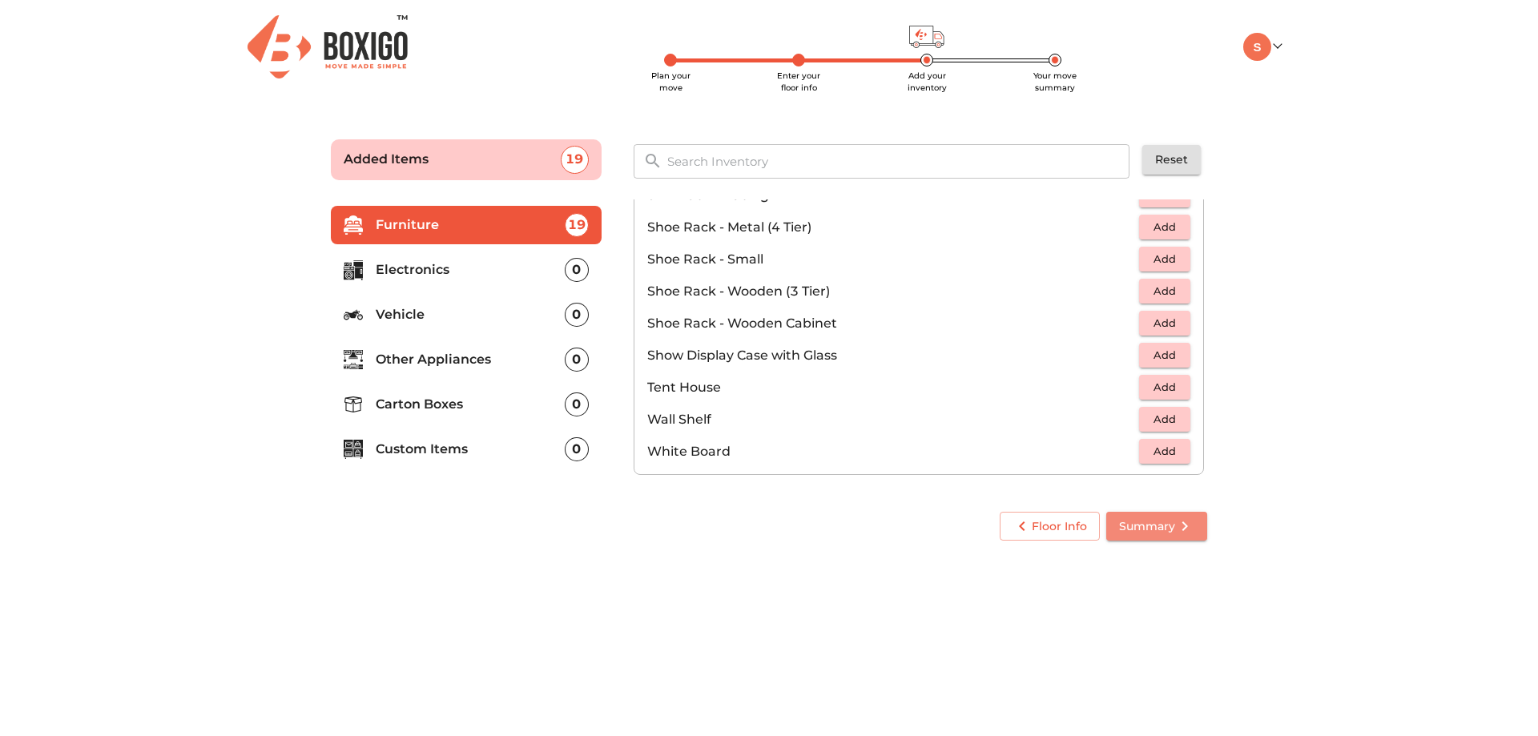
click at [1171, 526] on span "Summary" at bounding box center [1156, 527] width 75 height 20
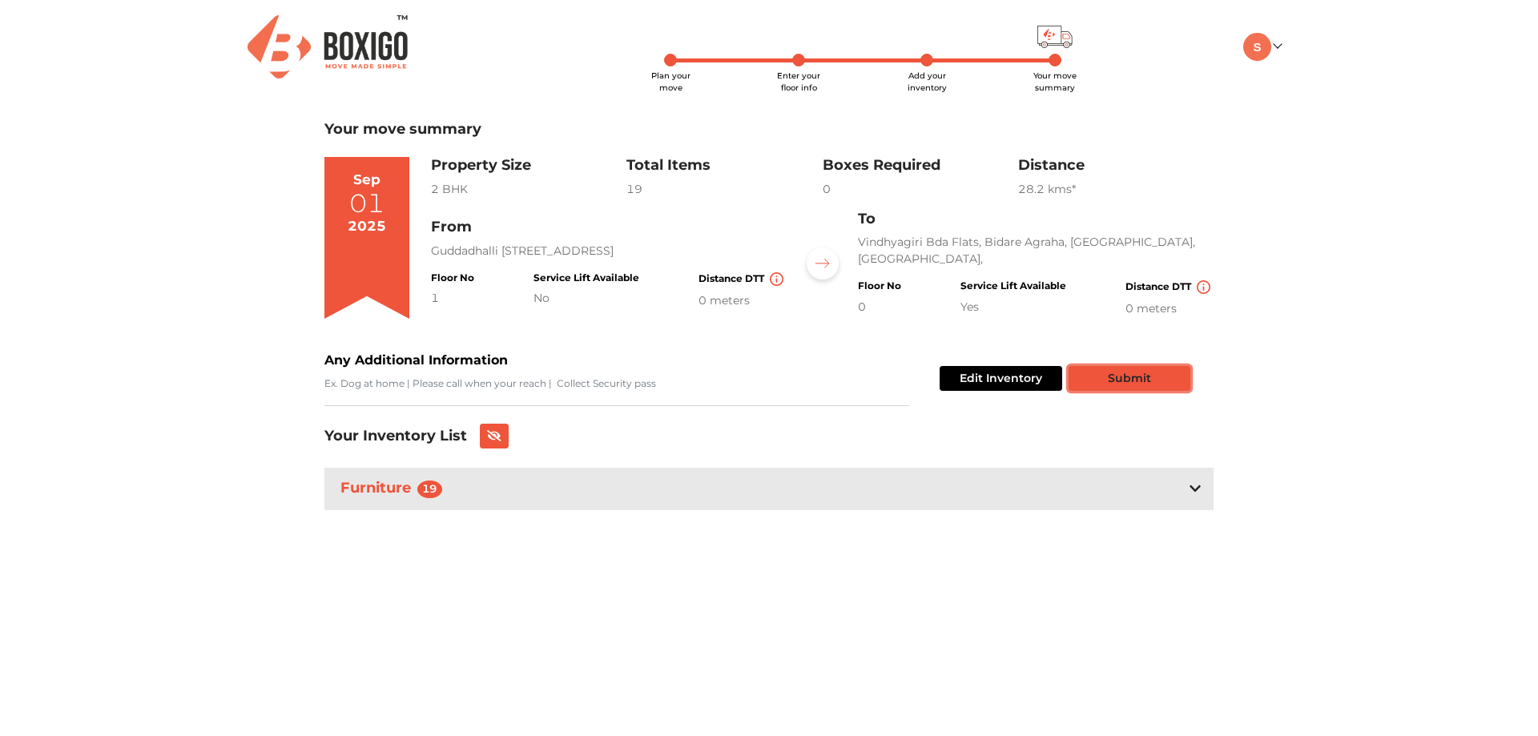
click at [1115, 371] on button "Submit" at bounding box center [1130, 378] width 122 height 25
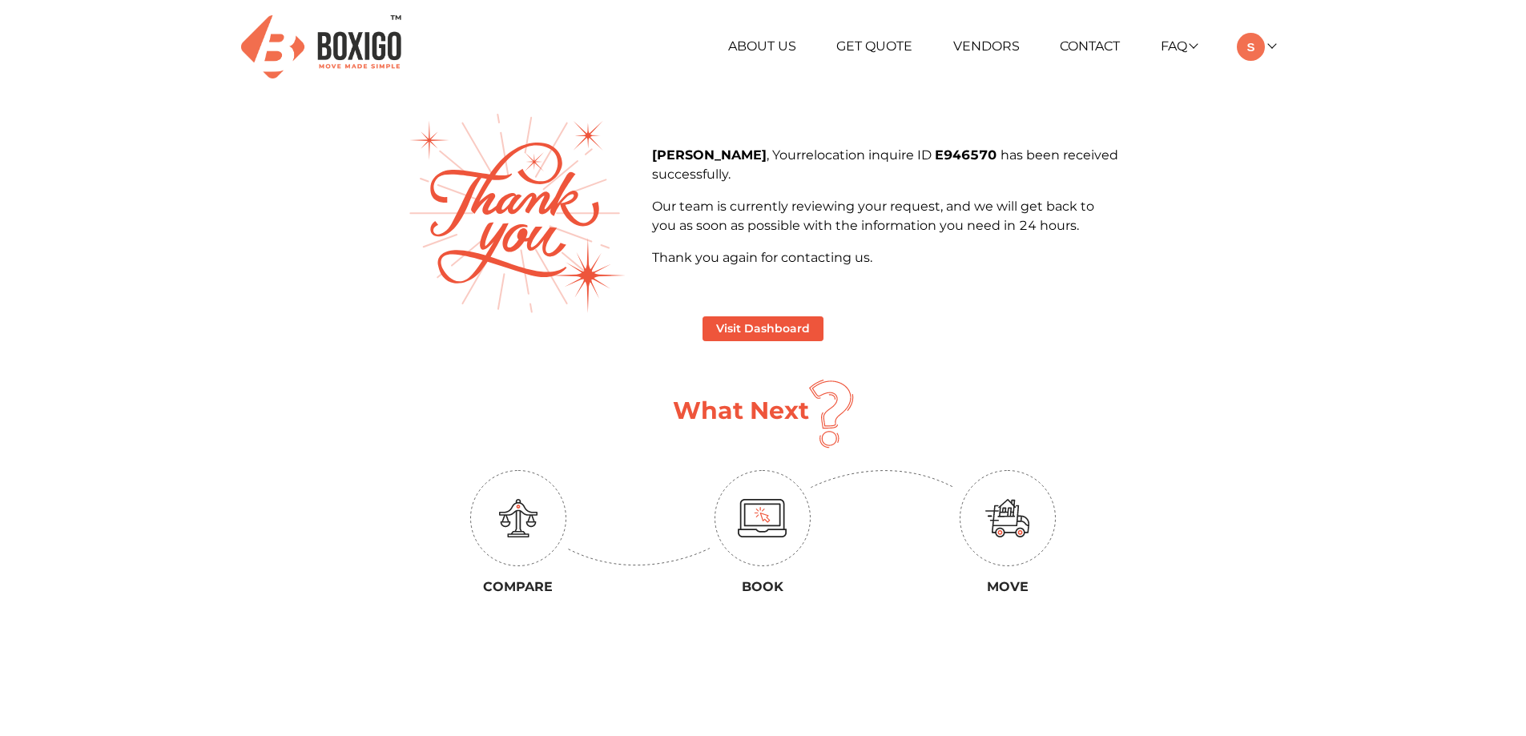
click at [532, 534] on img at bounding box center [518, 518] width 38 height 38
click at [798, 328] on button "Visit Dashboard" at bounding box center [763, 328] width 121 height 25
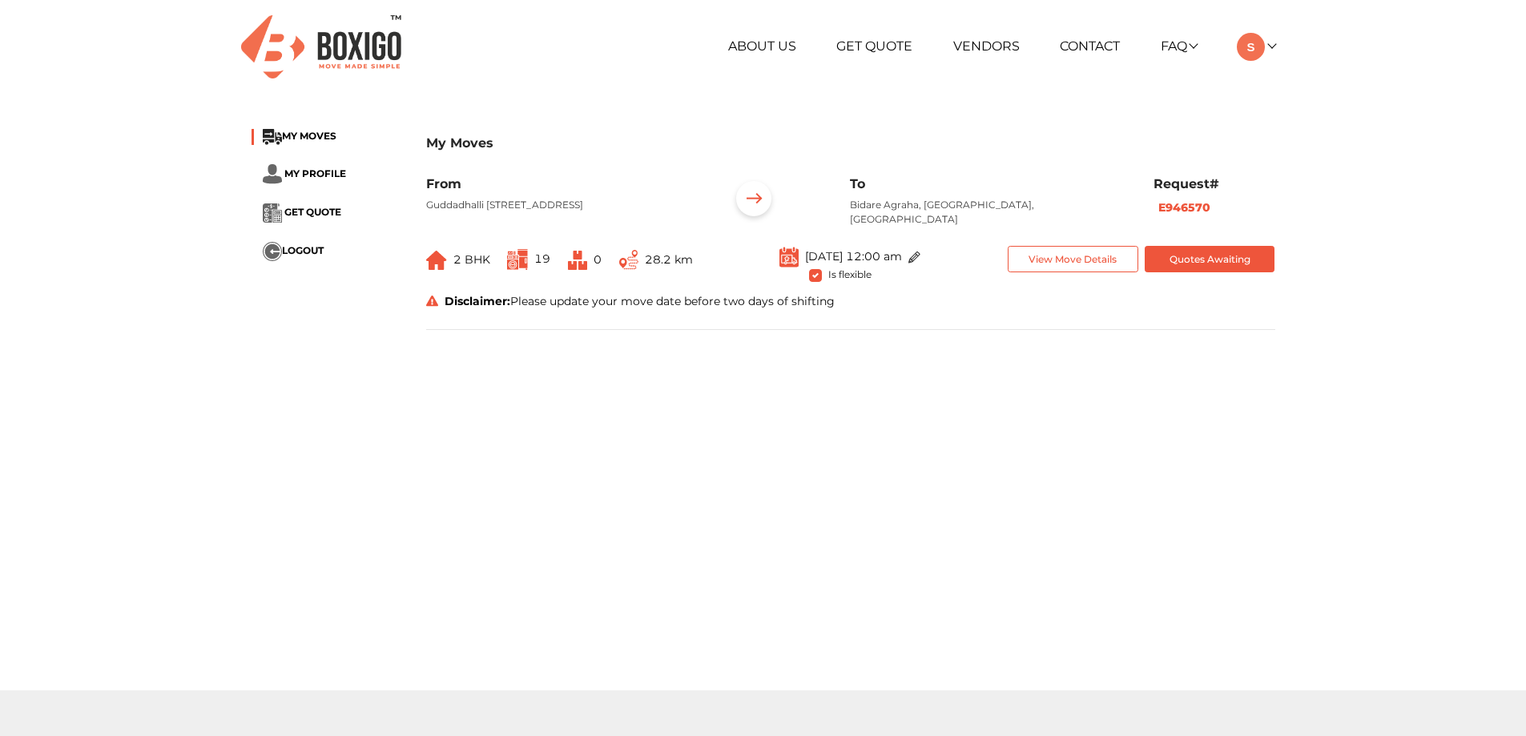
click at [522, 264] on img at bounding box center [517, 259] width 21 height 21
click at [774, 482] on main "My Moves MY MOVES MY PROFILE GET QUOTE LOGOUT My Moves From Guddadhalli Main Ro…" at bounding box center [763, 402] width 1526 height 577
click at [758, 198] on img at bounding box center [754, 201] width 50 height 50
click at [543, 256] on span "19" at bounding box center [542, 259] width 16 height 14
click at [518, 268] on img at bounding box center [517, 259] width 21 height 21
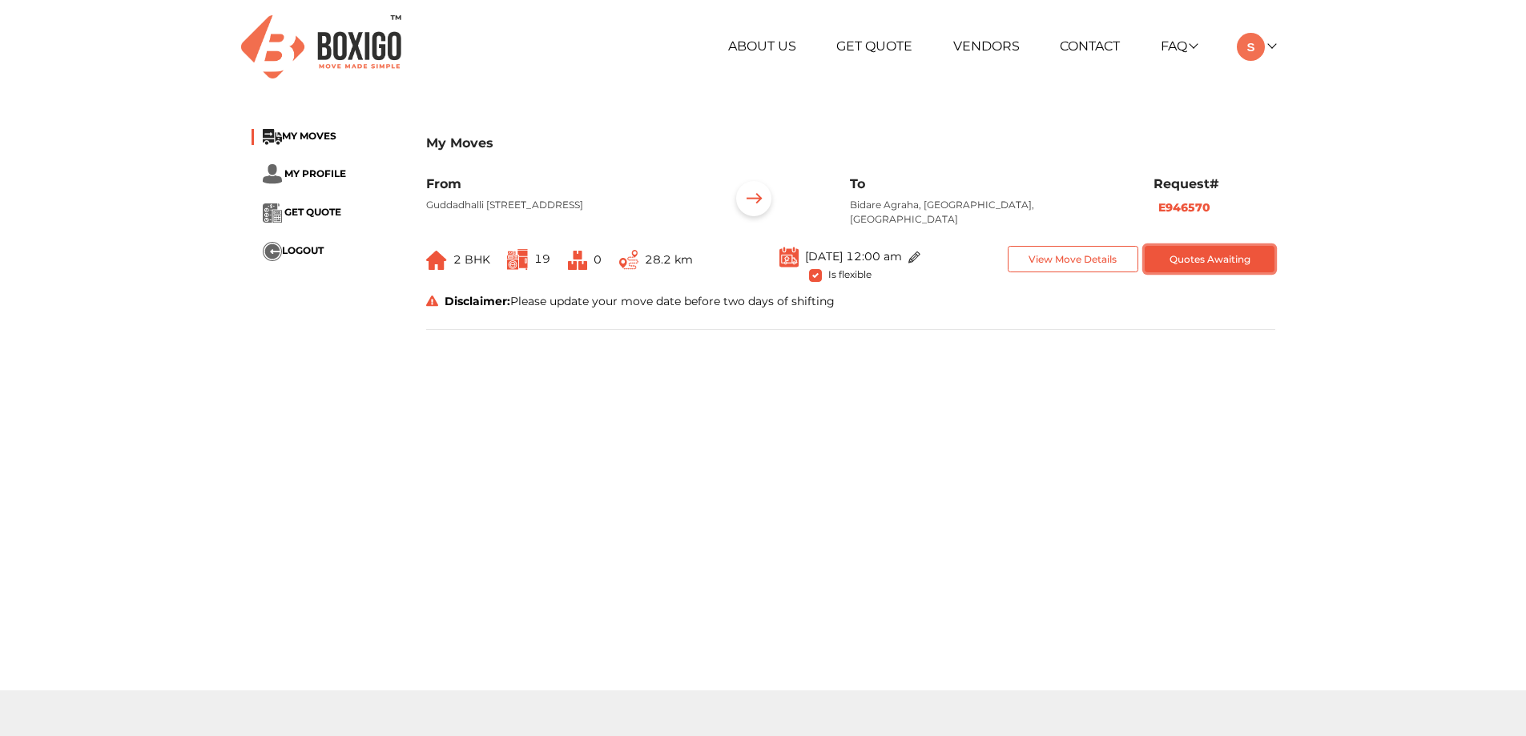
click at [1168, 261] on button "Quotes Awaiting" at bounding box center [1210, 259] width 131 height 26
click at [1119, 265] on button "View Move Details" at bounding box center [1073, 259] width 131 height 26
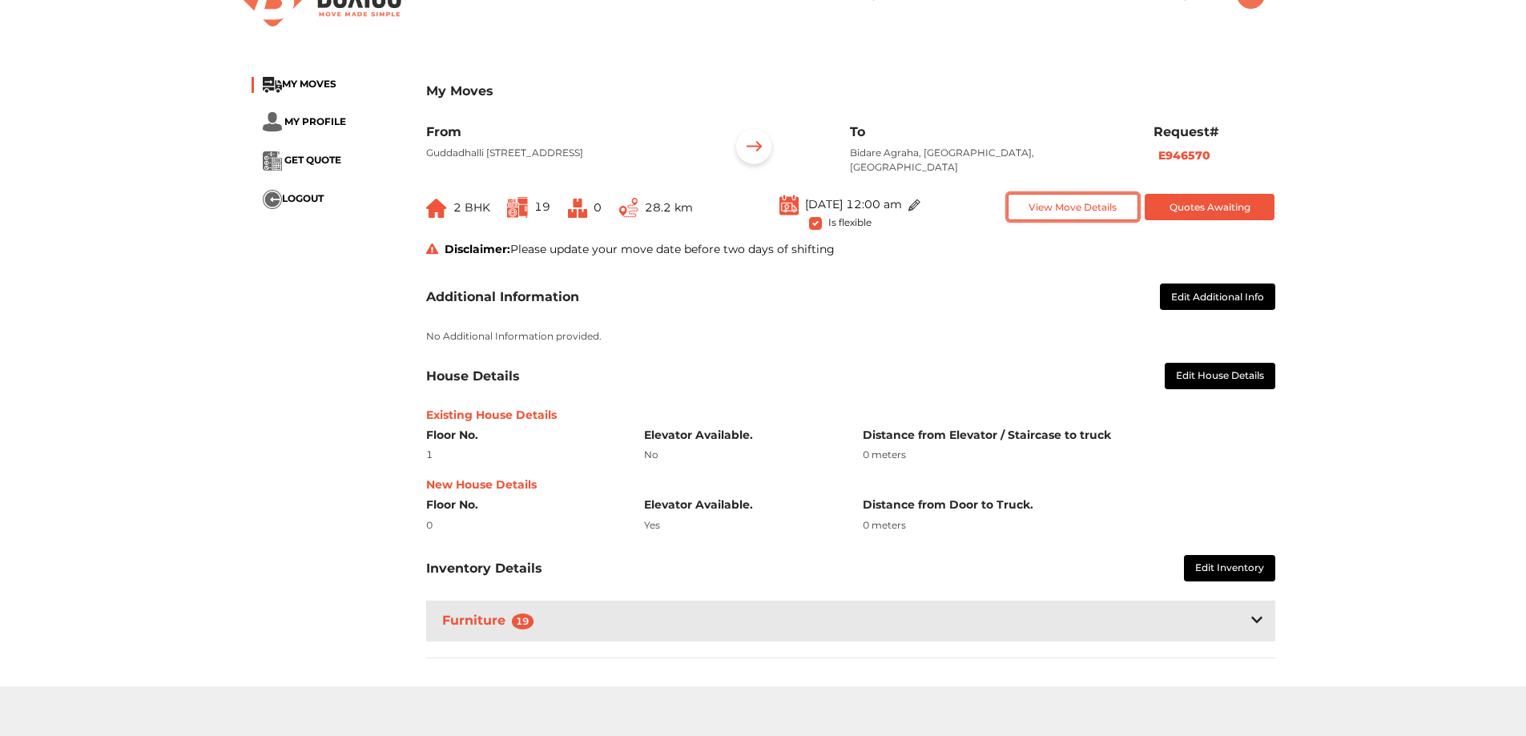
scroll to position [80, 0]
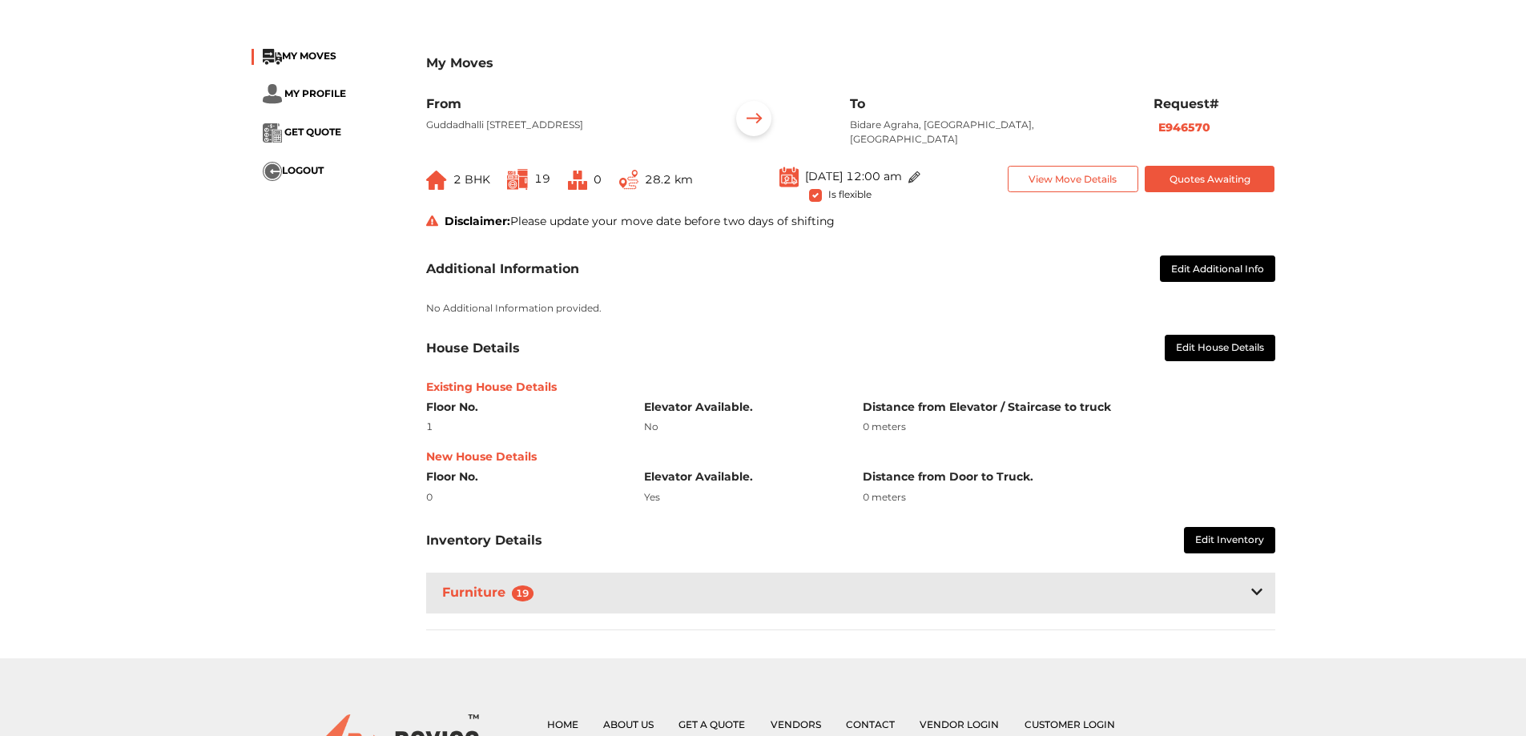
click at [1265, 589] on div "Furniture 19" at bounding box center [850, 593] width 849 height 41
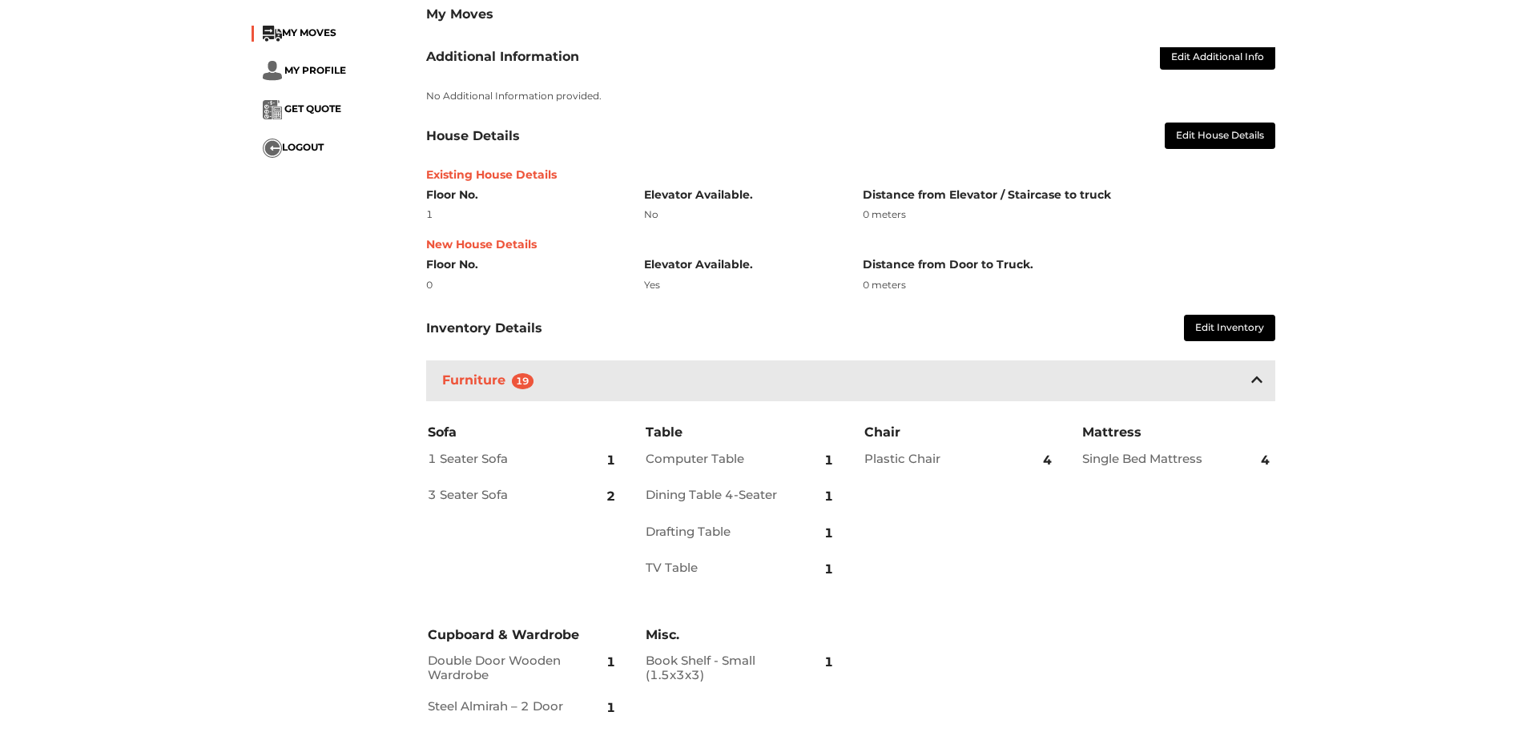
scroll to position [320, 0]
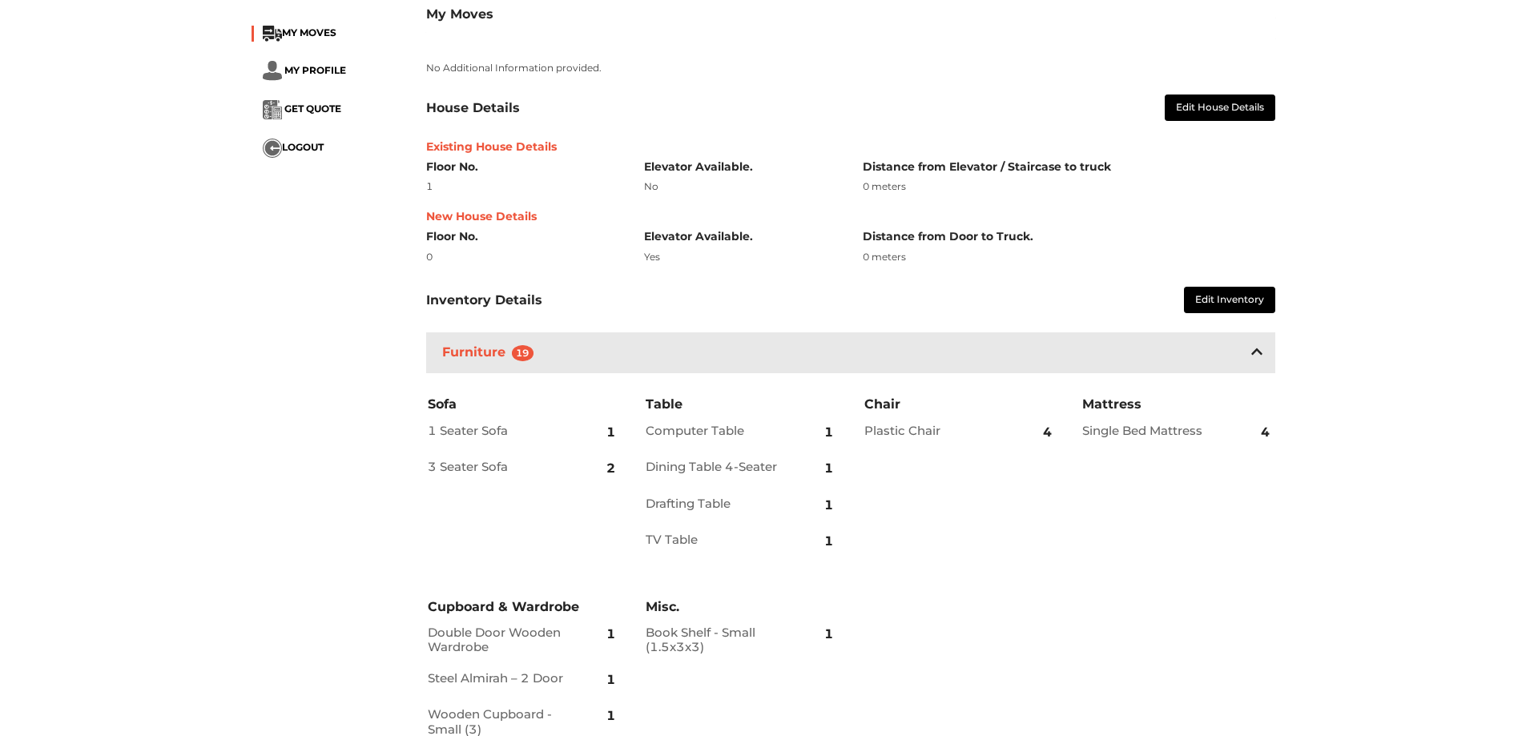
click at [503, 473] on h2 "3 Seater Sofa" at bounding box center [499, 467] width 143 height 14
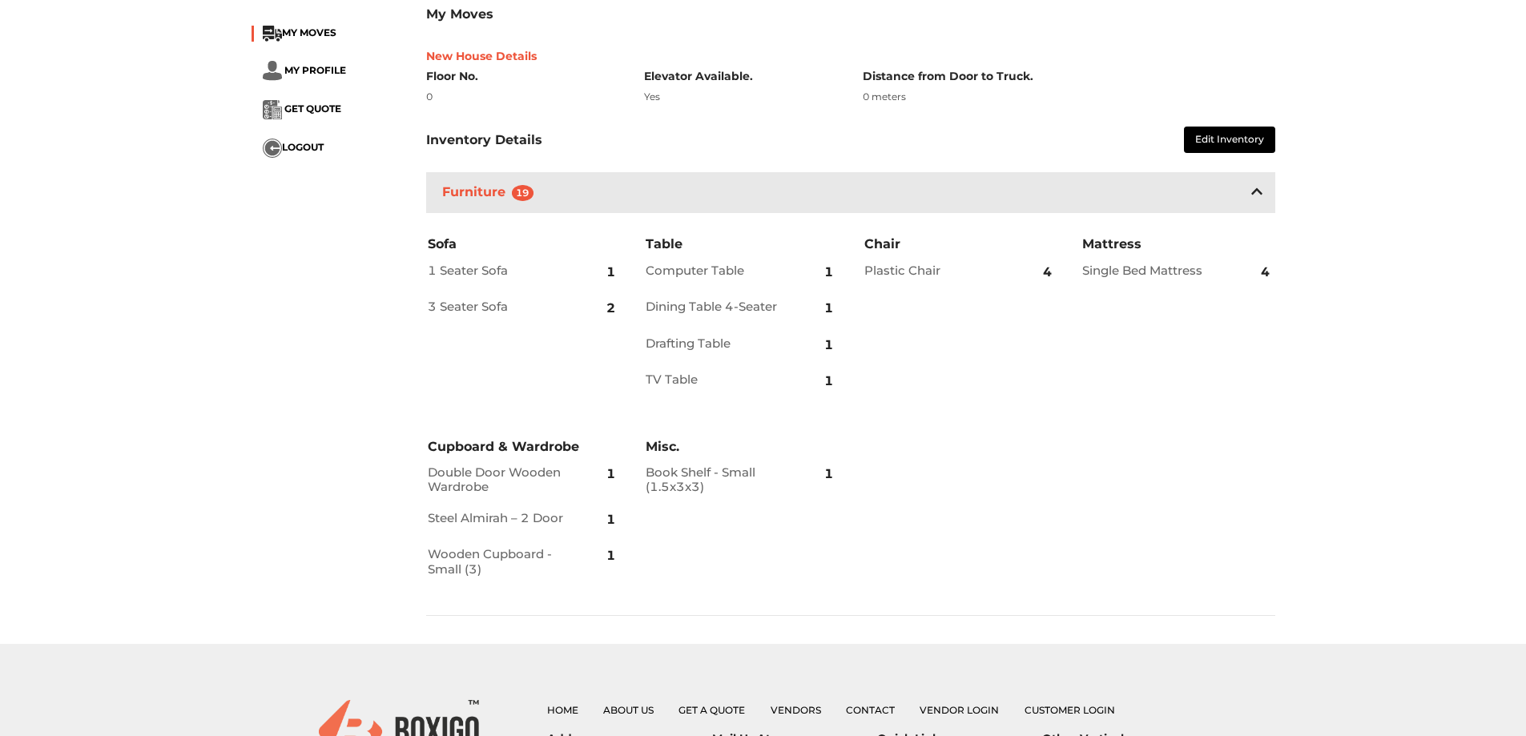
scroll to position [401, 0]
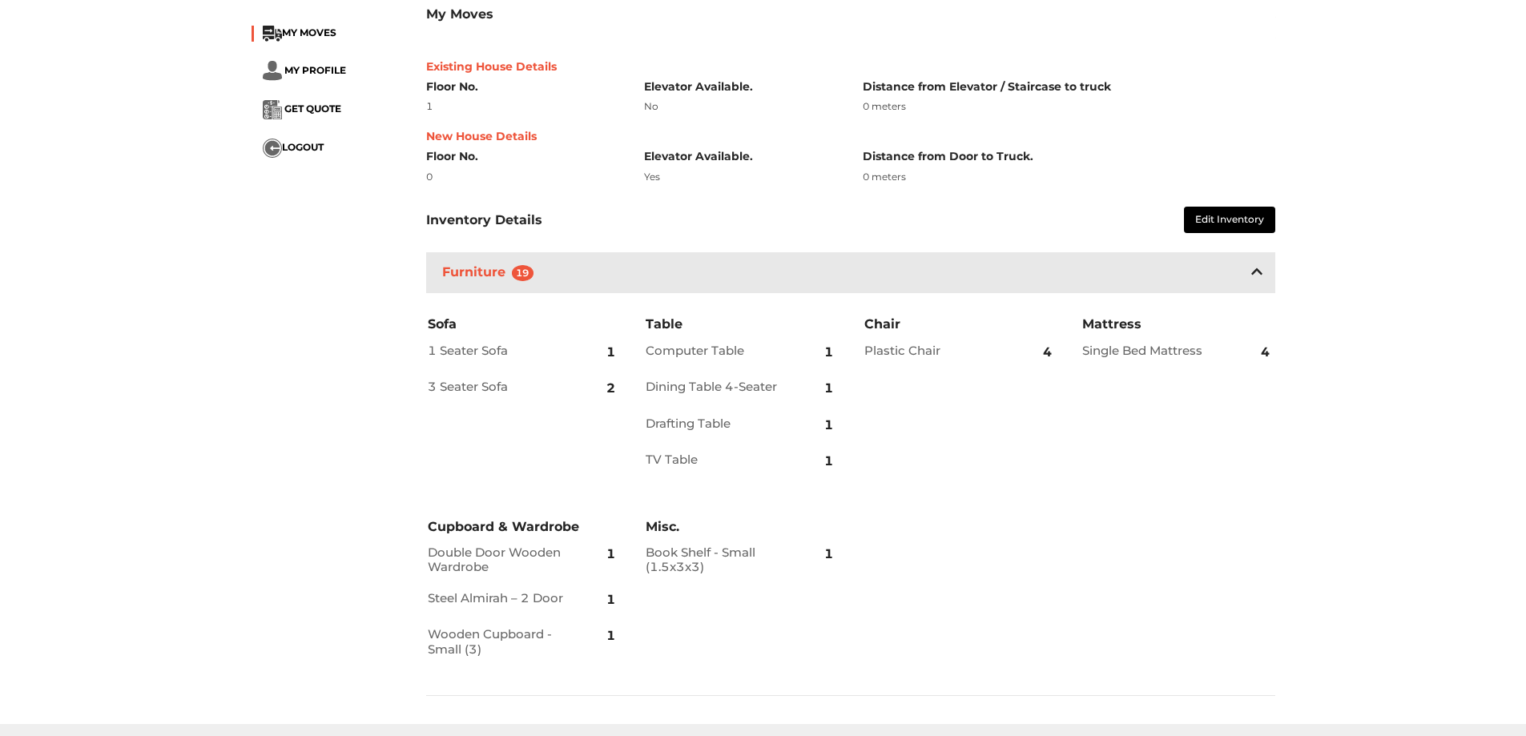
click at [703, 558] on h2 "Book Shelf - Small (1.5x3x3)" at bounding box center [717, 560] width 143 height 29
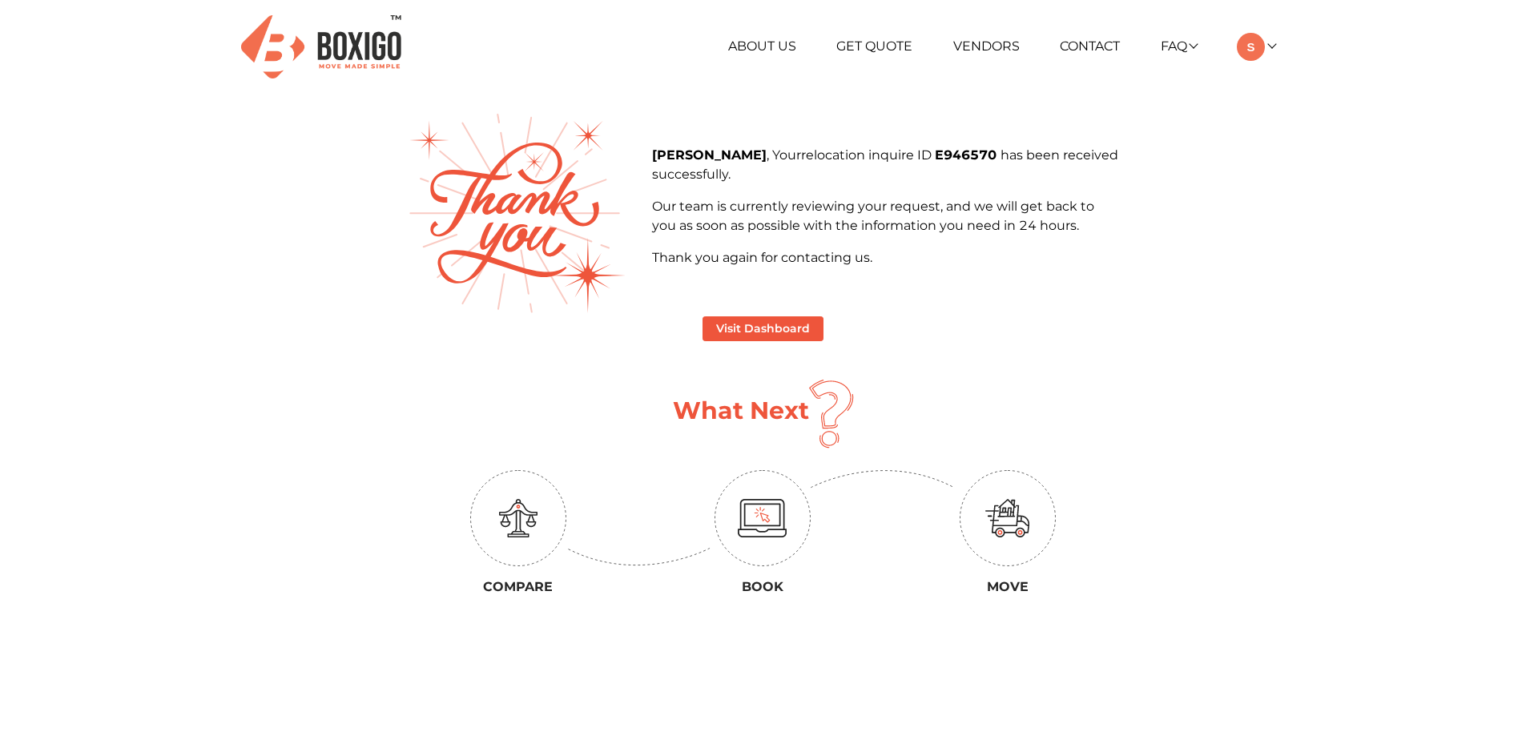
click at [527, 545] on img at bounding box center [518, 518] width 96 height 96
click at [773, 530] on img at bounding box center [763, 518] width 50 height 38
click at [1014, 535] on img at bounding box center [1008, 518] width 45 height 38
click at [1276, 47] on div "About Us Get Quote Vendors Contact FAQ Customer FAQ Vendor FAQ My Moves My Prof…" at bounding box center [938, 47] width 699 height 28
click at [1254, 63] on div "About Us Get Quote Vendors Contact FAQ Customer FAQ Vendor FAQ My Moves My Prof…" at bounding box center [764, 47] width 1048 height 95
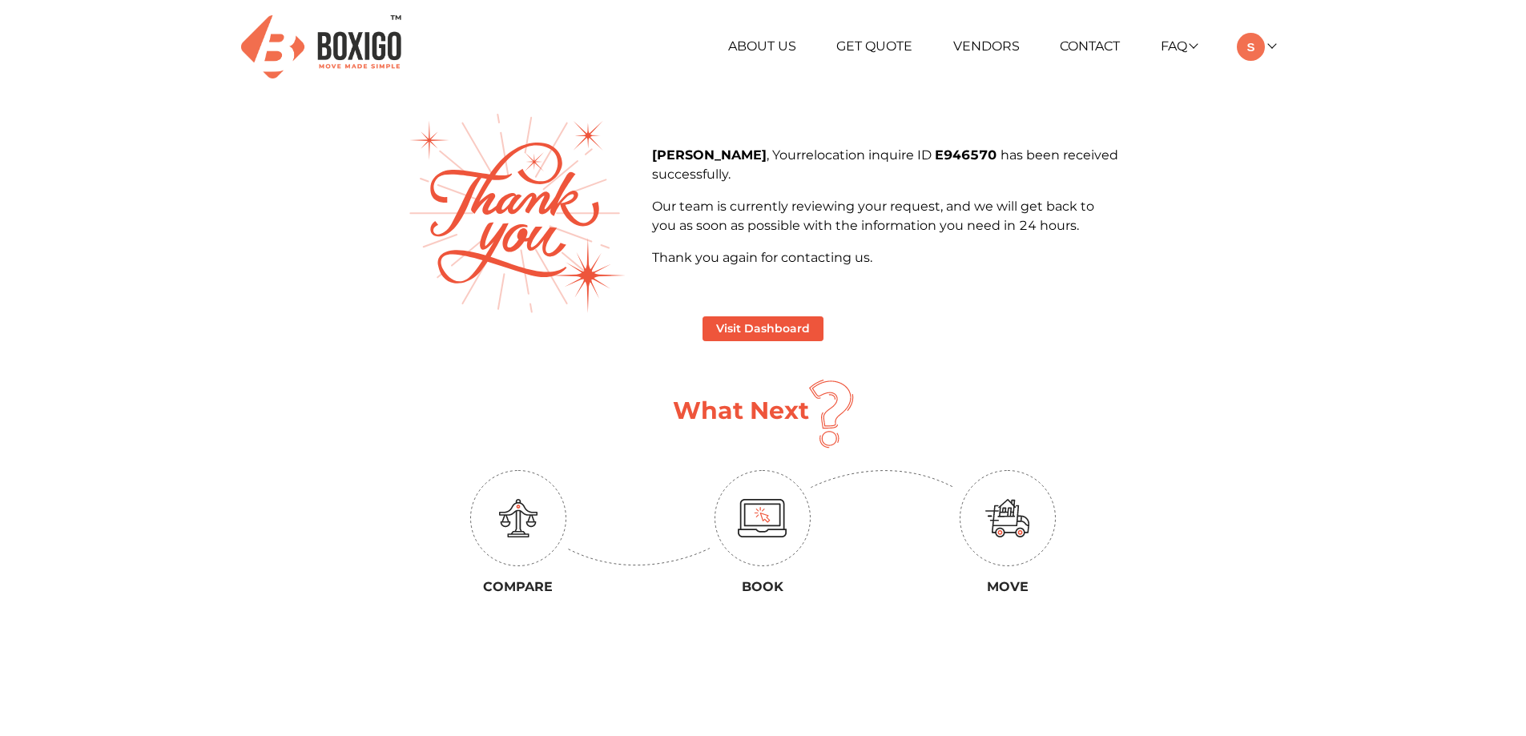
click at [1099, 306] on div "Sreenivasa murthy , Your relocation inquire ID E946570 has been received succes…" at bounding box center [764, 214] width 736 height 200
click at [753, 336] on button "Visit Dashboard" at bounding box center [763, 328] width 121 height 25
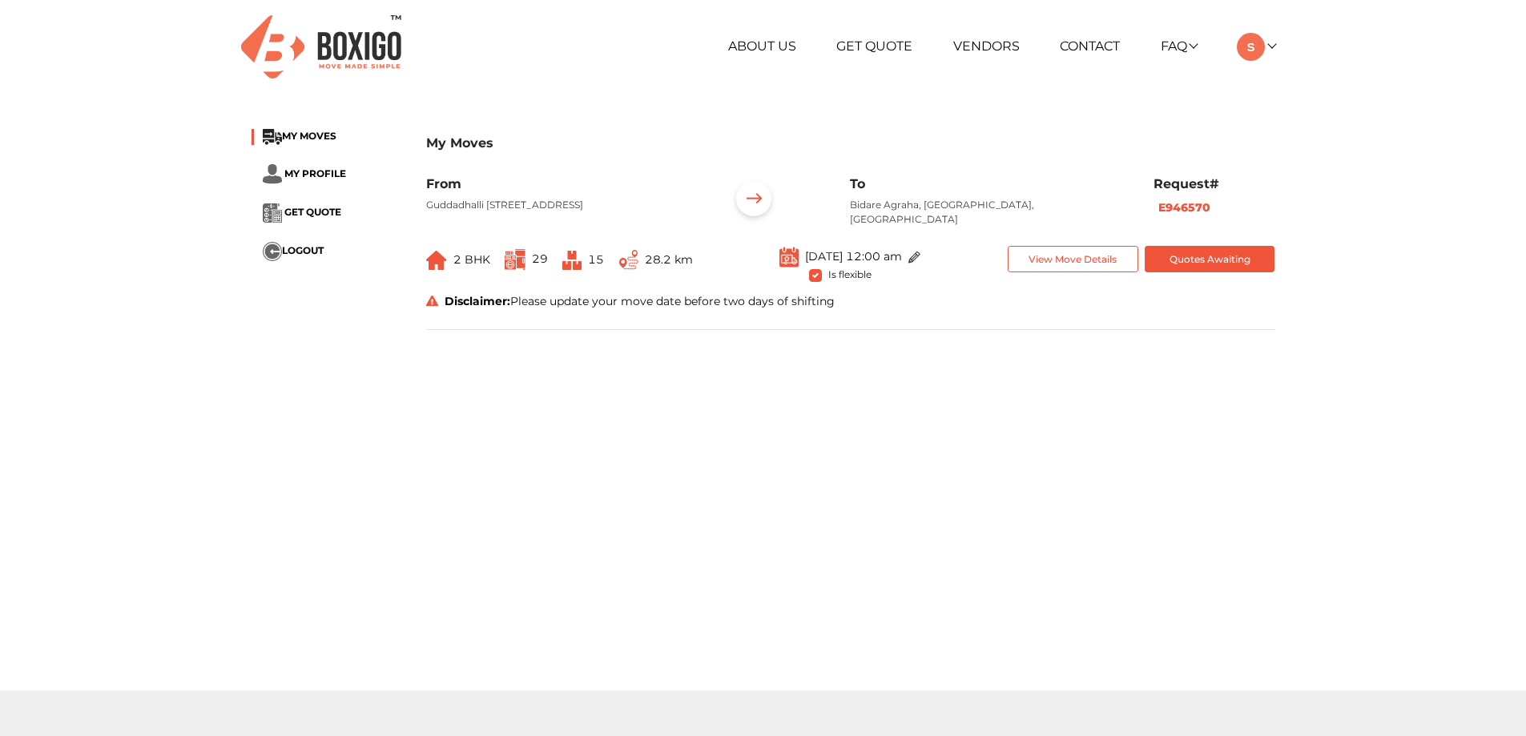
click at [478, 263] on span "2 BHK" at bounding box center [472, 259] width 37 height 14
click at [520, 263] on img at bounding box center [515, 259] width 21 height 21
click at [981, 48] on link "Vendors" at bounding box center [986, 45] width 67 height 15
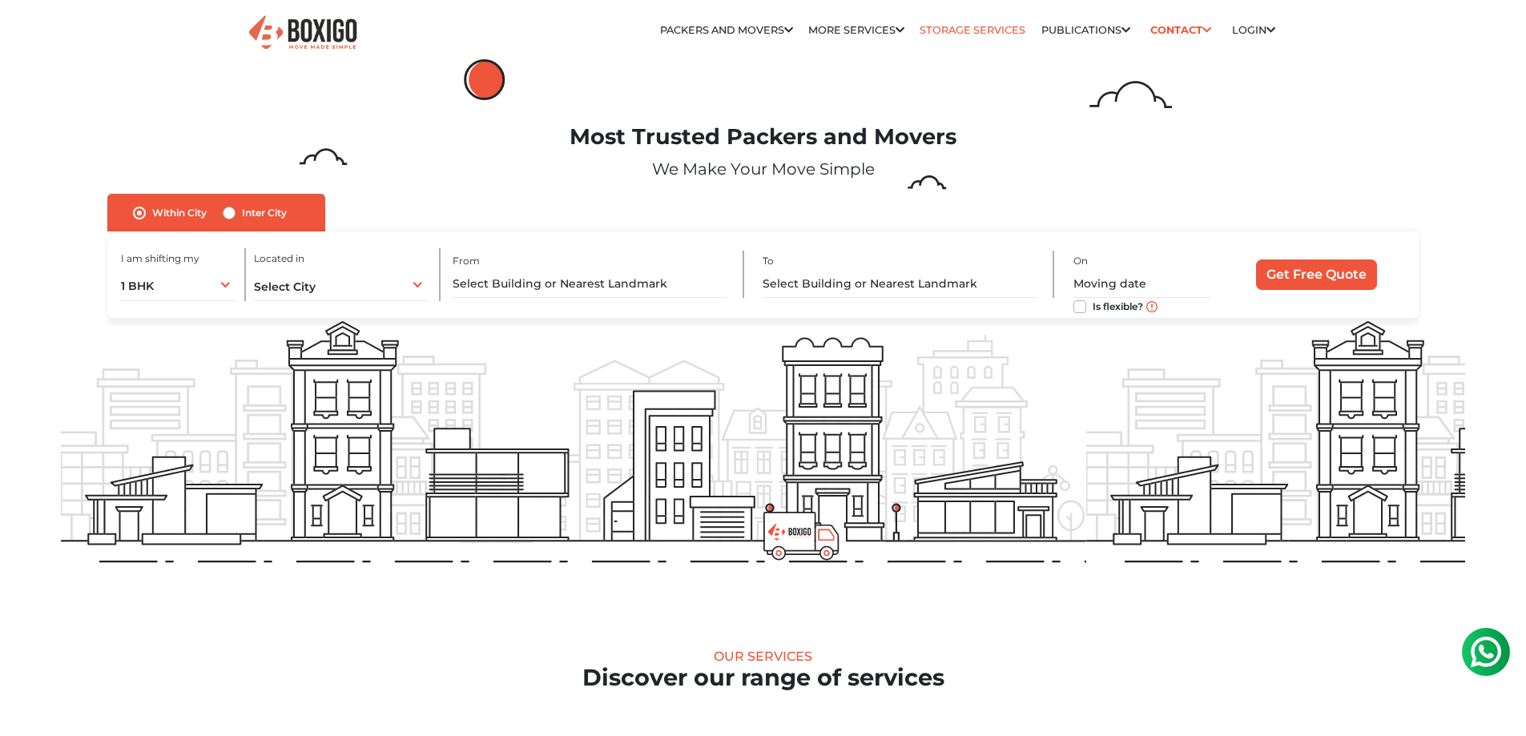
click at [955, 34] on link "Storage Services" at bounding box center [973, 30] width 106 height 12
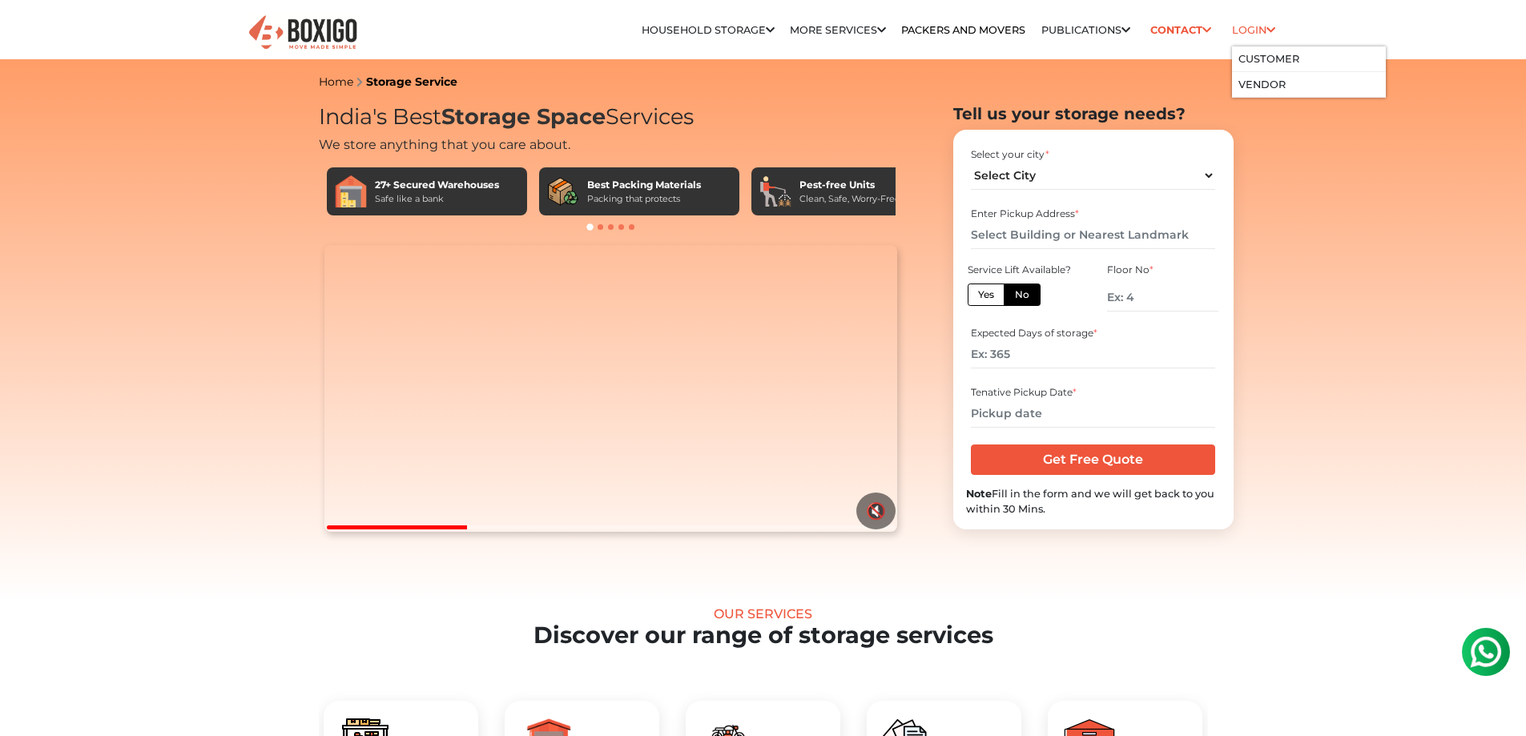
click at [1245, 35] on link "Login" at bounding box center [1253, 30] width 43 height 12
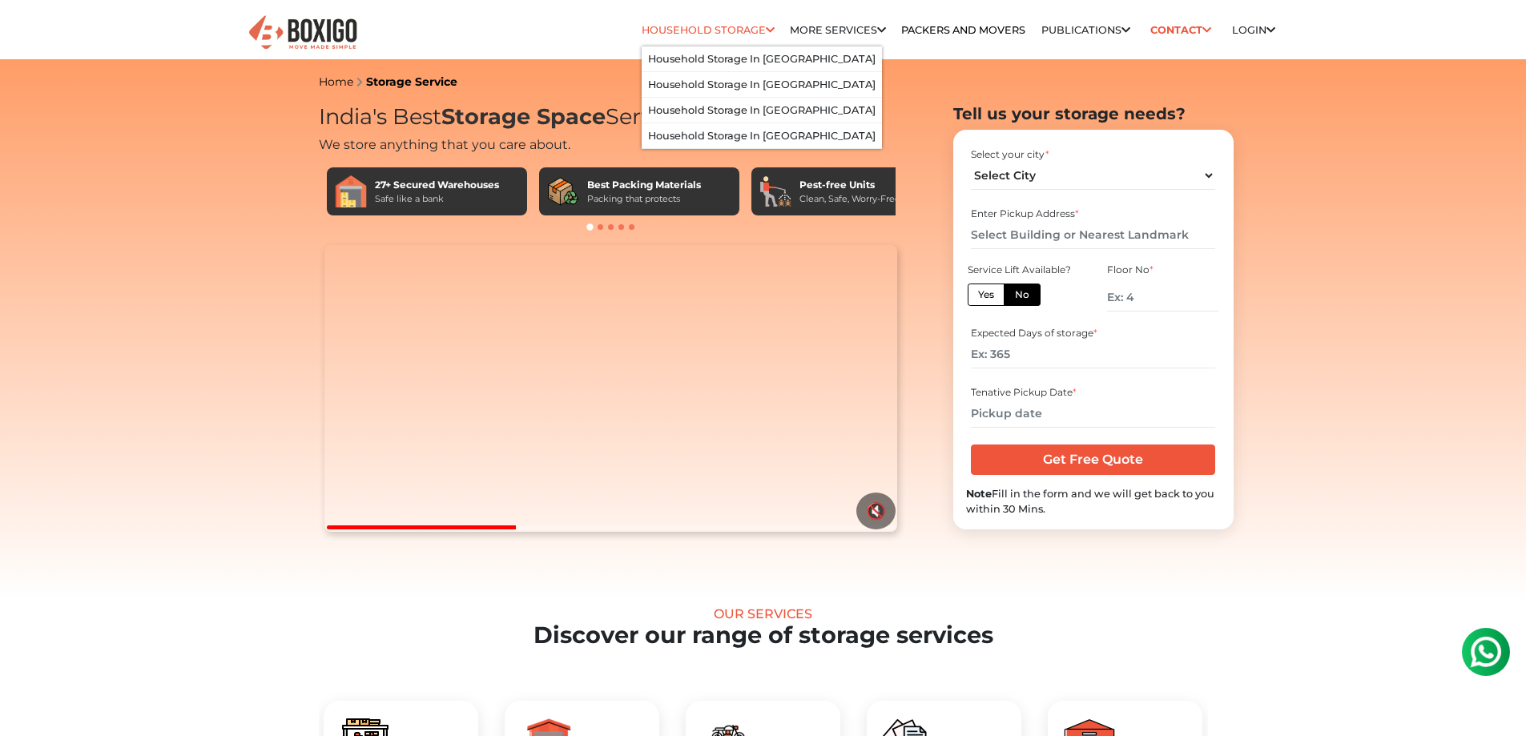
click at [715, 36] on li "Household Storage Household Storage in bangalore Household Storage in Hyderabad…" at bounding box center [708, 30] width 133 height 32
click at [776, 60] on link "Household Storage in [GEOGRAPHIC_DATA]" at bounding box center [762, 59] width 228 height 12
